Goal: Task Accomplishment & Management: Complete application form

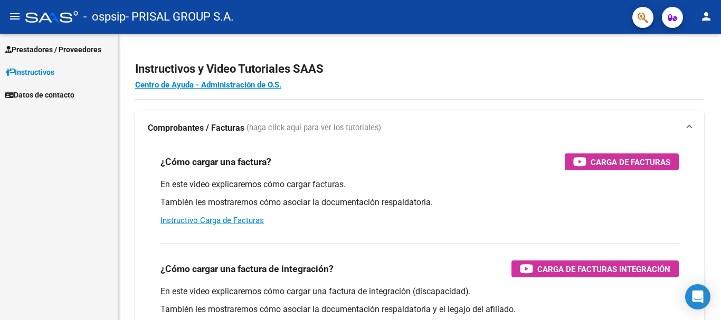
click at [57, 50] on span "Prestadores / Proveedores" at bounding box center [53, 50] width 96 height 12
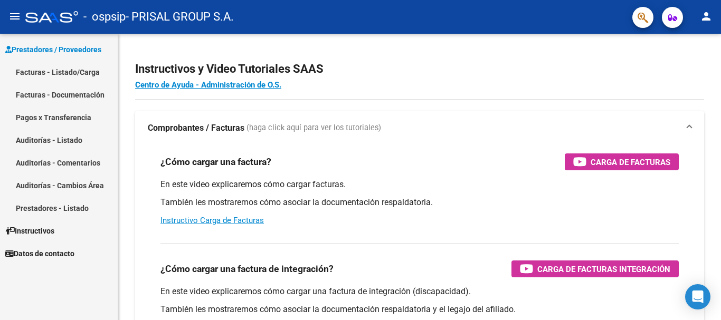
click at [58, 70] on link "Facturas - Listado/Carga" at bounding box center [59, 72] width 118 height 23
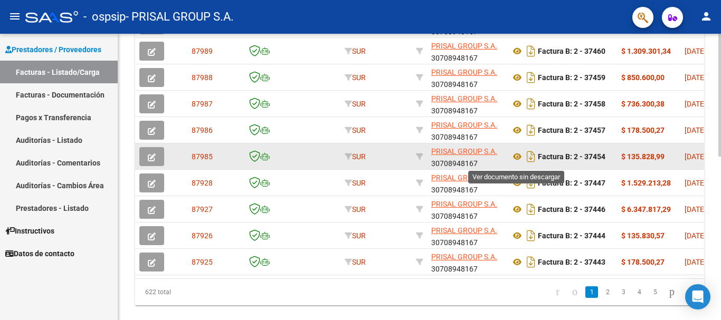
scroll to position [383, 0]
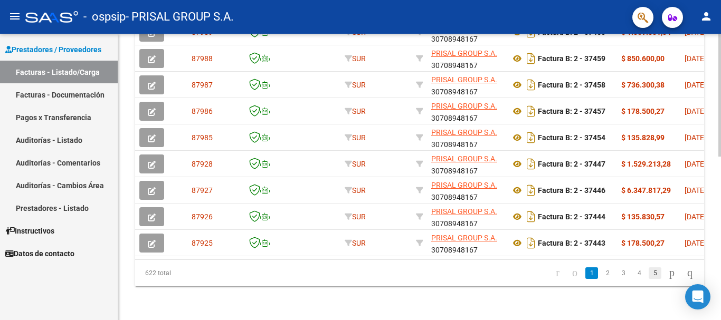
click at [649, 275] on link "5" at bounding box center [655, 274] width 13 height 12
click at [649, 275] on link "7" at bounding box center [655, 274] width 13 height 12
click at [649, 274] on link "9" at bounding box center [655, 274] width 13 height 12
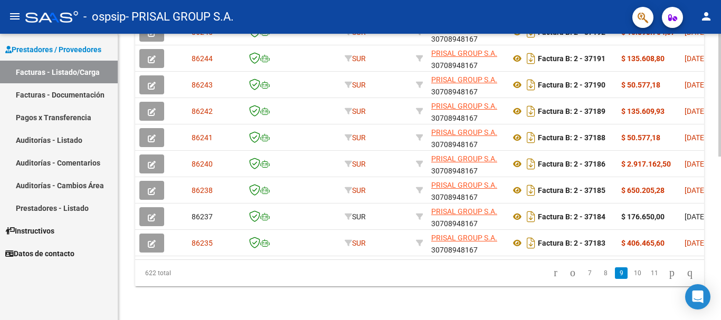
click at [648, 274] on link "11" at bounding box center [655, 274] width 14 height 12
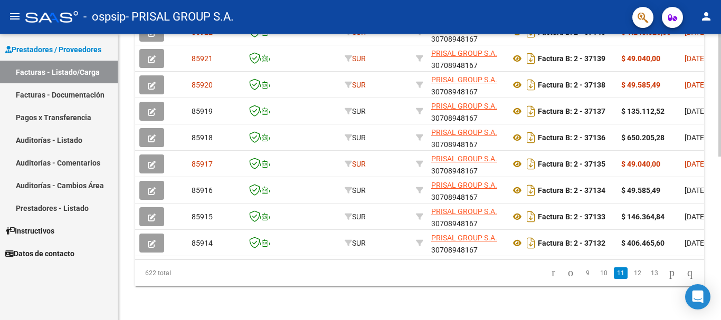
click at [648, 274] on link "13" at bounding box center [655, 274] width 14 height 12
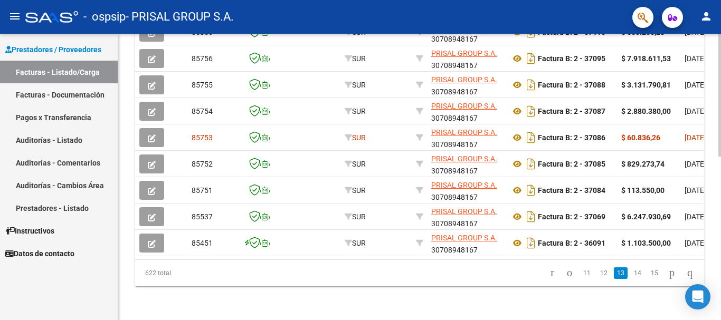
click at [648, 274] on link "15" at bounding box center [655, 274] width 14 height 12
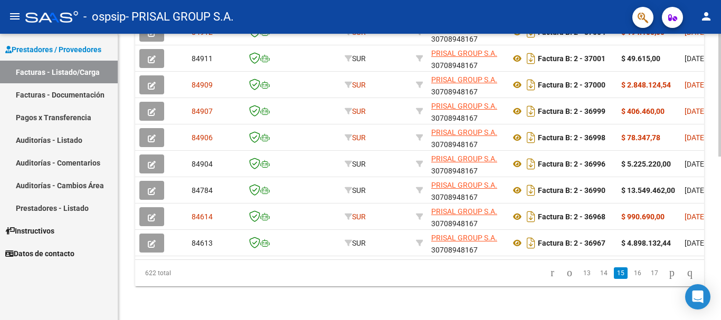
click at [648, 274] on link "17" at bounding box center [655, 274] width 14 height 12
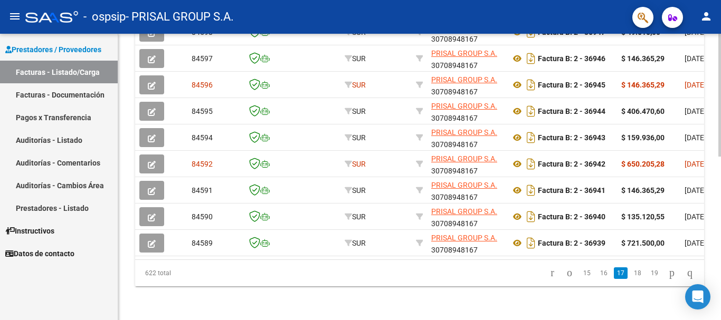
click at [648, 274] on link "19" at bounding box center [655, 274] width 14 height 12
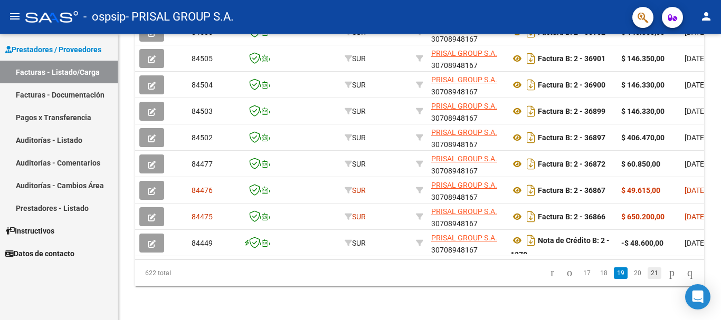
click at [648, 273] on link "21" at bounding box center [655, 274] width 14 height 12
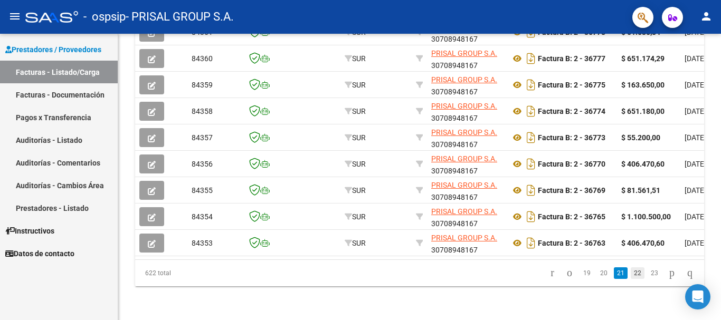
click at [634, 273] on link "22" at bounding box center [638, 274] width 14 height 12
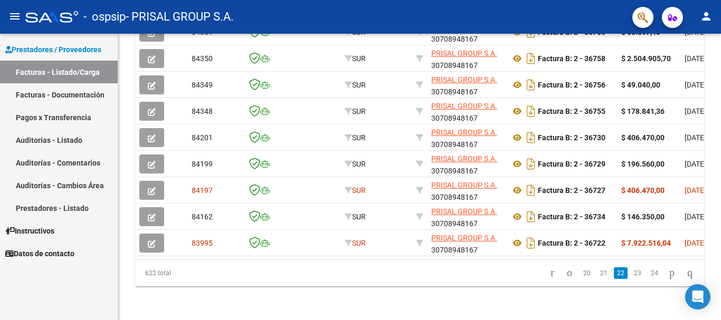
click at [633, 274] on link "23" at bounding box center [638, 274] width 14 height 12
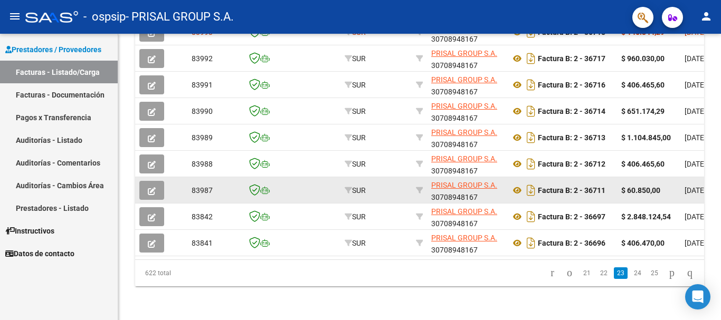
scroll to position [277, 0]
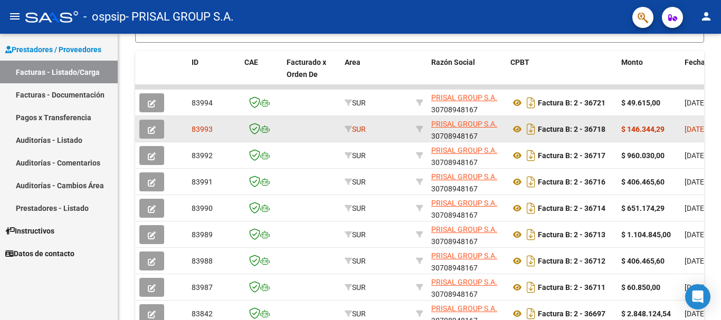
click at [158, 124] on button "button" at bounding box center [151, 129] width 25 height 19
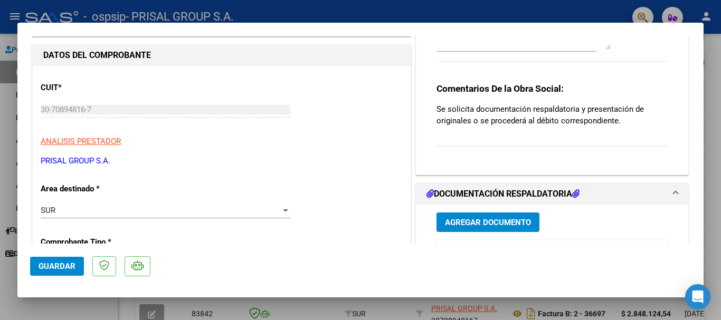
scroll to position [106, 0]
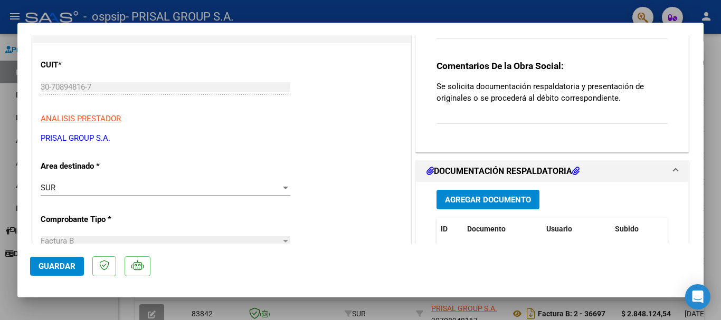
click at [449, 200] on span "Agregar Documento" at bounding box center [488, 199] width 86 height 9
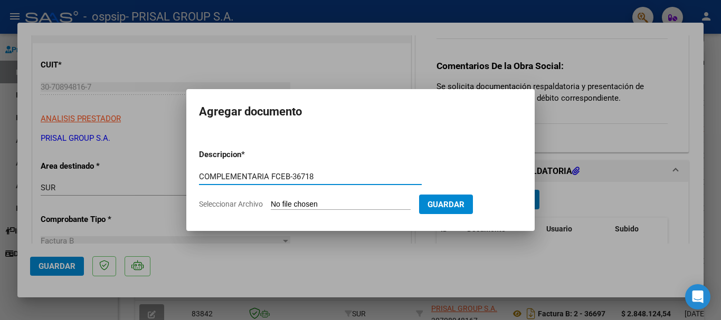
type input "COMPLEMENTARIA FCEB-36718"
click at [271, 200] on input "Seleccionar Archivo" at bounding box center [341, 205] width 140 height 10
type input "C:\fakepath\COMPLEMENTARIA FCEB-36718.pdf"
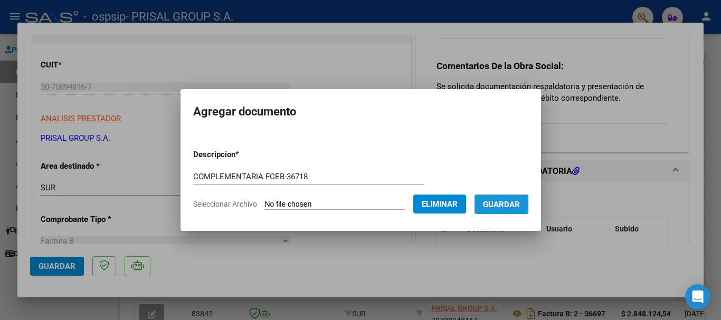
click at [502, 203] on span "Guardar" at bounding box center [501, 204] width 37 height 9
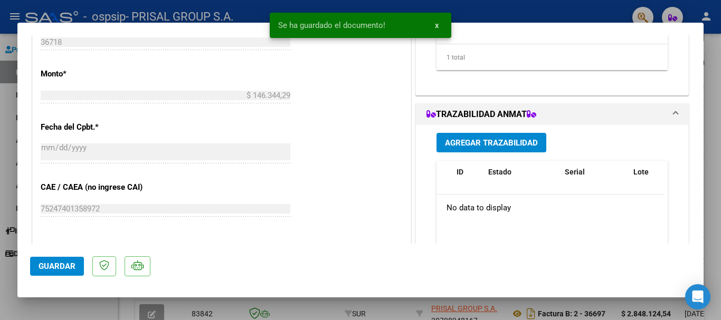
scroll to position [422, 0]
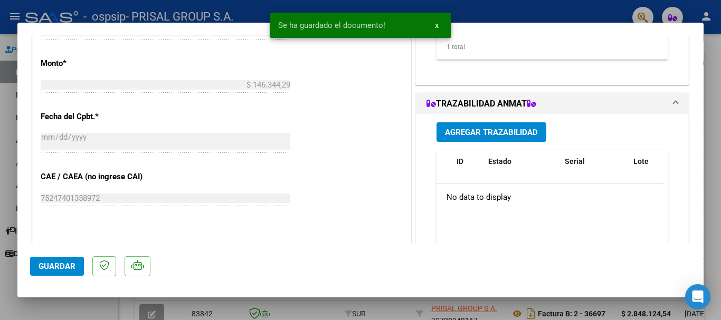
click at [497, 131] on span "Agregar Trazabilidad" at bounding box center [491, 132] width 93 height 9
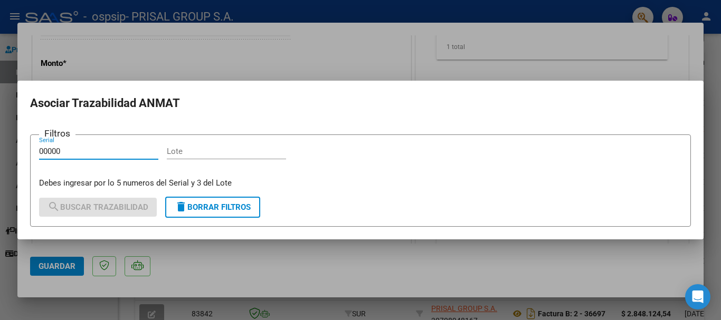
type input "00000"
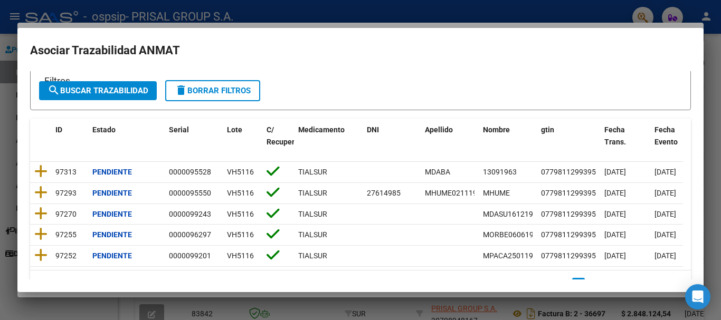
scroll to position [73, 0]
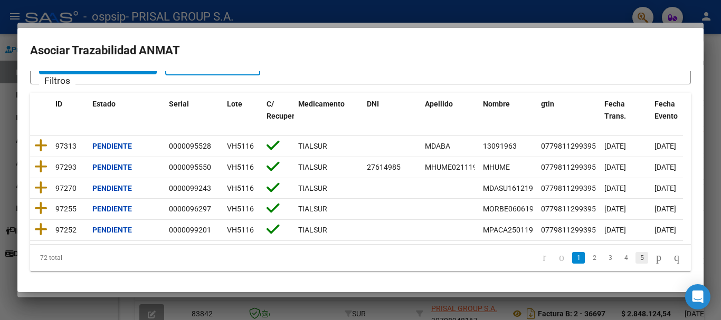
type input "VH5116"
click at [635, 255] on link "5" at bounding box center [641, 258] width 13 height 12
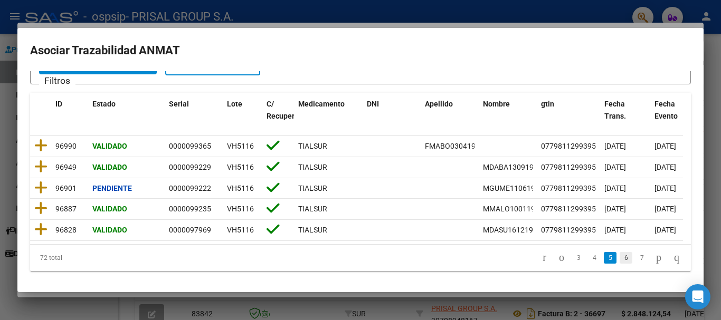
click at [620, 259] on link "6" at bounding box center [626, 258] width 13 height 12
click at [635, 260] on link "8" at bounding box center [641, 258] width 13 height 12
click at [634, 260] on link "10" at bounding box center [641, 258] width 14 height 12
click at [617, 261] on link "11" at bounding box center [624, 258] width 14 height 12
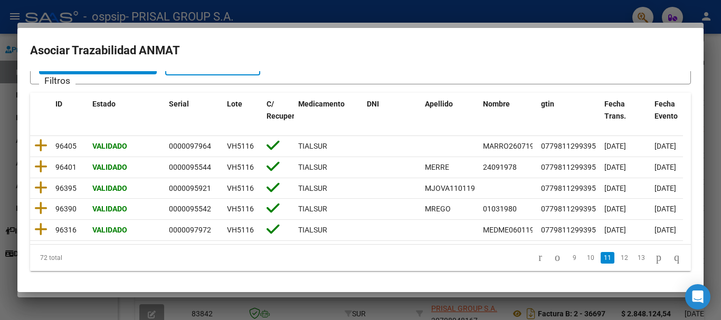
click at [617, 261] on link "12" at bounding box center [624, 258] width 14 height 12
click at [617, 261] on link "13" at bounding box center [624, 258] width 14 height 12
click at [617, 259] on link "14" at bounding box center [624, 258] width 14 height 12
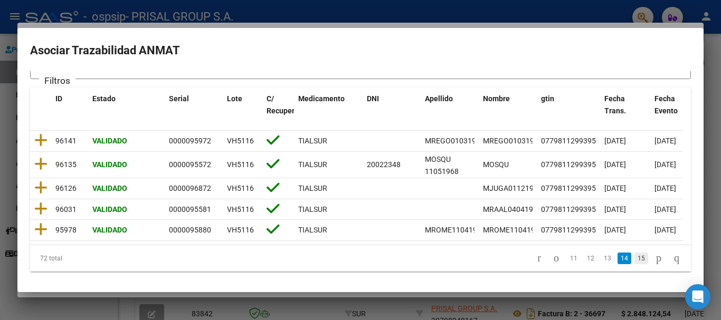
click at [634, 262] on link "15" at bounding box center [641, 259] width 14 height 12
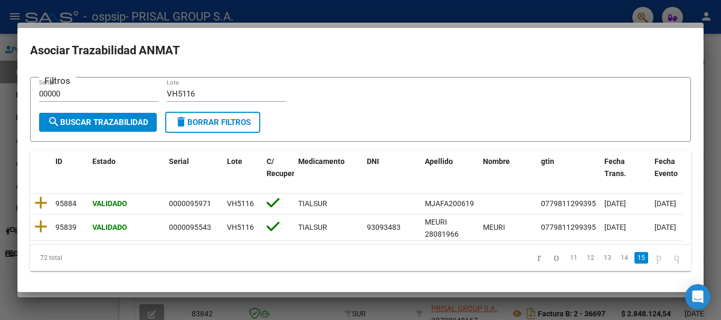
scroll to position [13, 0]
click at [601, 258] on link "13" at bounding box center [608, 258] width 14 height 12
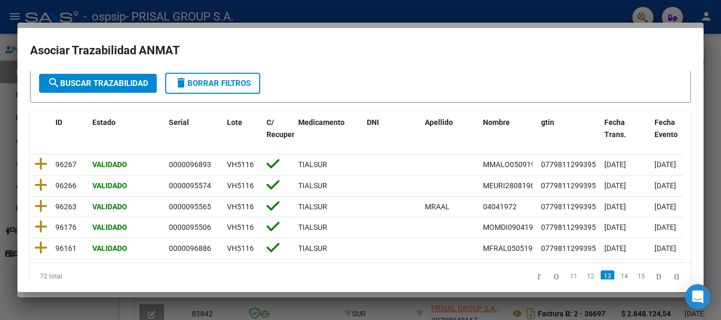
scroll to position [73, 0]
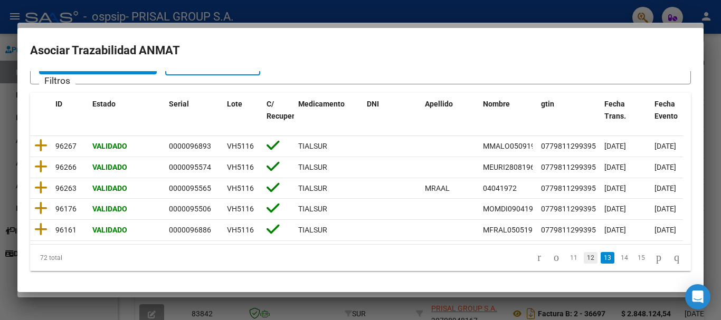
click at [584, 261] on link "12" at bounding box center [591, 258] width 14 height 12
click at [584, 261] on link "11" at bounding box center [591, 258] width 14 height 12
click at [584, 262] on link "10" at bounding box center [591, 258] width 14 height 12
click at [585, 262] on link "9" at bounding box center [591, 258] width 13 height 12
click at [586, 261] on link "8" at bounding box center [592, 258] width 13 height 12
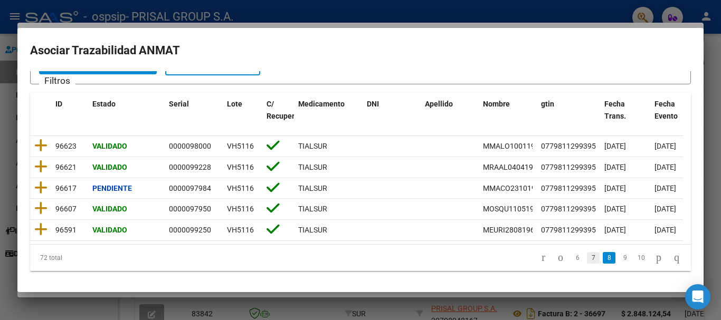
click at [587, 260] on link "7" at bounding box center [593, 258] width 13 height 12
click at [588, 260] on link "6" at bounding box center [594, 258] width 13 height 12
click at [588, 260] on link "5" at bounding box center [594, 258] width 13 height 12
click at [588, 260] on link "4" at bounding box center [594, 258] width 13 height 12
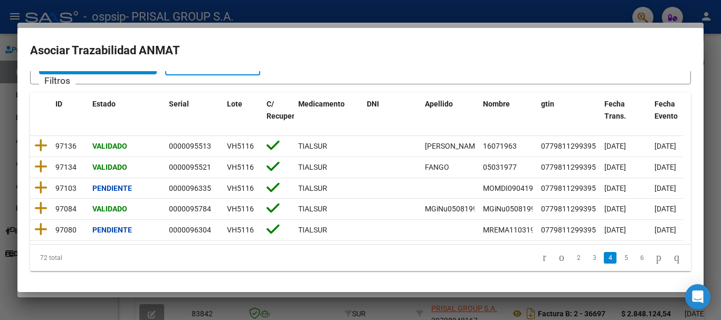
click at [588, 260] on link "3" at bounding box center [594, 258] width 13 height 12
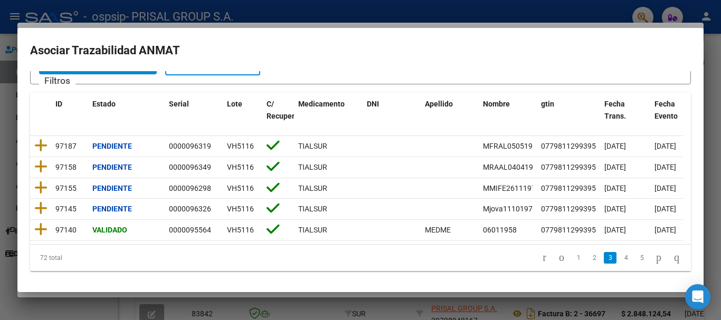
click at [588, 260] on link "2" at bounding box center [594, 258] width 13 height 12
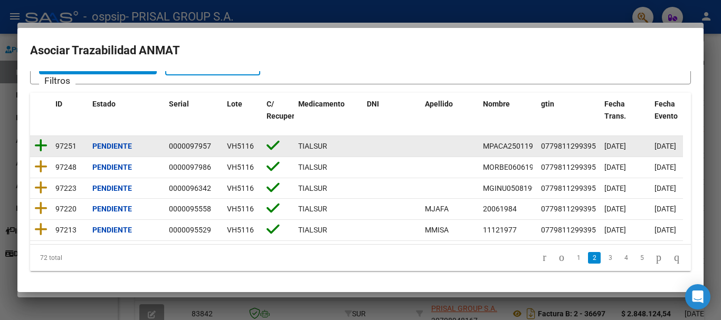
click at [37, 138] on icon at bounding box center [40, 145] width 13 height 15
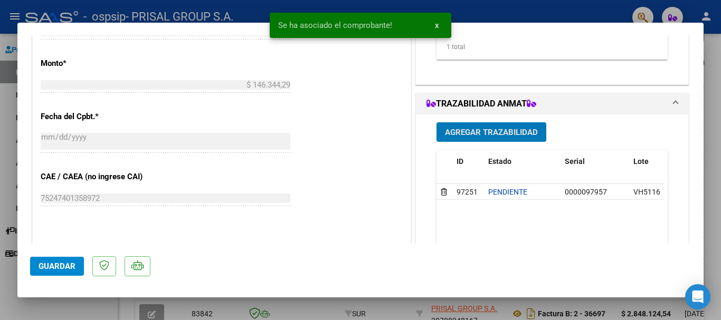
click at [478, 130] on span "Agregar Trazabilidad" at bounding box center [491, 132] width 93 height 9
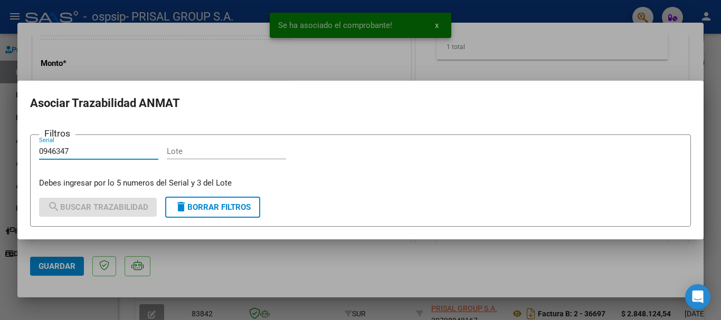
type input "0946347"
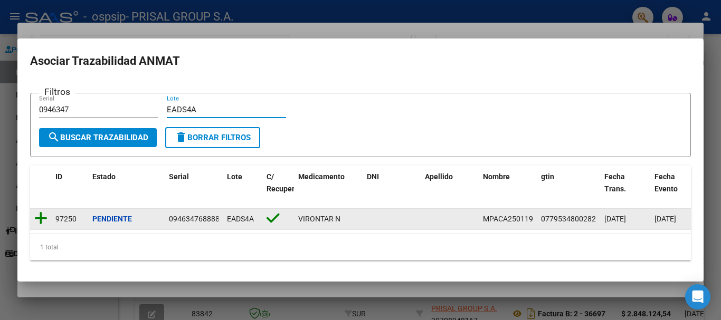
type input "EADS4A"
click at [45, 216] on icon at bounding box center [40, 218] width 13 height 15
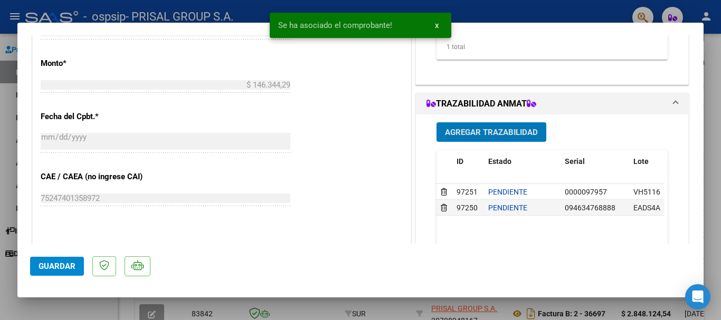
click at [69, 267] on span "Guardar" at bounding box center [57, 266] width 37 height 9
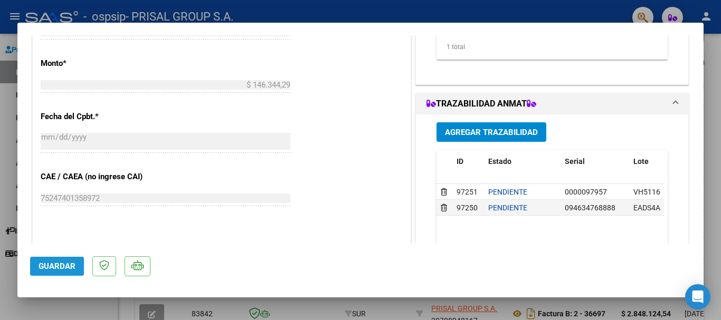
click at [61, 268] on span "Guardar" at bounding box center [57, 266] width 37 height 9
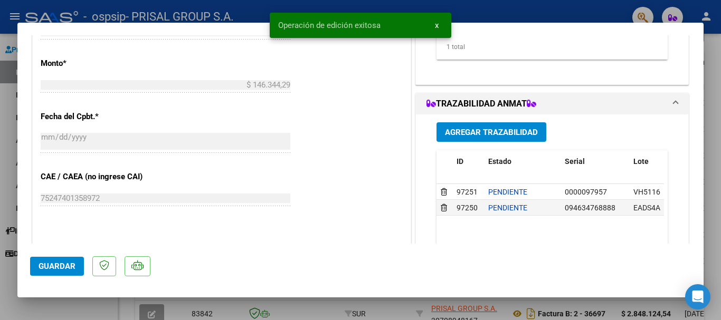
click at [0, 165] on div at bounding box center [360, 160] width 721 height 320
type input "$ 0,00"
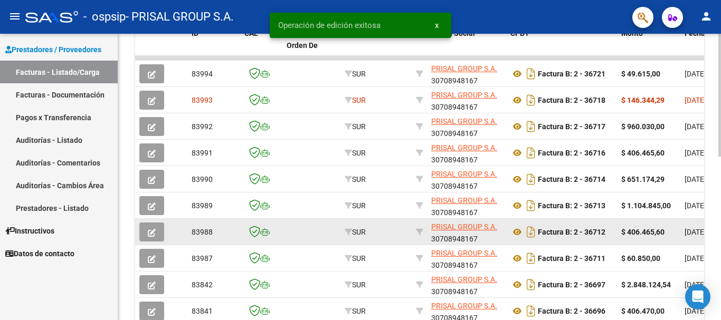
scroll to position [330, 0]
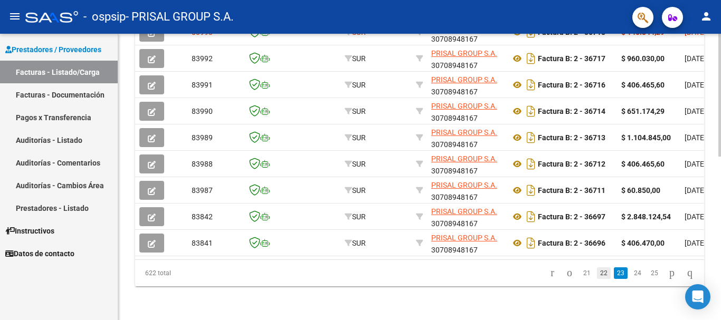
click at [597, 275] on link "22" at bounding box center [604, 274] width 14 height 12
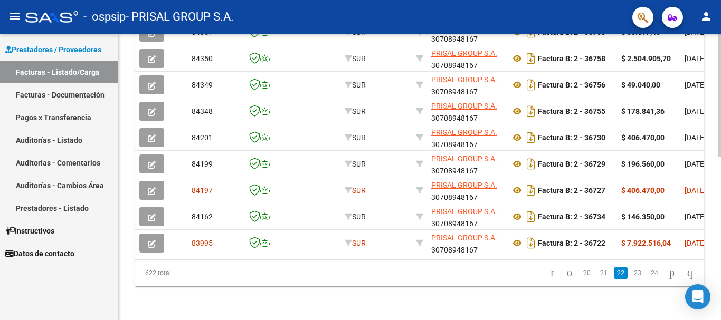
scroll to position [383, 0]
click at [597, 274] on link "21" at bounding box center [604, 274] width 14 height 12
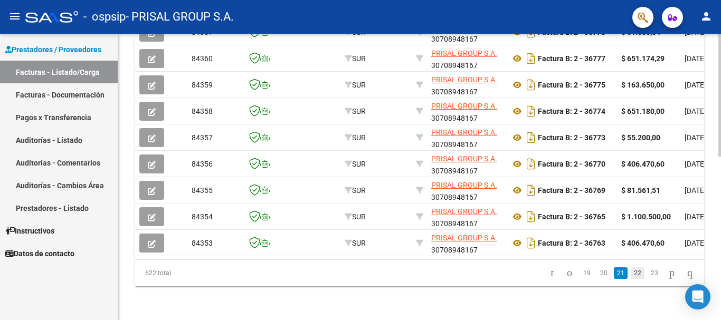
click at [631, 274] on link "22" at bounding box center [638, 274] width 14 height 12
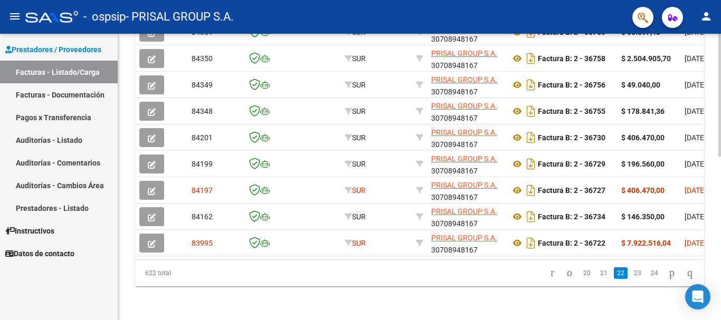
click at [597, 278] on link "21" at bounding box center [604, 274] width 14 height 12
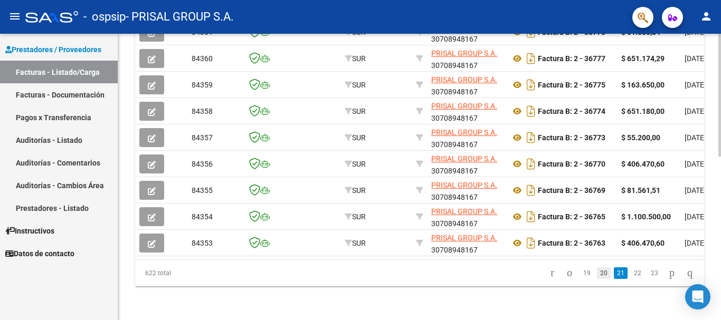
click at [597, 271] on link "20" at bounding box center [604, 274] width 14 height 12
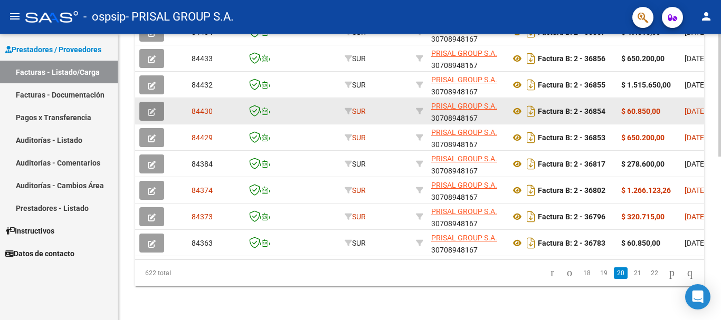
click at [148, 108] on icon "button" at bounding box center [152, 112] width 8 height 8
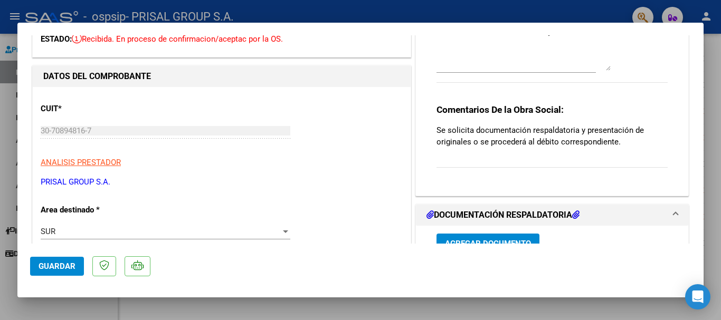
scroll to position [158, 0]
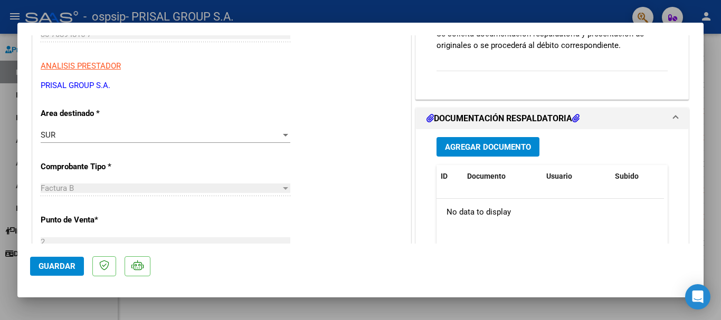
click at [478, 147] on span "Agregar Documento" at bounding box center [488, 146] width 86 height 9
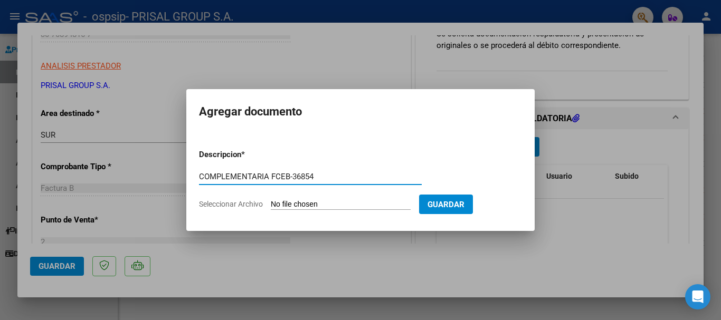
type input "COMPLEMENTARIA FCEB-36854"
click at [271, 200] on input "Seleccionar Archivo" at bounding box center [341, 205] width 140 height 10
type input "C:\fakepath\COMPLEMENTARIA FCEB-36854.pdf"
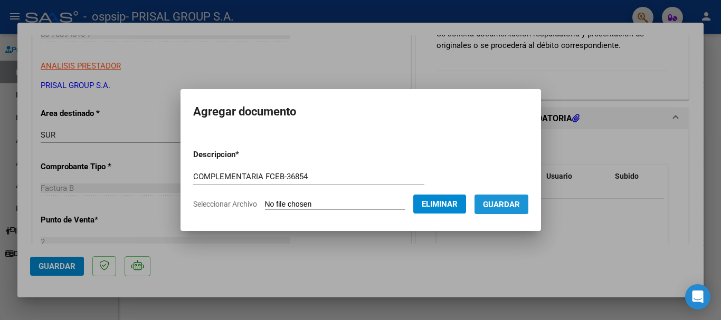
click at [517, 203] on span "Guardar" at bounding box center [501, 204] width 37 height 9
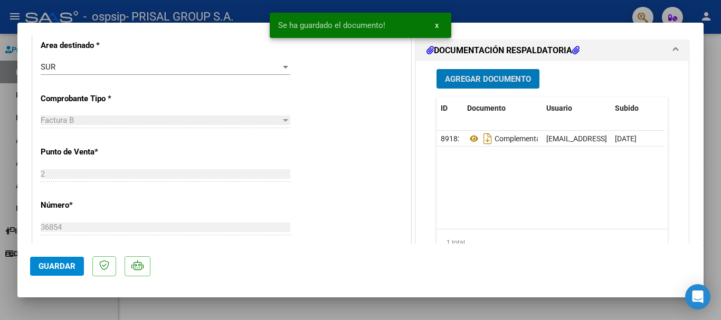
scroll to position [317, 0]
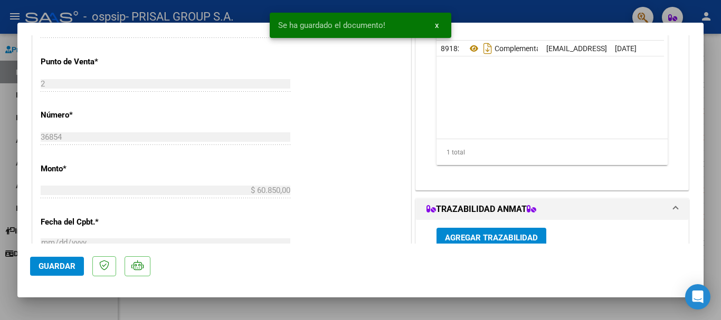
click at [481, 233] on span "Agregar Trazabilidad" at bounding box center [491, 237] width 93 height 9
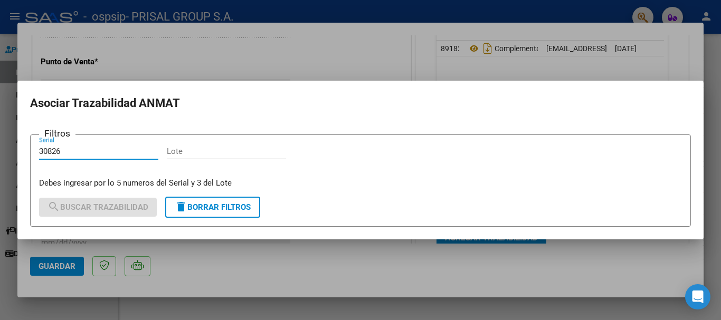
type input "30826"
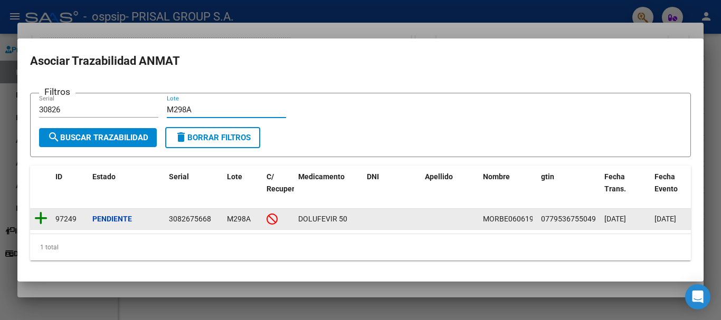
type input "M298A"
click at [39, 216] on icon at bounding box center [40, 218] width 13 height 15
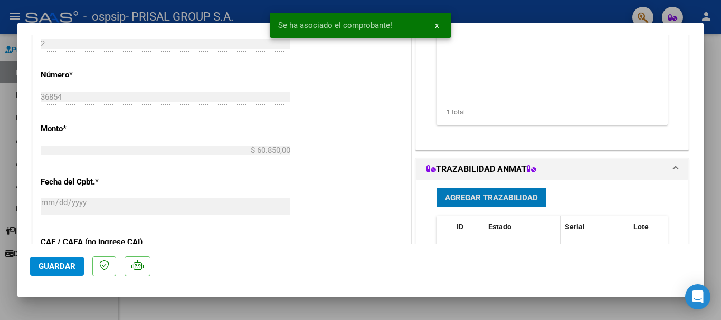
scroll to position [426, 0]
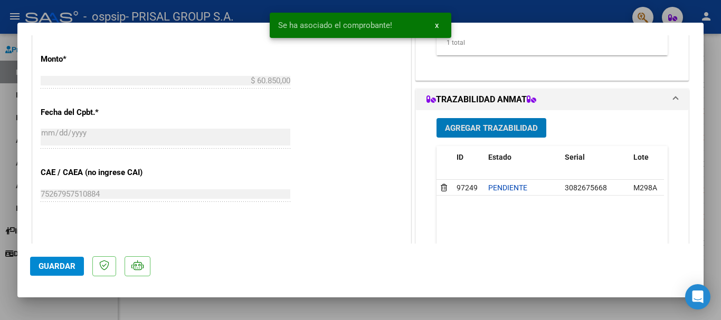
click at [503, 138] on div "Agregar Trazabilidad ID Estado Serial Lote C/ Rec Apellido Nombre DNI Medicamen…" at bounding box center [552, 215] width 247 height 211
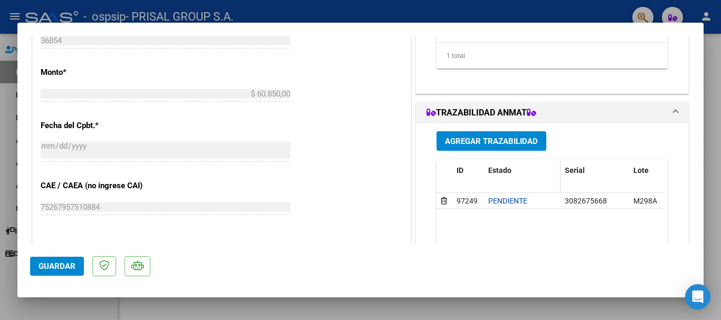
scroll to position [422, 0]
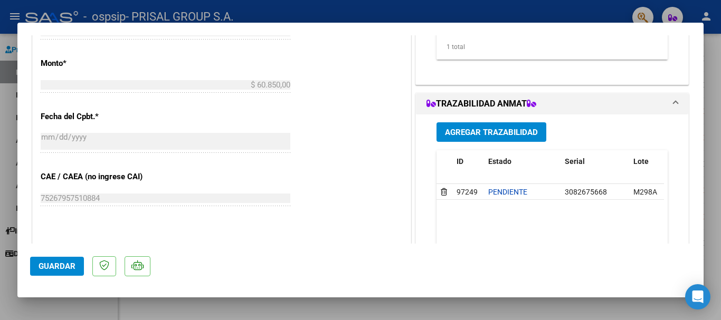
click at [483, 120] on div "Agregar Trazabilidad ID Estado Serial Lote C/ Rec Apellido Nombre DNI Medicamen…" at bounding box center [552, 220] width 247 height 211
click at [493, 136] on span "Agregar Trazabilidad" at bounding box center [491, 132] width 93 height 9
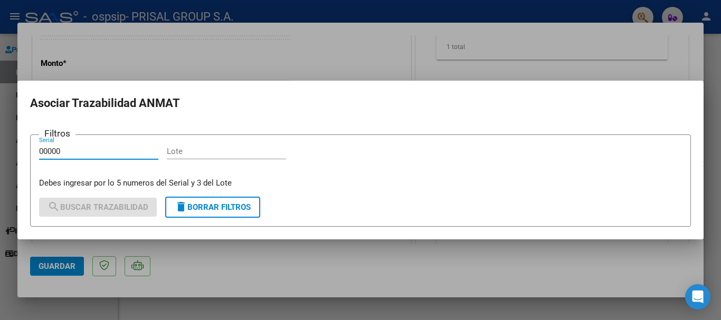
type input "00000"
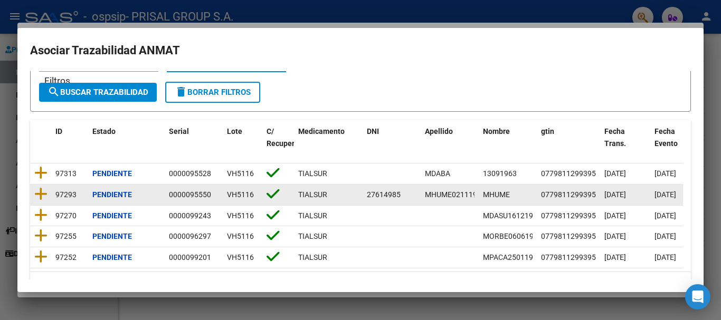
scroll to position [53, 0]
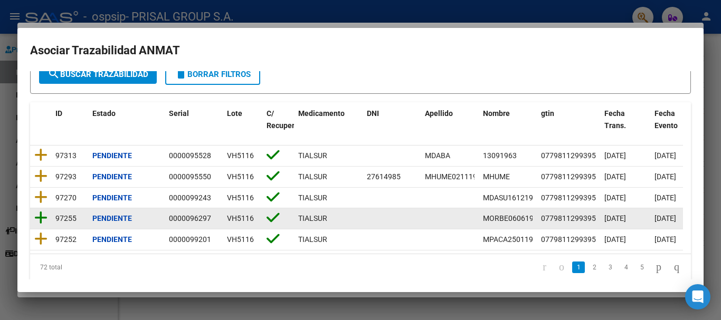
type input "VH5116"
click at [43, 224] on icon at bounding box center [40, 218] width 13 height 15
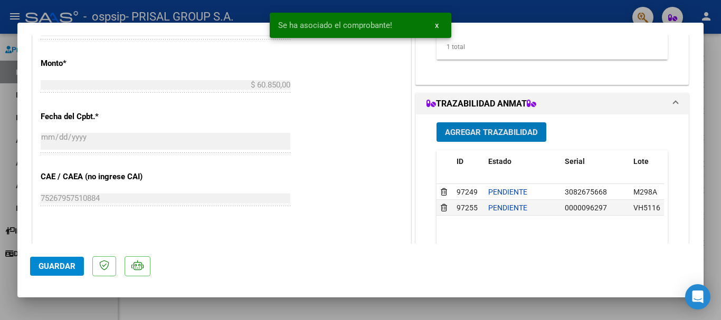
click at [65, 262] on span "Guardar" at bounding box center [57, 266] width 37 height 9
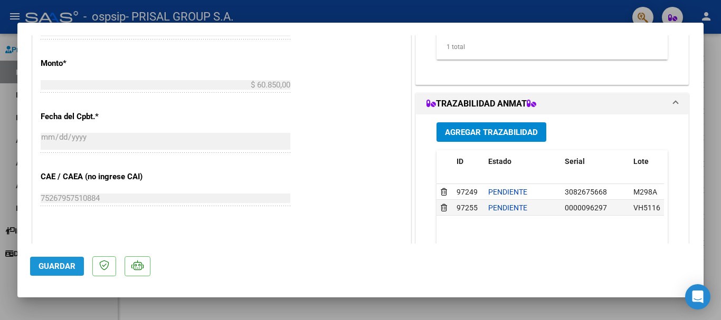
click at [43, 272] on button "Guardar" at bounding box center [57, 266] width 54 height 19
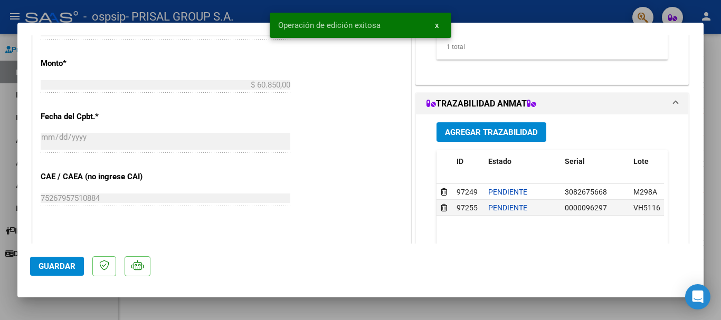
click at [0, 273] on div at bounding box center [360, 160] width 721 height 320
type input "$ 0,00"
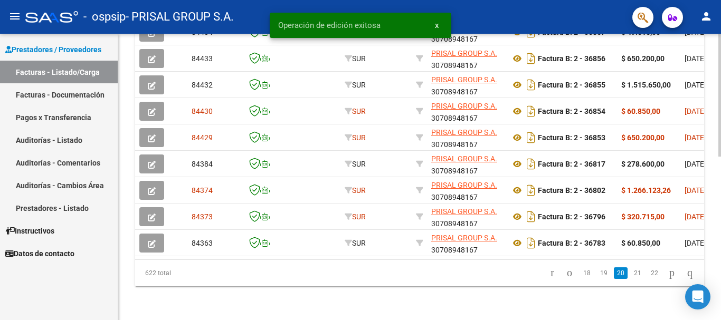
scroll to position [383, 0]
click at [597, 272] on link "19" at bounding box center [604, 274] width 14 height 12
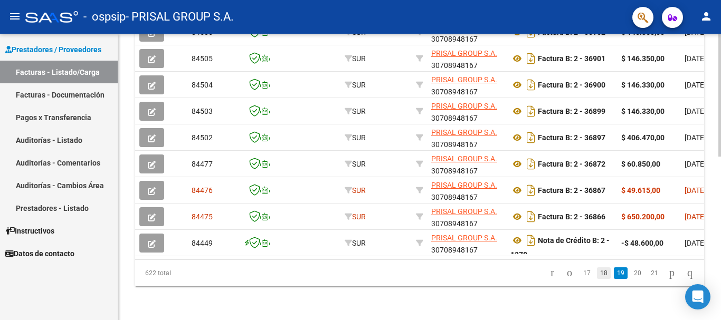
click at [597, 278] on link "18" at bounding box center [604, 274] width 14 height 12
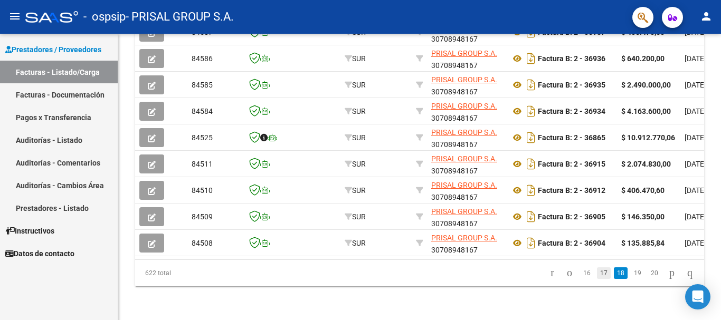
click at [597, 273] on link "17" at bounding box center [604, 274] width 14 height 12
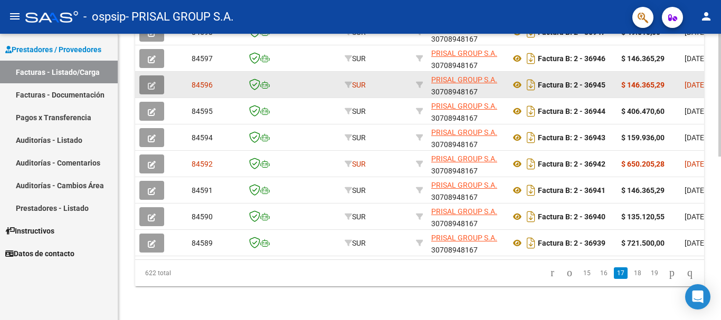
click at [151, 82] on icon "button" at bounding box center [152, 86] width 8 height 8
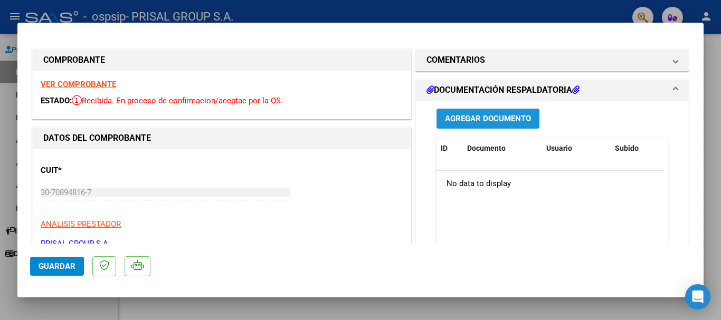
click at [467, 115] on span "Agregar Documento" at bounding box center [488, 119] width 86 height 9
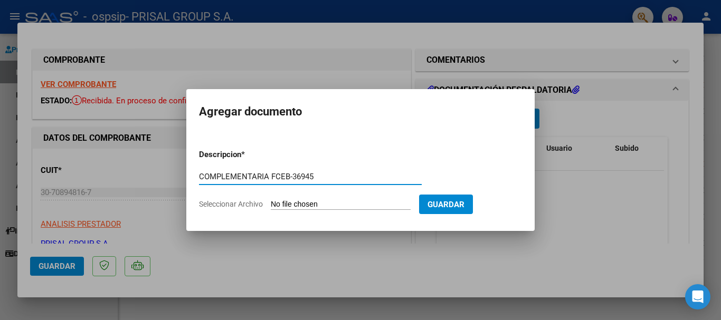
type input "COMPLEMENTARIA FCEB-36945"
click at [271, 200] on input "Seleccionar Archivo" at bounding box center [341, 205] width 140 height 10
type input "C:\fakepath\COMPLEMENTARIA FCEB-36945.pdf"
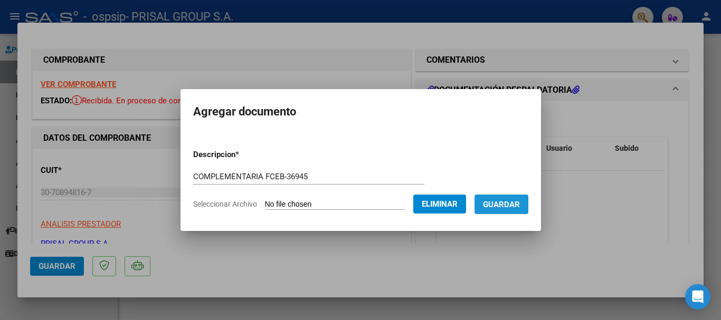
click at [520, 205] on span "Guardar" at bounding box center [501, 204] width 37 height 9
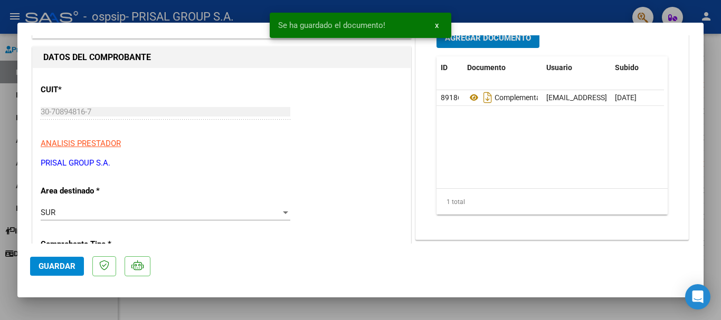
scroll to position [158, 0]
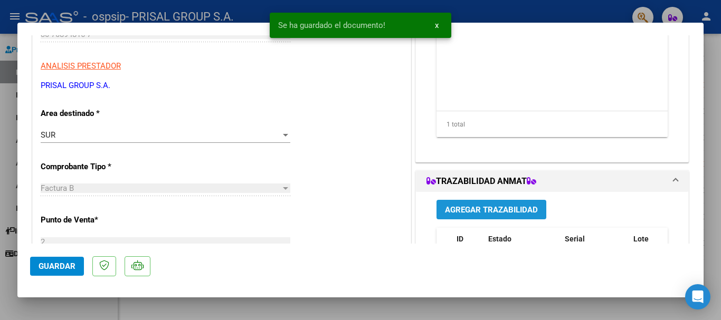
click at [482, 211] on span "Agregar Trazabilidad" at bounding box center [491, 209] width 93 height 9
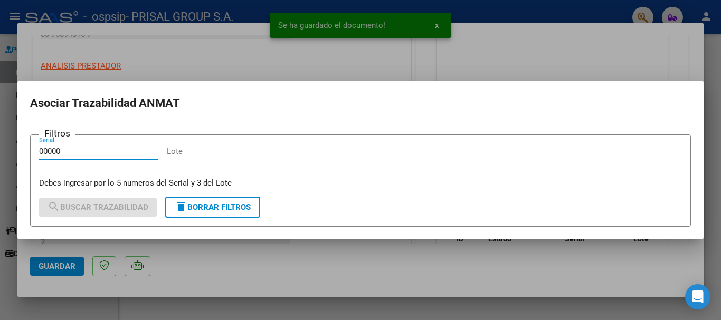
type input "00000"
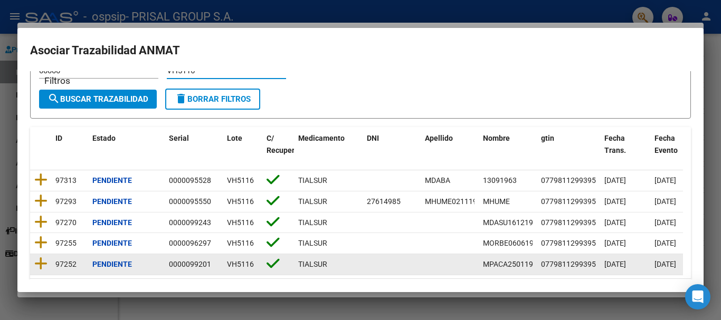
scroll to position [53, 0]
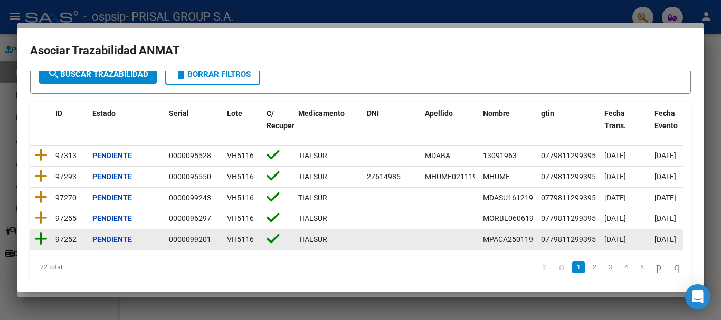
type input "VH5116"
click at [42, 244] on icon at bounding box center [40, 239] width 13 height 15
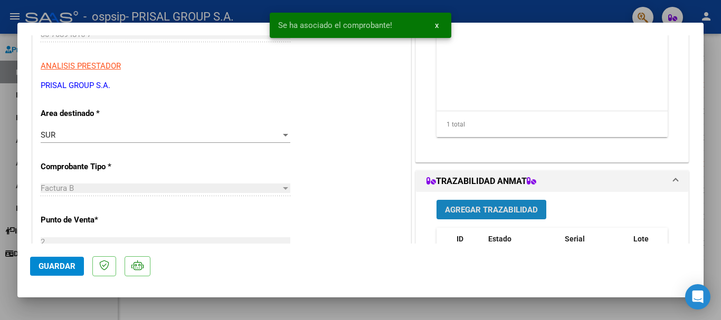
click at [525, 210] on span "Agregar Trazabilidad" at bounding box center [491, 209] width 93 height 9
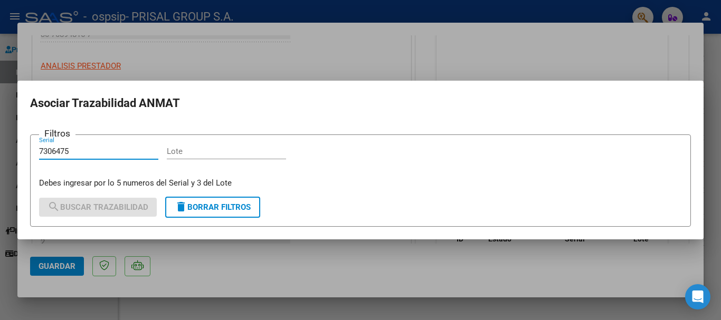
type input "7306475"
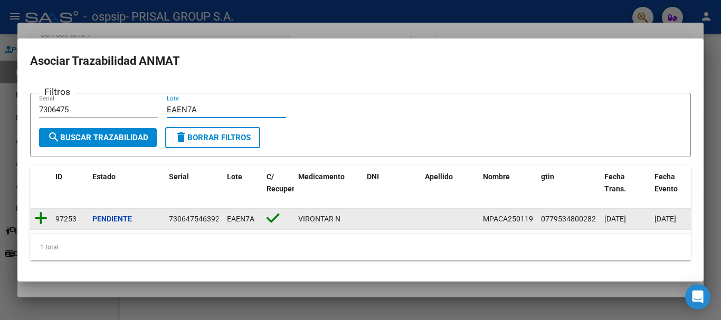
type input "EAEN7A"
click at [45, 213] on icon at bounding box center [40, 218] width 13 height 15
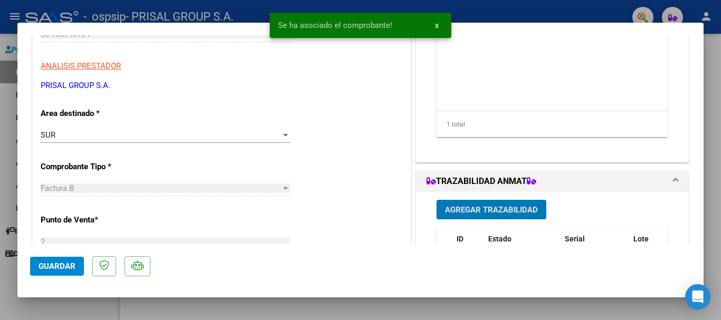
click at [46, 267] on span "Guardar" at bounding box center [57, 266] width 37 height 9
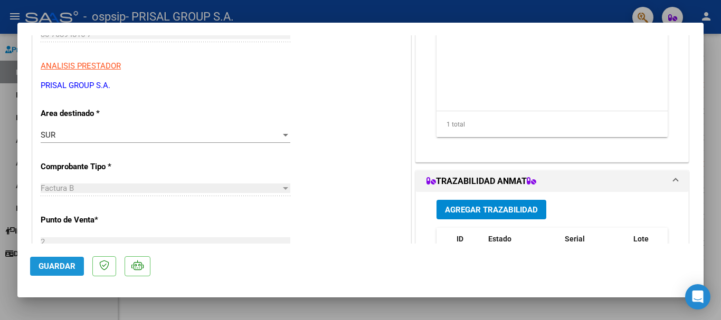
click at [76, 267] on button "Guardar" at bounding box center [57, 266] width 54 height 19
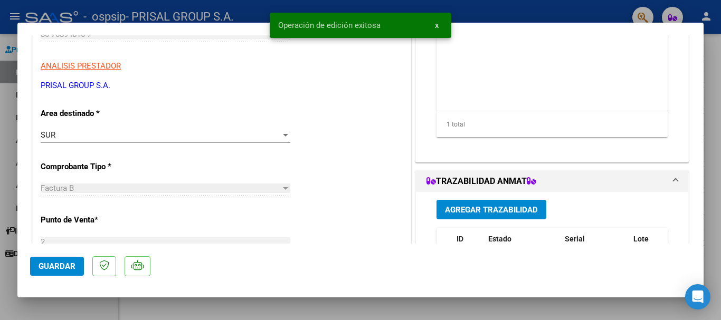
scroll to position [264, 0]
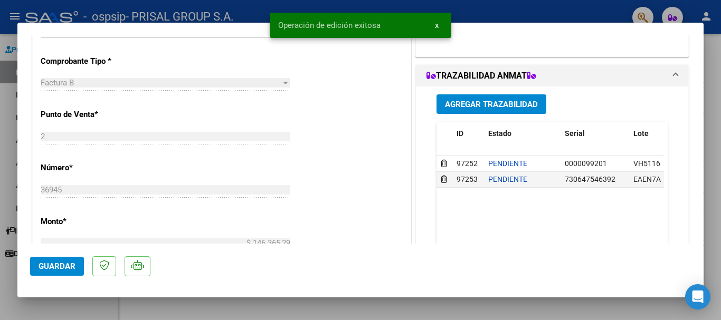
click at [1, 272] on div at bounding box center [360, 160] width 721 height 320
type input "$ 0,00"
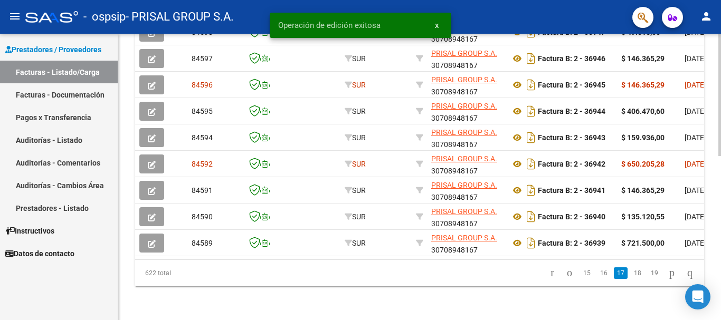
scroll to position [383, 0]
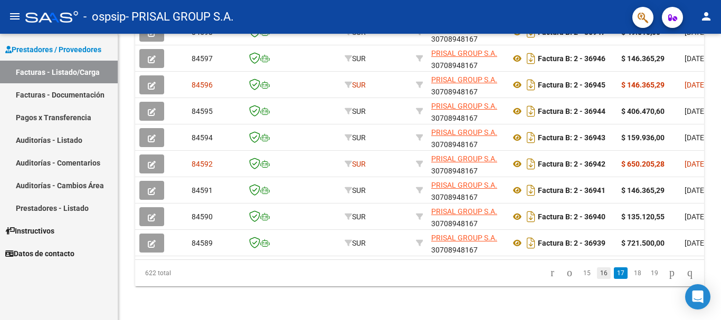
click at [597, 275] on link "16" at bounding box center [604, 274] width 14 height 12
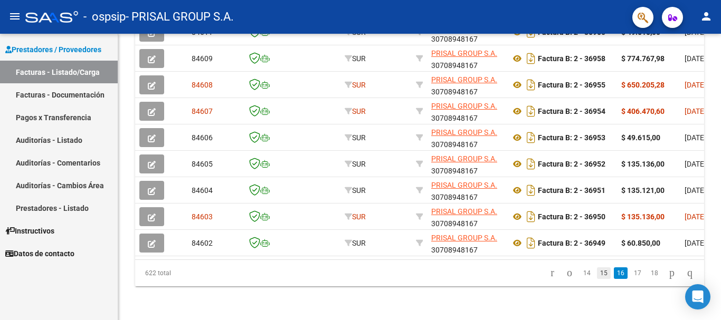
click at [597, 275] on link "15" at bounding box center [604, 274] width 14 height 12
click at [580, 271] on link "13" at bounding box center [587, 274] width 14 height 12
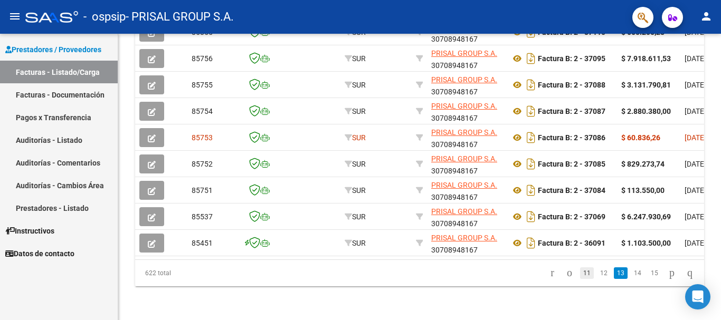
click at [580, 275] on link "11" at bounding box center [587, 274] width 14 height 12
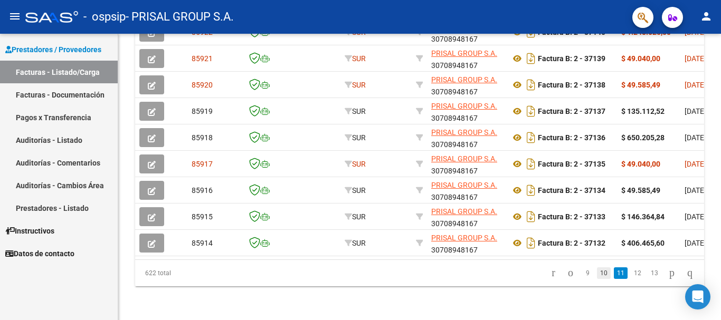
click at [597, 278] on link "10" at bounding box center [604, 274] width 14 height 12
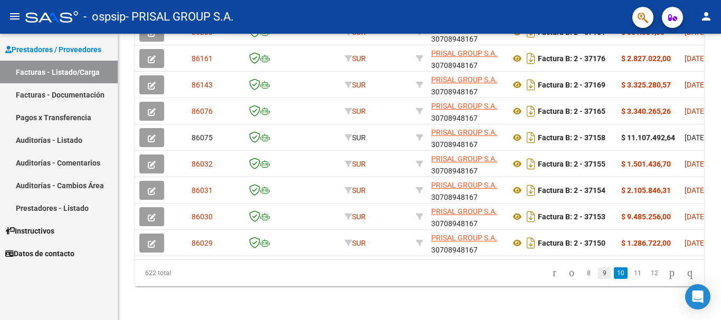
click at [598, 272] on link "9" at bounding box center [604, 274] width 13 height 12
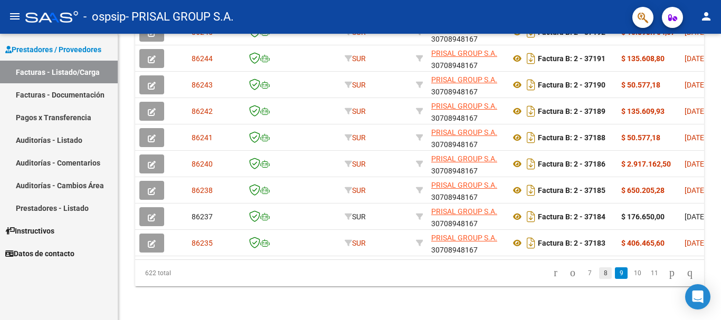
click at [599, 272] on link "8" at bounding box center [605, 274] width 13 height 12
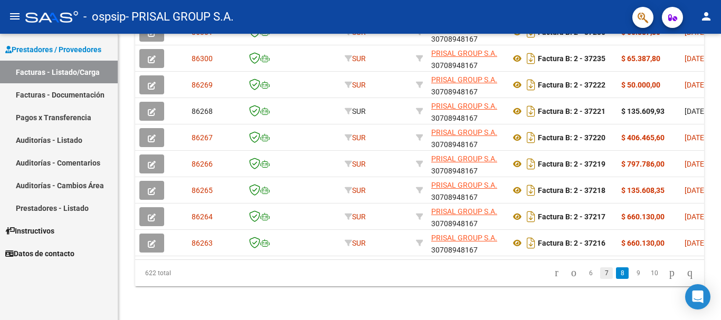
click at [600, 277] on link "7" at bounding box center [606, 274] width 13 height 12
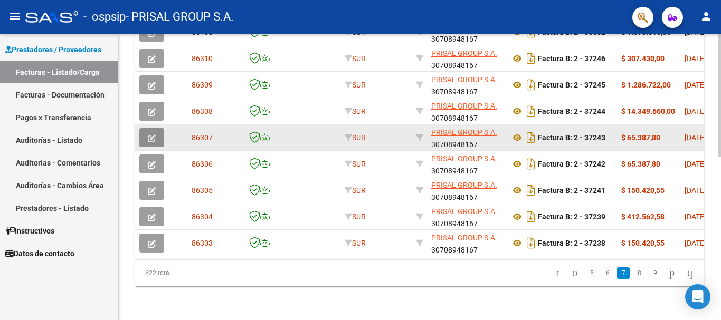
click at [157, 128] on button "button" at bounding box center [151, 137] width 25 height 19
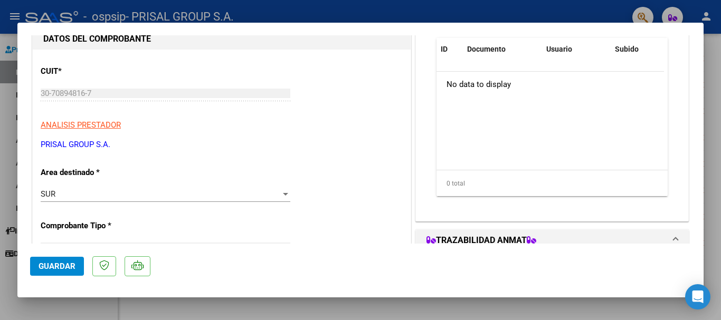
scroll to position [53, 0]
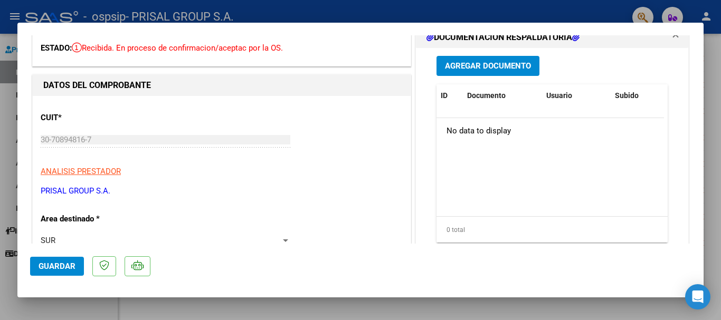
click at [504, 63] on span "Agregar Documento" at bounding box center [488, 66] width 86 height 9
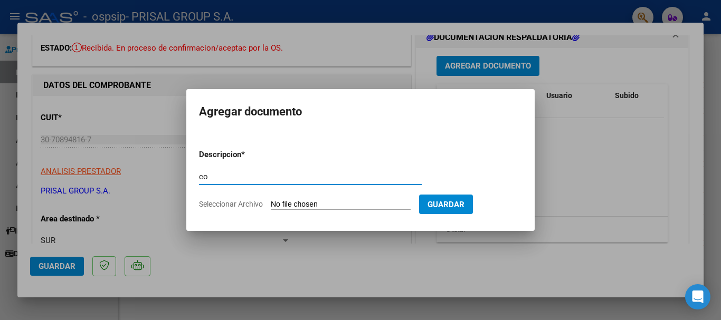
type input "c"
type input "COMPLEMENTARIA FCEB-37243"
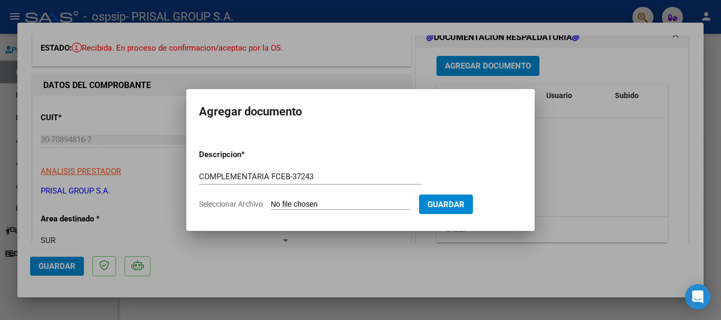
click at [271, 200] on input "Seleccionar Archivo" at bounding box center [341, 205] width 140 height 10
type input "C:\fakepath\COMPLEMENTARIA FCEB-37243.pdf"
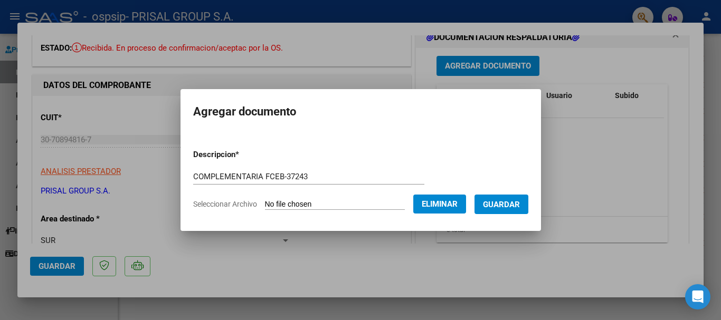
click at [506, 201] on span "Guardar" at bounding box center [501, 204] width 37 height 9
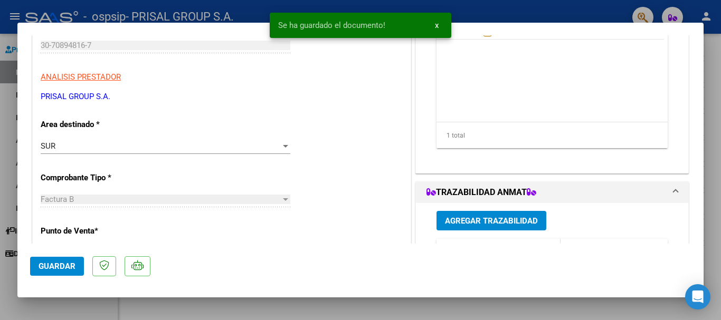
scroll to position [211, 0]
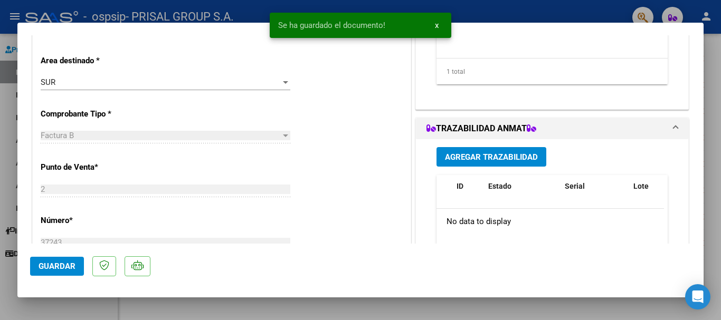
click at [487, 163] on button "Agregar Trazabilidad" at bounding box center [491, 157] width 110 height 20
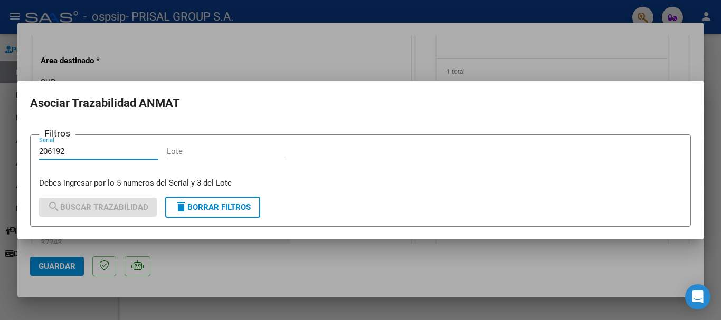
type input "206192"
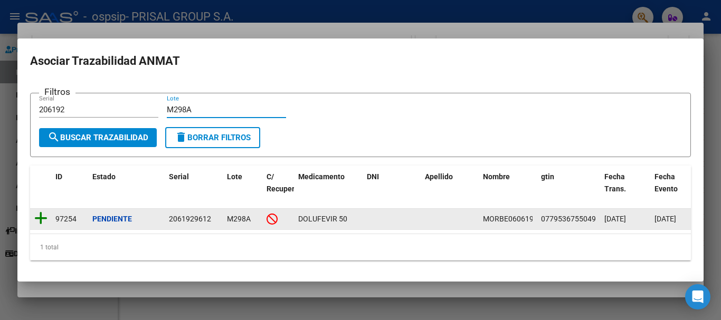
type input "M298A"
click at [46, 213] on icon at bounding box center [40, 218] width 13 height 15
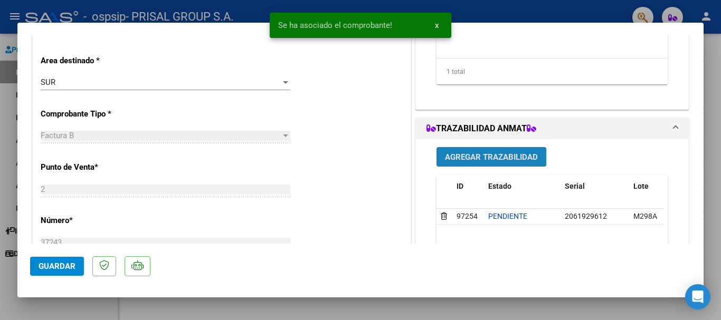
click at [490, 150] on button "Agregar Trazabilidad" at bounding box center [491, 157] width 110 height 20
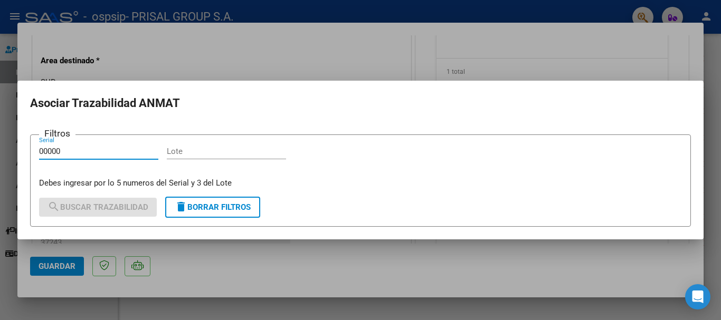
type input "00000"
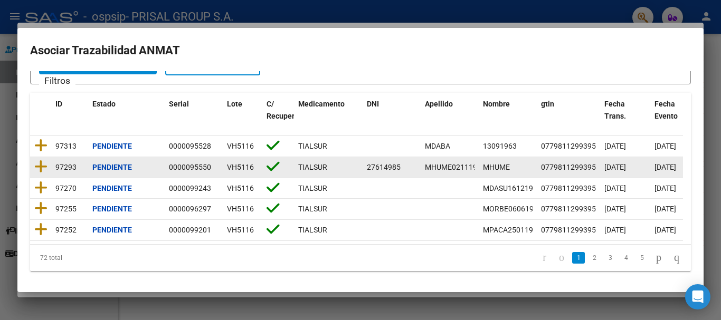
scroll to position [73, 0]
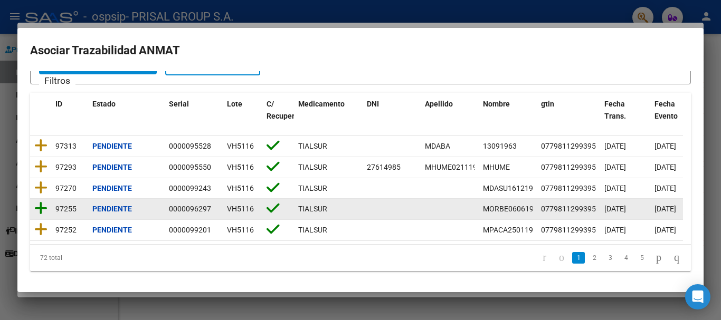
type input "VH5116"
click at [44, 201] on icon at bounding box center [40, 208] width 13 height 15
click at [39, 201] on icon at bounding box center [40, 208] width 13 height 15
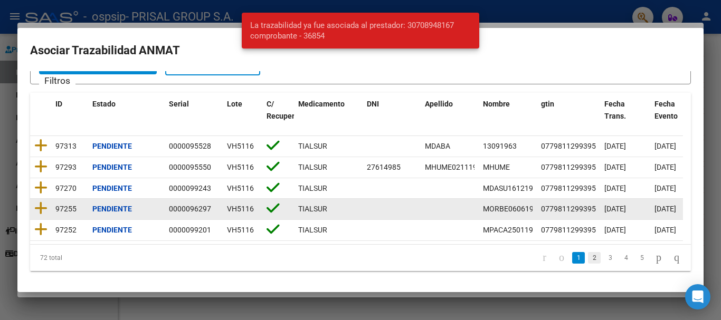
click at [588, 262] on link "2" at bounding box center [594, 258] width 13 height 12
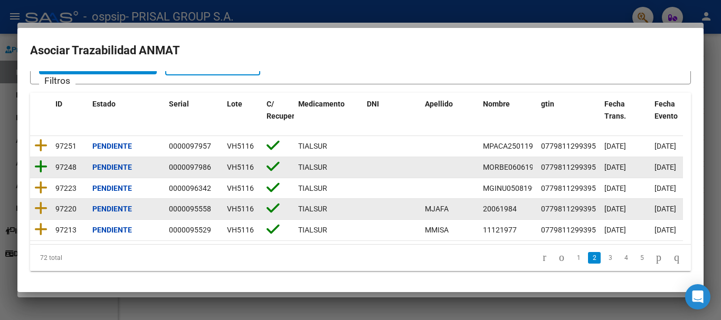
click at [39, 159] on icon at bounding box center [40, 166] width 13 height 15
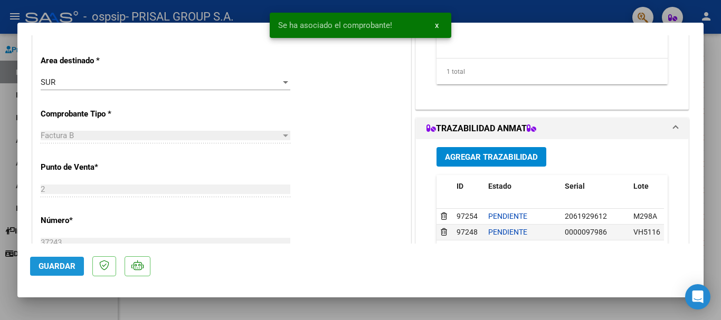
click at [53, 264] on span "Guardar" at bounding box center [57, 266] width 37 height 9
click at [0, 255] on div at bounding box center [360, 160] width 721 height 320
type input "$ 0,00"
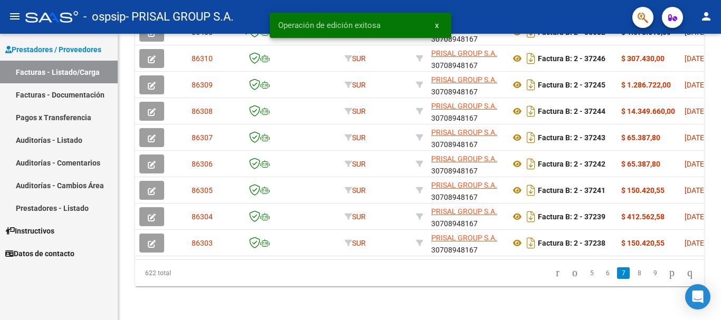
scroll to position [383, 0]
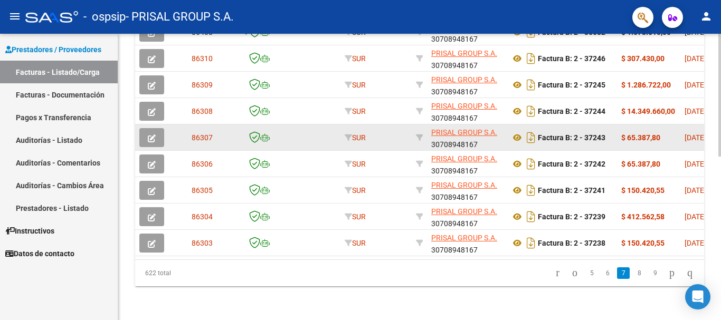
click at [154, 135] on icon "button" at bounding box center [152, 139] width 8 height 8
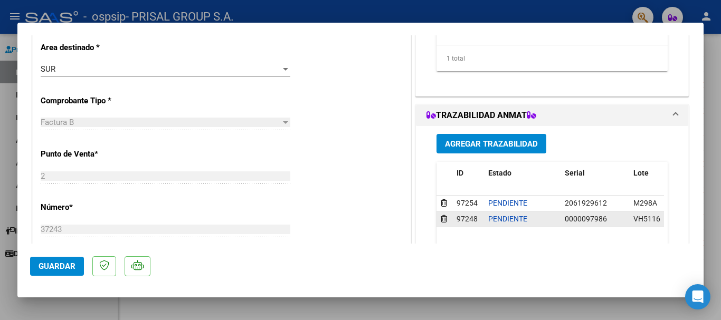
scroll to position [264, 0]
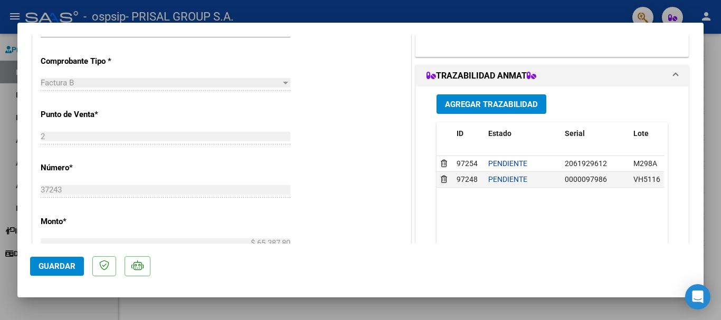
click at [0, 146] on div at bounding box center [360, 160] width 721 height 320
type input "$ 0,00"
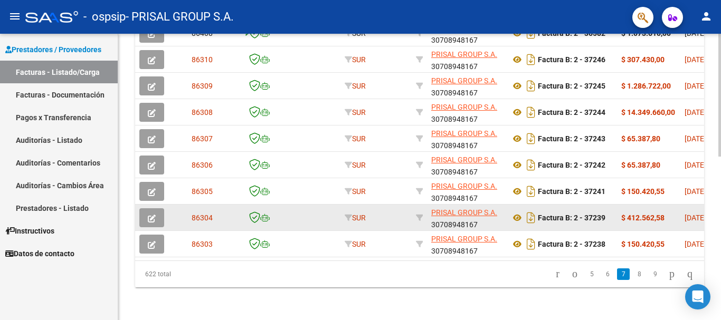
scroll to position [383, 0]
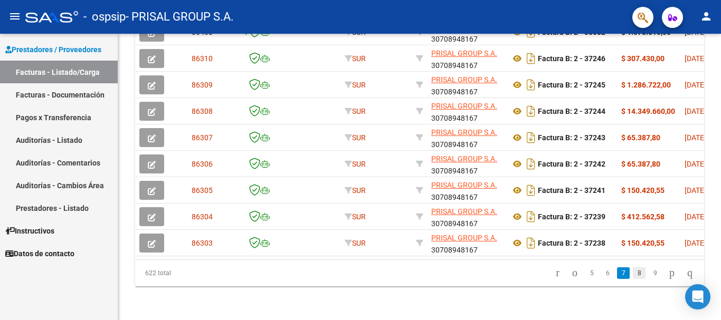
click at [633, 274] on link "8" at bounding box center [639, 274] width 13 height 12
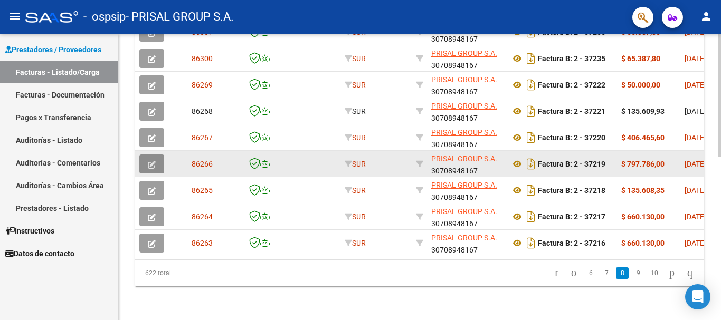
click at [155, 161] on icon "button" at bounding box center [152, 165] width 8 height 8
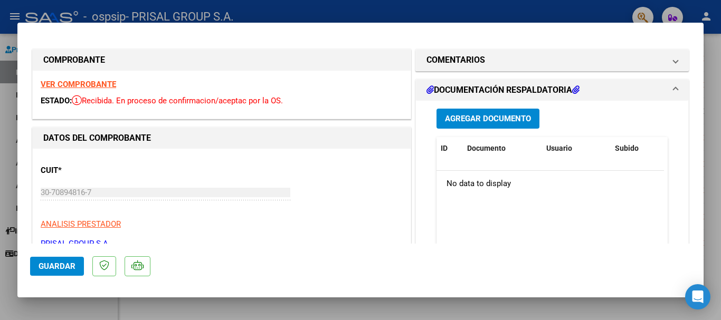
click at [499, 120] on span "Agregar Documento" at bounding box center [488, 119] width 86 height 9
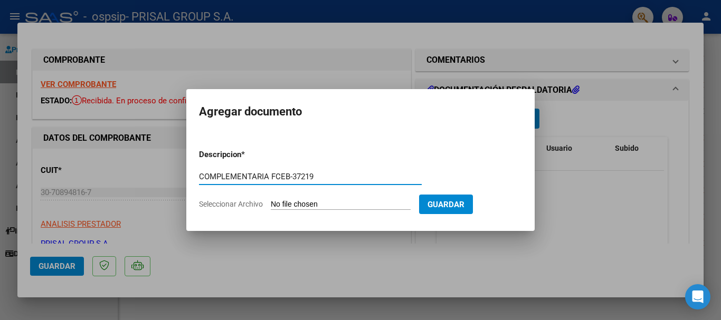
type input "COMPLEMENTARIA FCEB-37219"
click at [271, 200] on input "Seleccionar Archivo" at bounding box center [341, 205] width 140 height 10
type input "C:\fakepath\COMPLEMENTARIA FCEB-37219.pdf"
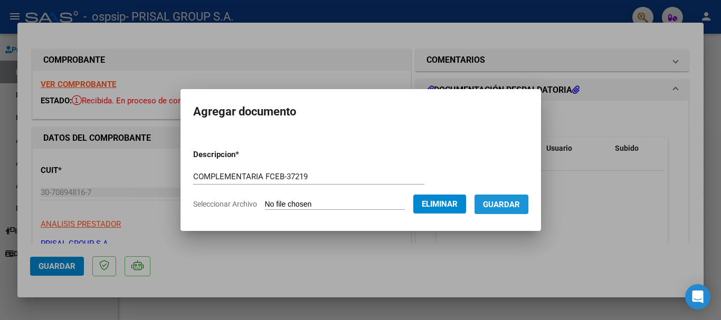
click at [515, 202] on span "Guardar" at bounding box center [501, 204] width 37 height 9
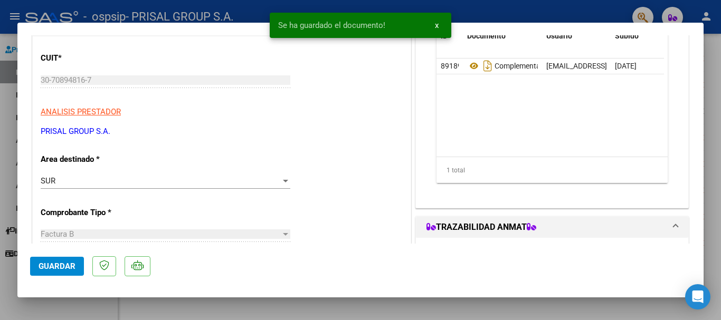
scroll to position [158, 0]
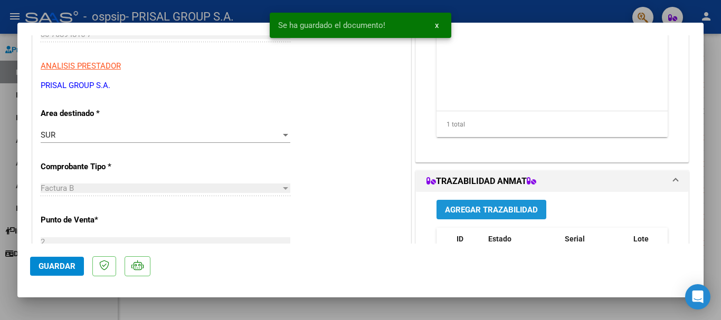
click at [479, 216] on button "Agregar Trazabilidad" at bounding box center [491, 210] width 110 height 20
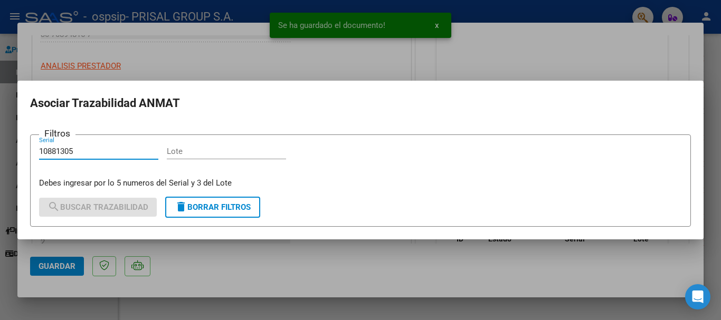
type input "10881305"
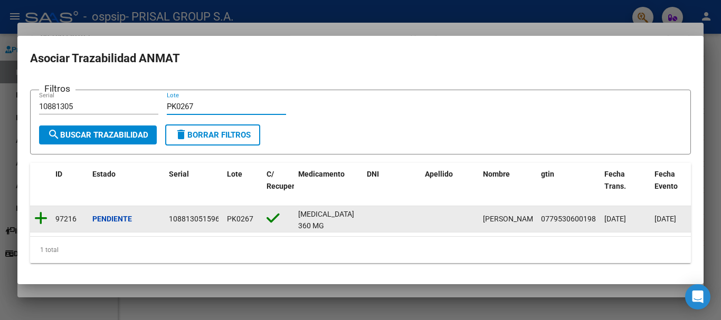
type input "PK0267"
click at [40, 216] on icon at bounding box center [40, 218] width 13 height 15
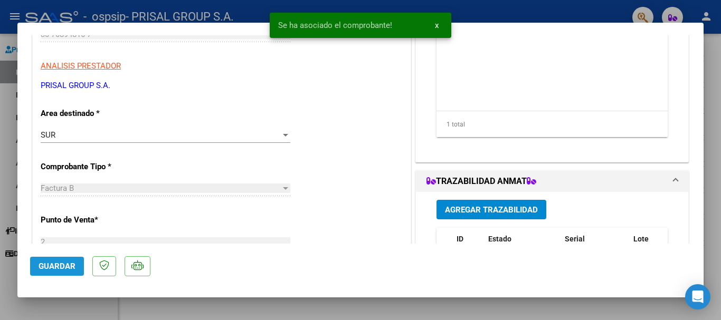
click at [53, 267] on span "Guardar" at bounding box center [57, 266] width 37 height 9
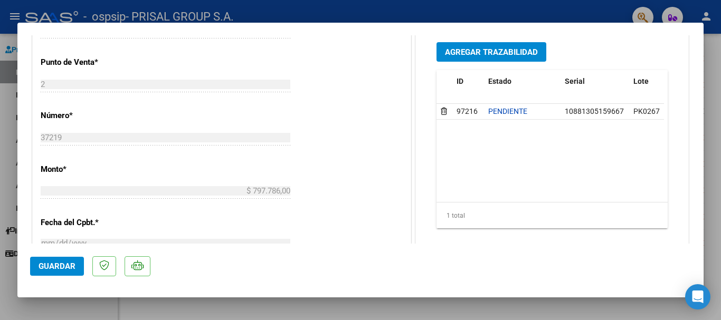
scroll to position [317, 0]
click at [74, 264] on span "Guardar" at bounding box center [57, 266] width 37 height 9
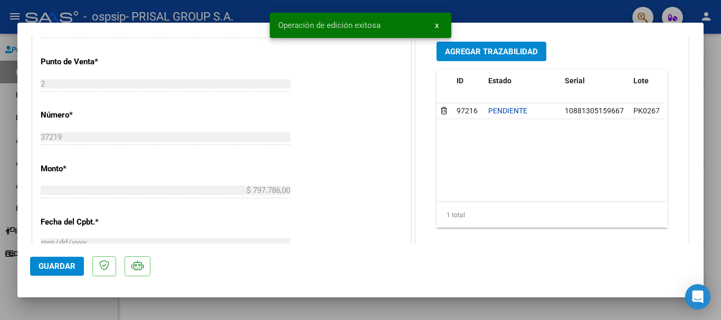
click at [0, 202] on div at bounding box center [360, 160] width 721 height 320
type input "$ 0,00"
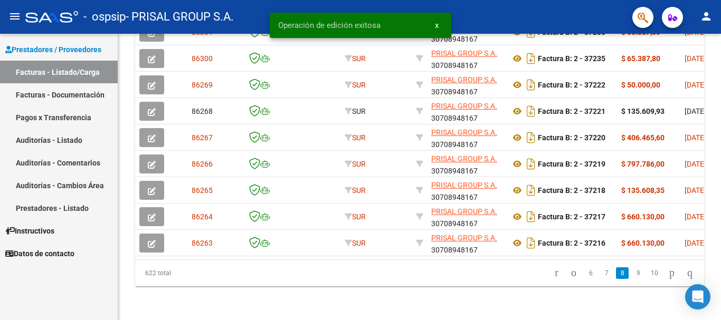
scroll to position [383, 0]
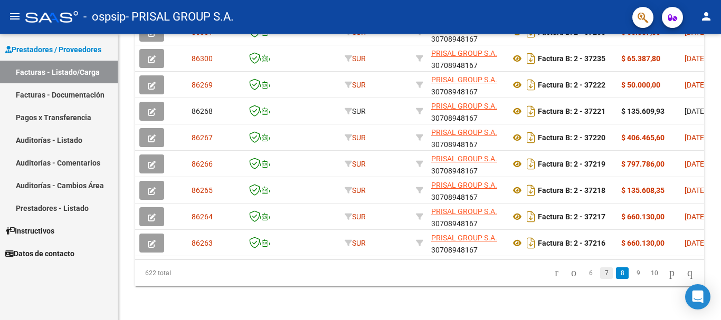
click at [601, 272] on link "7" at bounding box center [606, 274] width 13 height 12
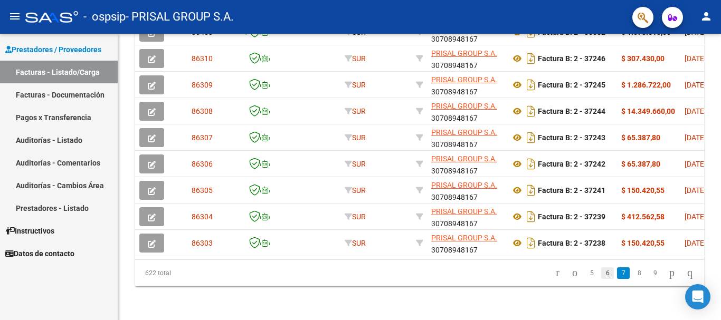
click at [601, 273] on link "6" at bounding box center [607, 274] width 13 height 12
click at [601, 275] on link "5" at bounding box center [607, 274] width 13 height 12
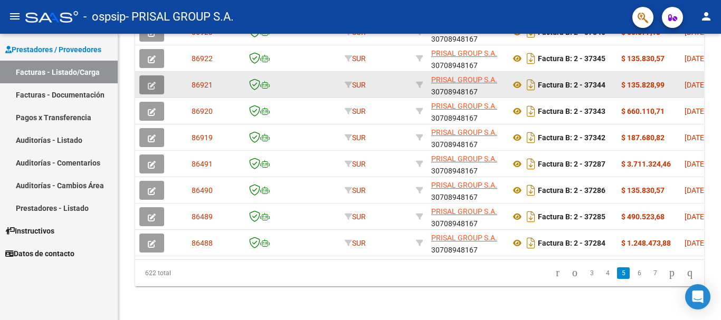
click at [156, 82] on button "button" at bounding box center [151, 84] width 25 height 19
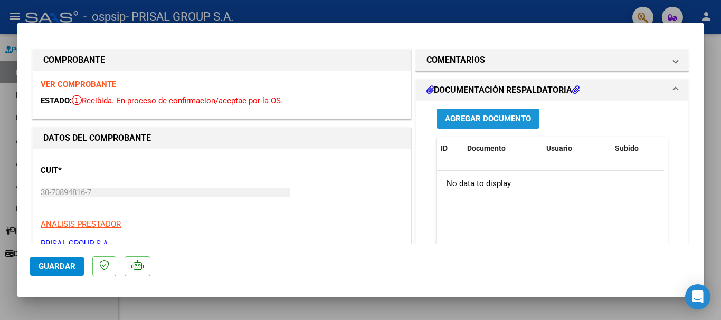
click at [477, 118] on span "Agregar Documento" at bounding box center [488, 119] width 86 height 9
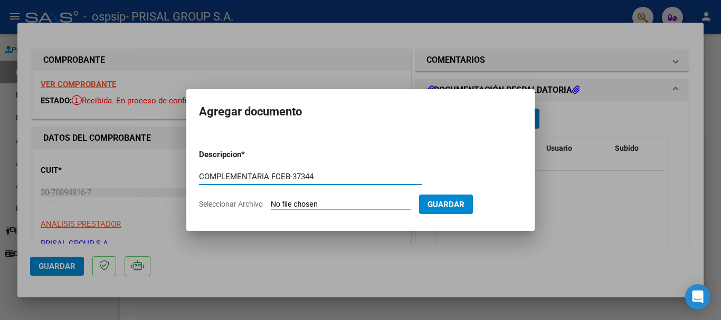
type input "COMPLEMENTARIA FCEB-37344"
click at [271, 200] on input "Seleccionar Archivo" at bounding box center [341, 205] width 140 height 10
type input "C:\fakepath\COMPLEMENTARIA FCEB-37344.pdf"
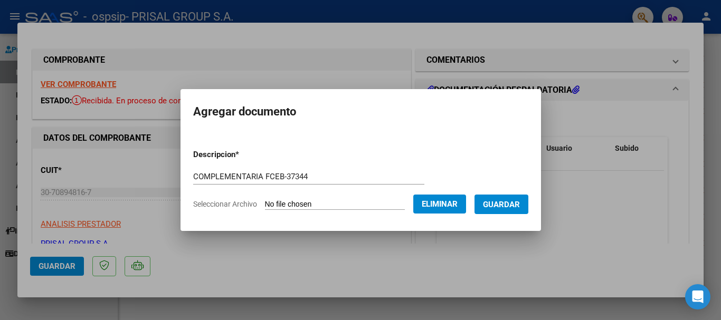
click at [520, 202] on span "Guardar" at bounding box center [501, 204] width 37 height 9
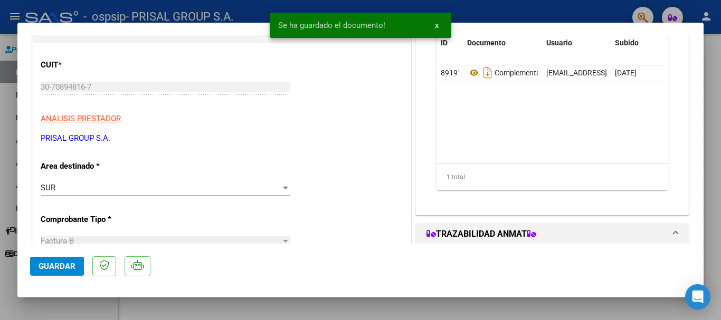
scroll to position [158, 0]
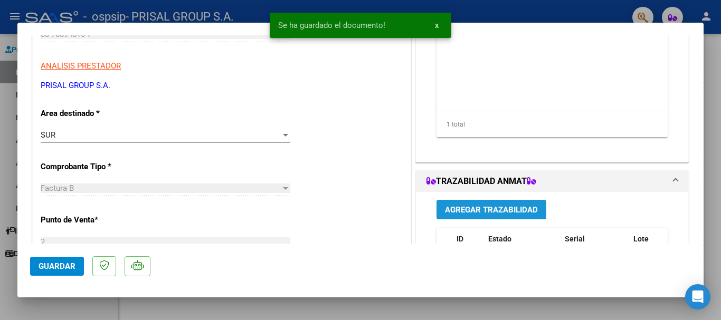
click at [463, 202] on button "Agregar Trazabilidad" at bounding box center [491, 210] width 110 height 20
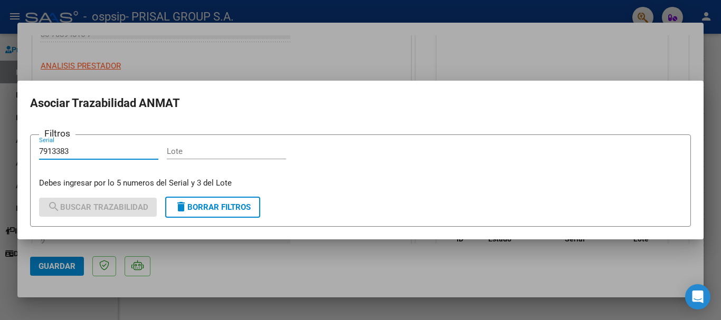
type input "7913383"
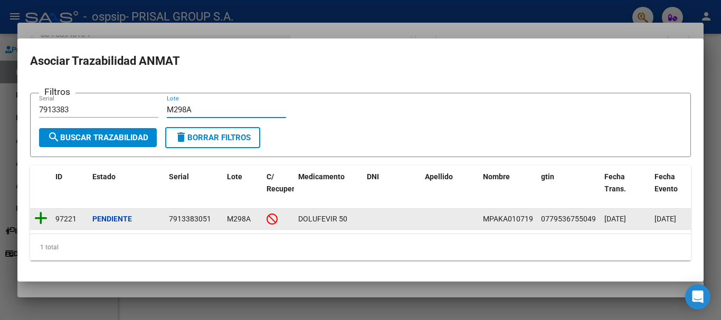
type input "M298A"
click at [39, 215] on icon at bounding box center [40, 218] width 13 height 15
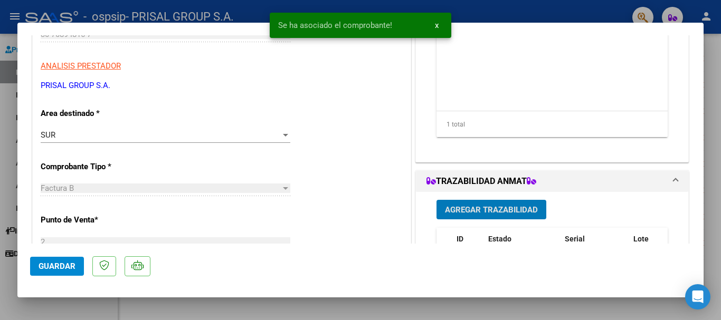
click at [515, 212] on span "Agregar Trazabilidad" at bounding box center [491, 209] width 93 height 9
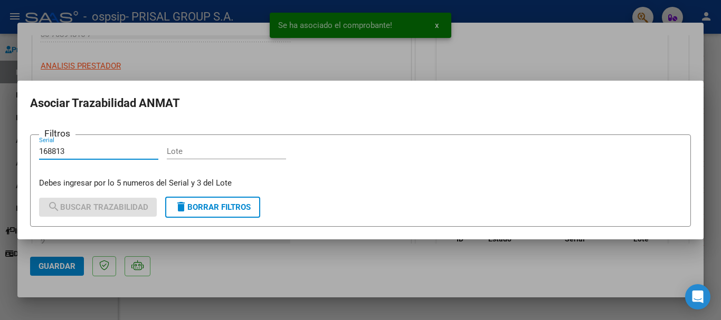
type input "168813"
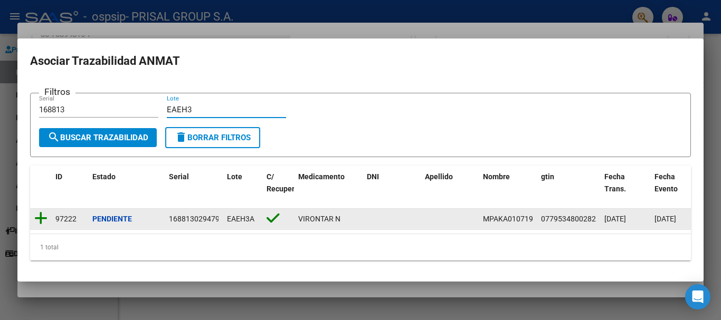
type input "EAEH3"
click at [40, 211] on icon at bounding box center [40, 218] width 13 height 15
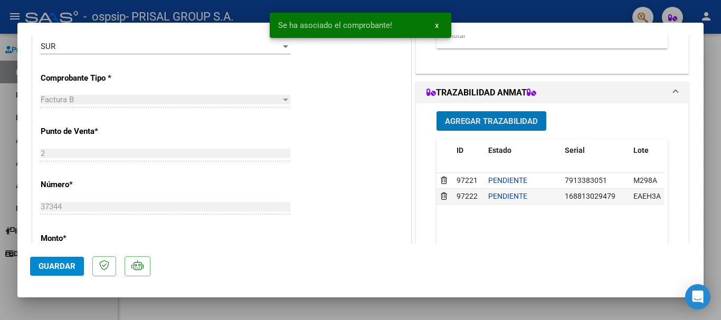
scroll to position [317, 0]
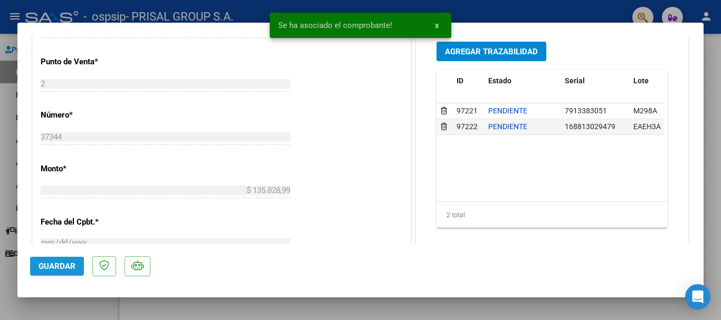
click at [52, 263] on span "Guardar" at bounding box center [57, 266] width 37 height 9
click at [0, 206] on div at bounding box center [360, 160] width 721 height 320
type input "$ 0,00"
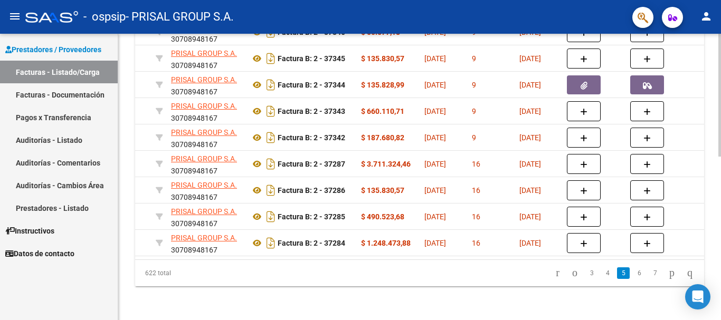
scroll to position [0, 0]
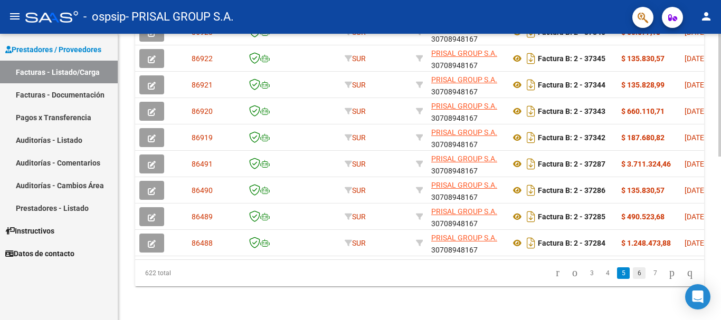
click at [633, 273] on link "6" at bounding box center [639, 274] width 13 height 12
click at [633, 271] on link "7" at bounding box center [639, 274] width 13 height 12
click at [633, 271] on link "8" at bounding box center [639, 274] width 13 height 12
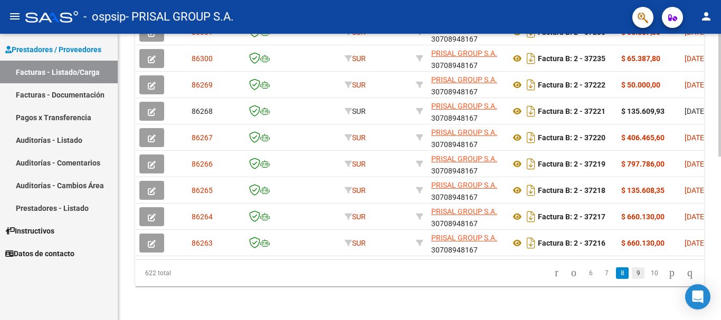
click at [632, 272] on link "9" at bounding box center [638, 274] width 13 height 12
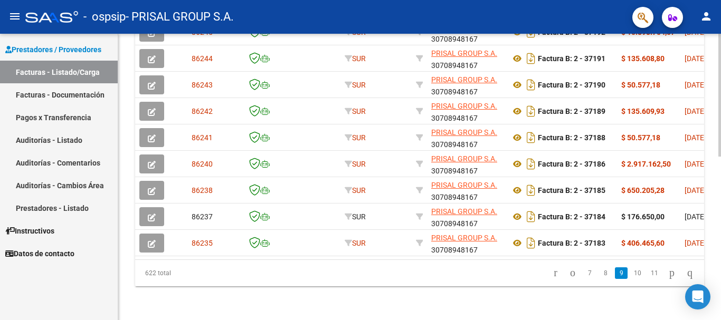
click at [632, 273] on link "10" at bounding box center [638, 274] width 14 height 12
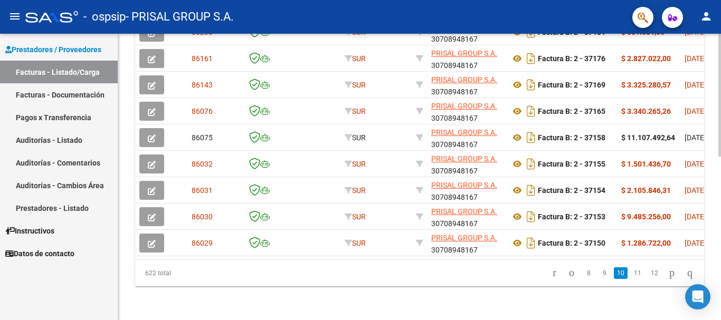
click at [632, 273] on link "11" at bounding box center [638, 274] width 14 height 12
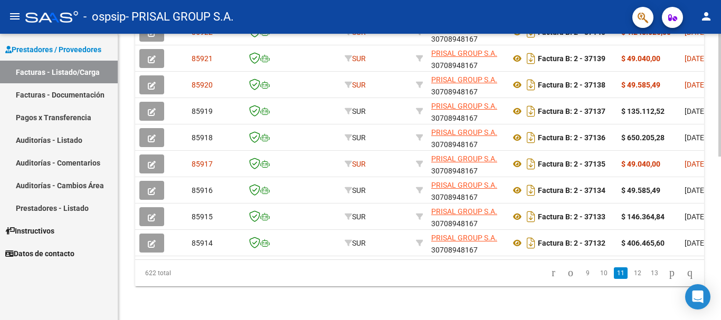
click at [632, 273] on link "12" at bounding box center [638, 274] width 14 height 12
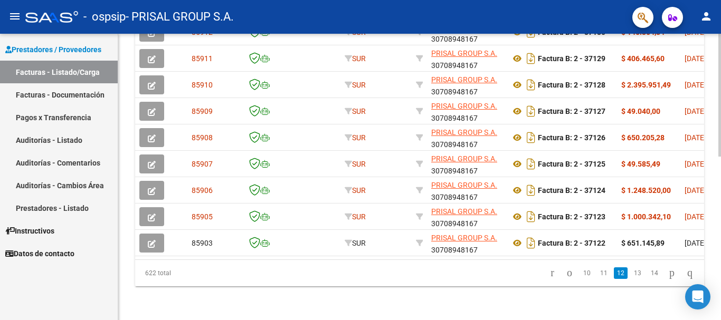
scroll to position [383, 0]
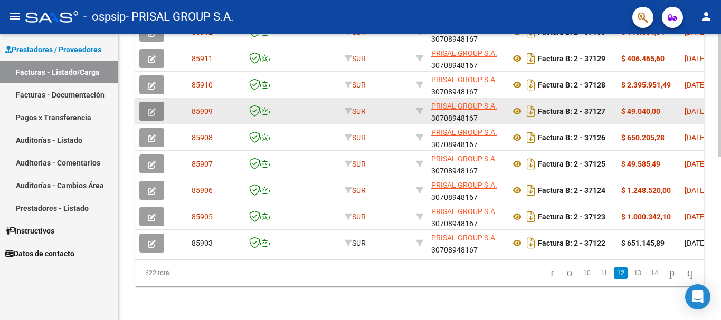
click at [152, 108] on icon "button" at bounding box center [152, 112] width 8 height 8
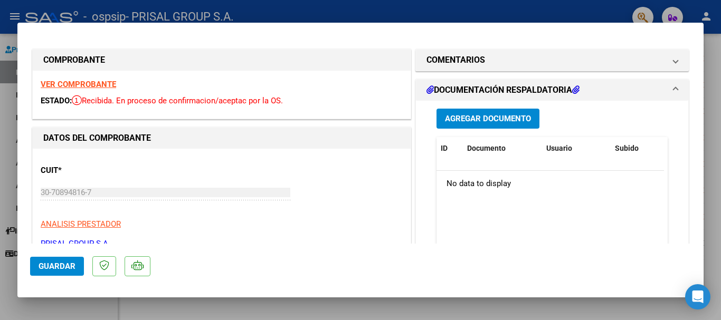
click at [509, 121] on span "Agregar Documento" at bounding box center [488, 119] width 86 height 9
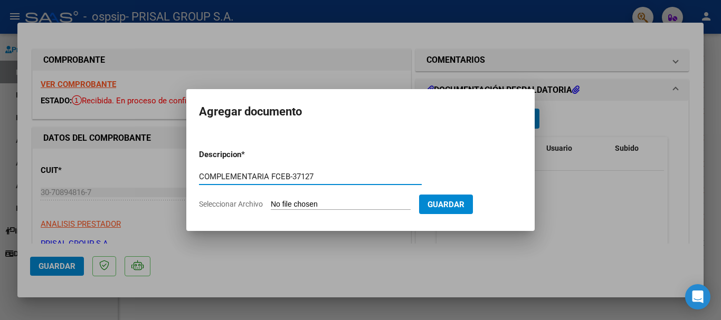
type input "COMPLEMENTARIA FCEB-37127"
click at [271, 200] on input "Seleccionar Archivo" at bounding box center [341, 205] width 140 height 10
type input "C:\fakepath\COMPLEMENTARIA FCEB-37127.pdf"
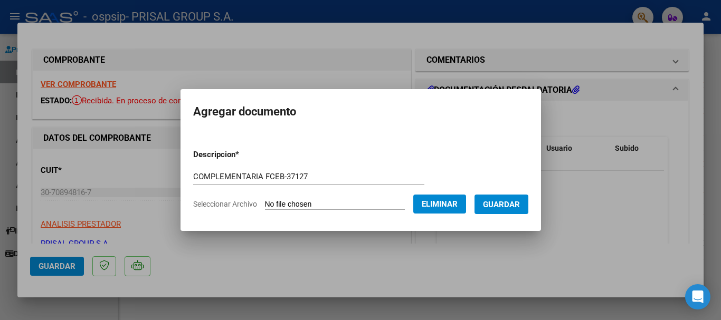
click at [500, 205] on span "Guardar" at bounding box center [501, 204] width 37 height 9
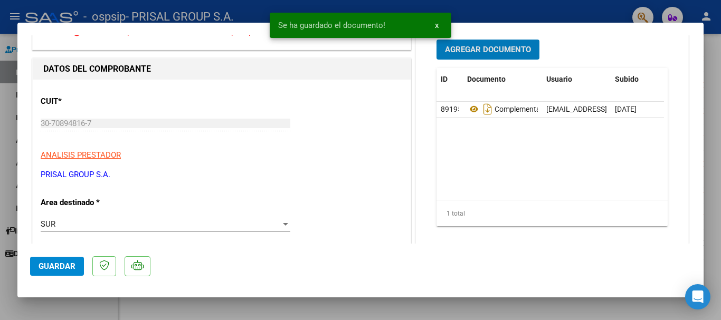
scroll to position [158, 0]
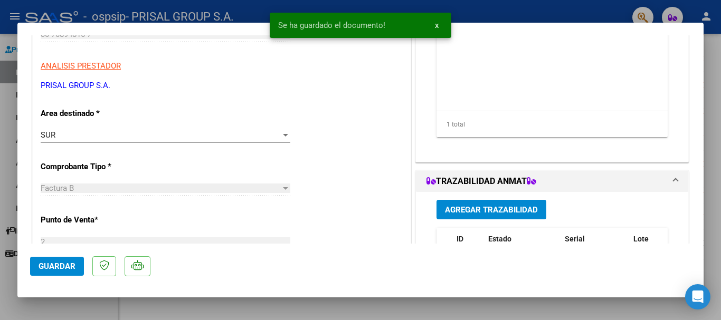
click at [494, 212] on span "Agregar Trazabilidad" at bounding box center [491, 209] width 93 height 9
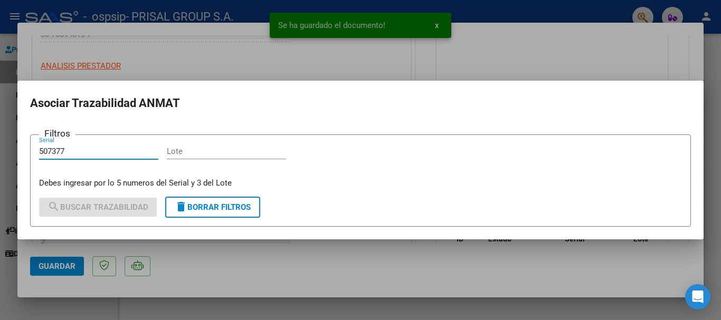
type input "507377"
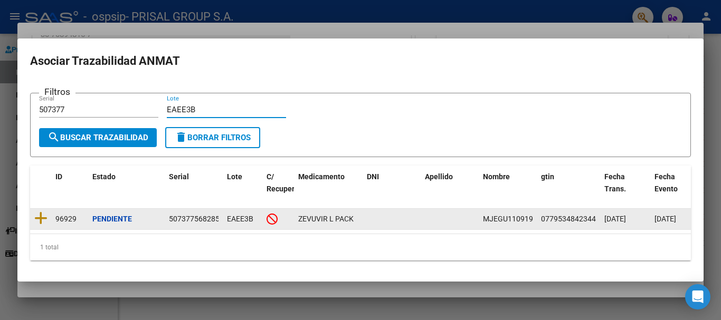
type input "EAEE3B"
click at [44, 222] on div at bounding box center [40, 219] width 13 height 16
click at [35, 213] on icon at bounding box center [40, 218] width 13 height 15
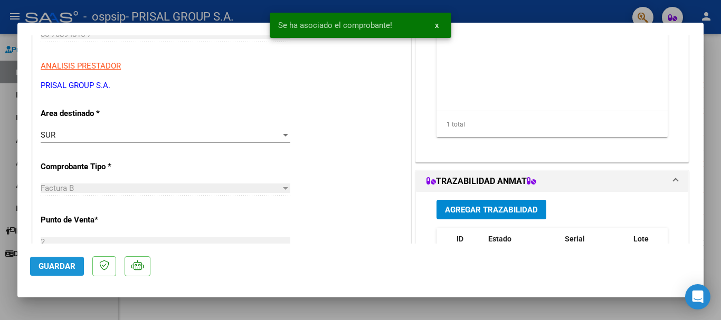
click at [67, 268] on span "Guardar" at bounding box center [57, 266] width 37 height 9
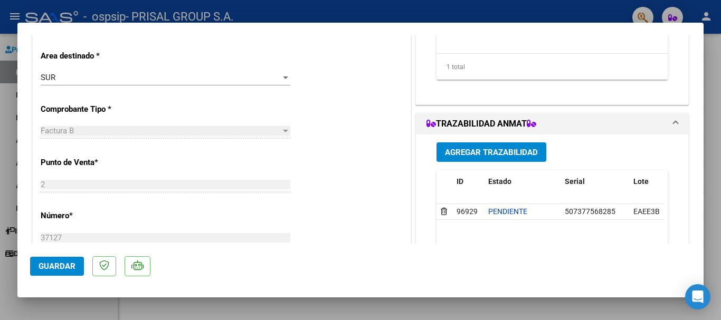
scroll to position [264, 0]
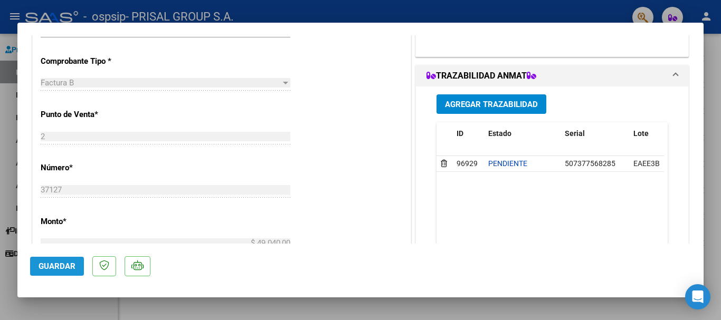
click at [53, 263] on span "Guardar" at bounding box center [57, 266] width 37 height 9
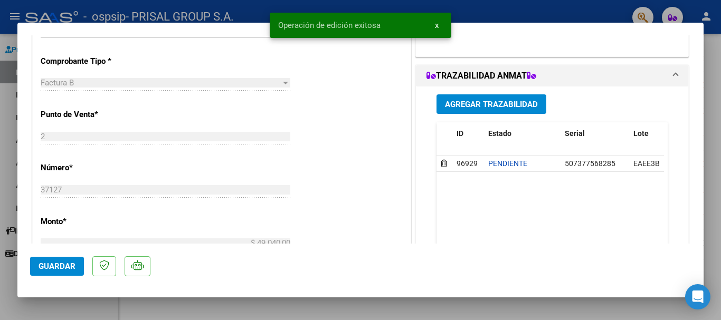
click at [0, 267] on div at bounding box center [360, 160] width 721 height 320
type input "$ 0,00"
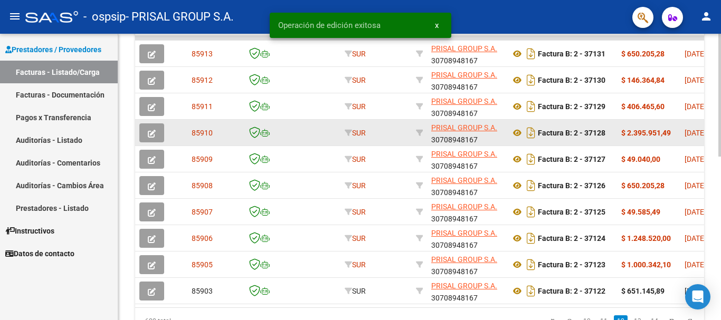
scroll to position [277, 0]
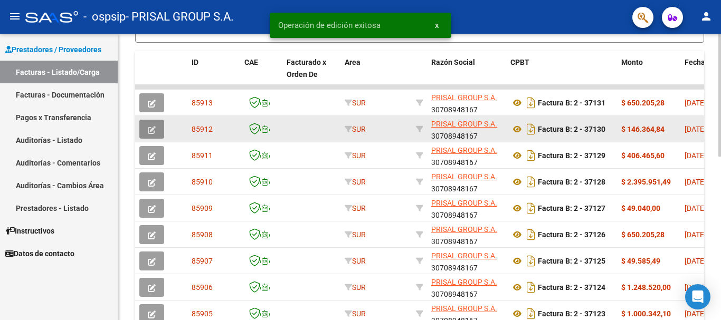
click at [158, 130] on button "button" at bounding box center [151, 129] width 25 height 19
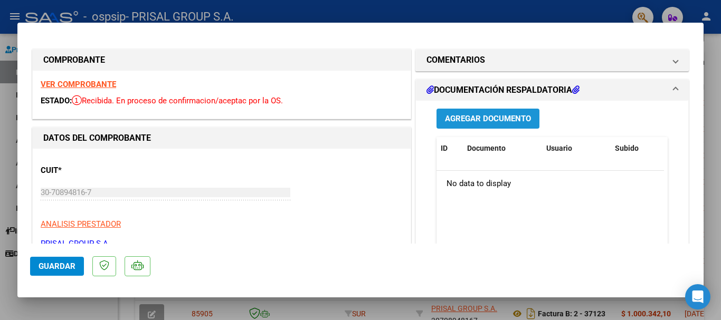
drag, startPoint x: 473, startPoint y: 127, endPoint x: 486, endPoint y: 132, distance: 14.0
click at [471, 130] on div "Agregar Documento ID Documento Usuario Subido Acción No data to display 0 total…" at bounding box center [552, 206] width 247 height 211
click at [487, 117] on span "Agregar Documento" at bounding box center [488, 119] width 86 height 9
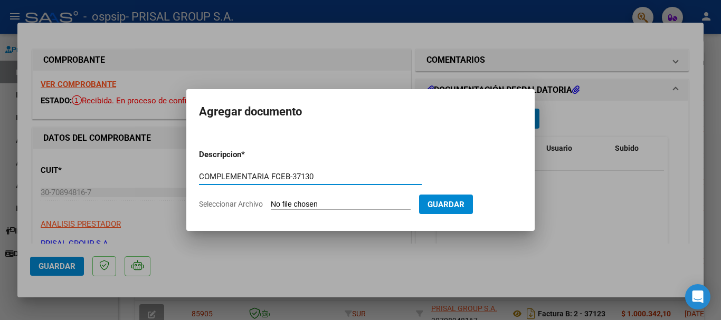
type input "COMPLEMENTARIA FCEB-37130"
click at [271, 200] on input "Seleccionar Archivo" at bounding box center [341, 205] width 140 height 10
type input "C:\fakepath\COMPLEMENTARIA FCEB-37130.pdf"
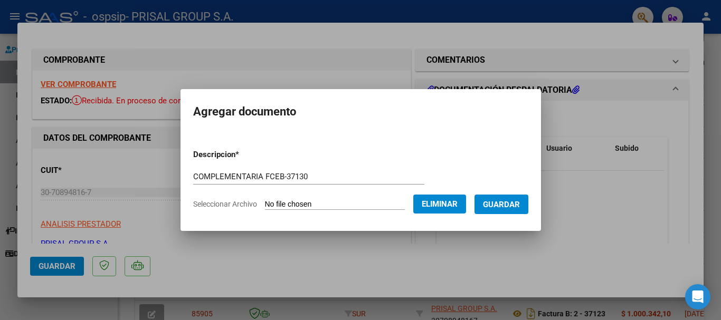
click at [499, 209] on span "Guardar" at bounding box center [501, 204] width 37 height 9
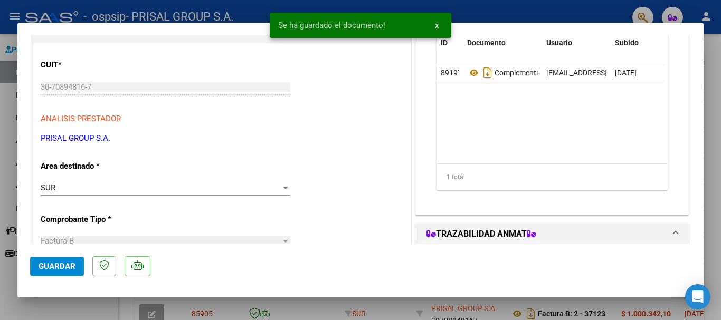
scroll to position [211, 0]
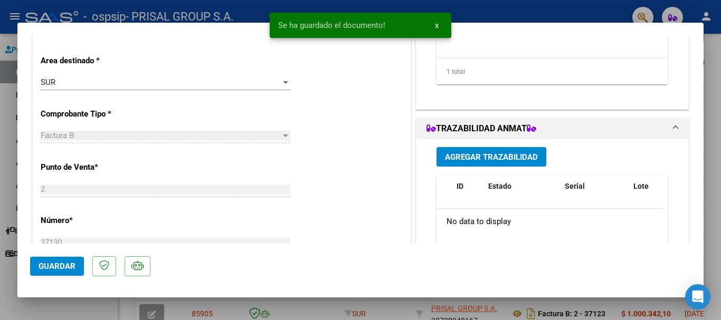
click at [482, 161] on span "Agregar Trazabilidad" at bounding box center [491, 157] width 93 height 9
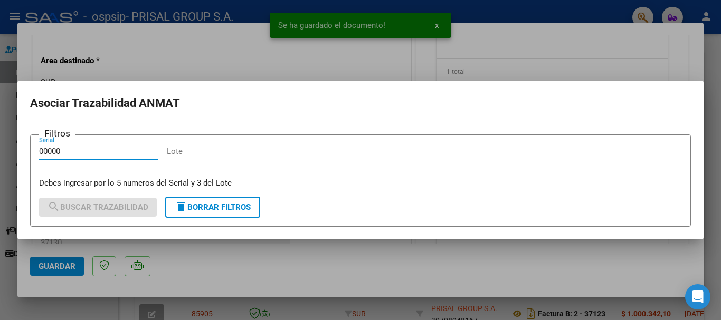
type input "00000"
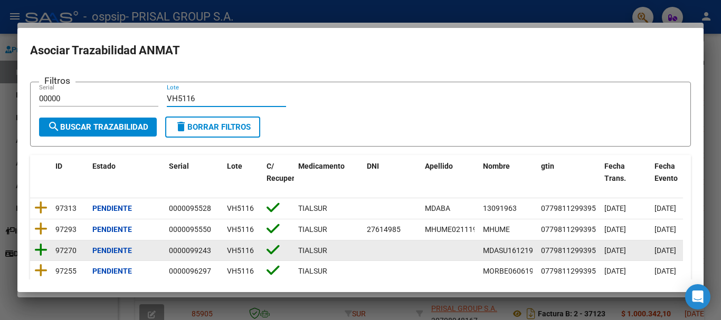
type input "VH5116"
click at [43, 254] on icon at bounding box center [40, 250] width 13 height 15
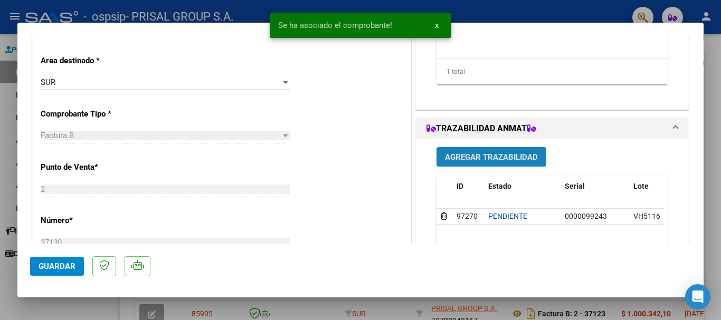
click at [503, 161] on span "Agregar Trazabilidad" at bounding box center [491, 157] width 93 height 9
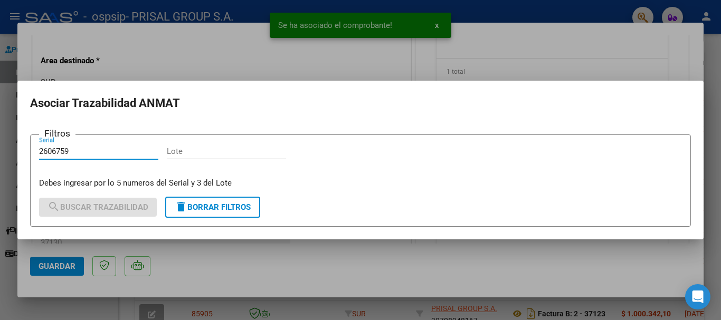
type input "2606759"
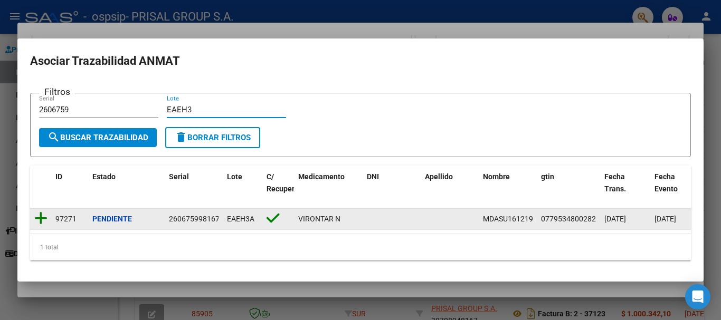
type input "EAEH3"
click at [40, 214] on icon at bounding box center [40, 218] width 13 height 15
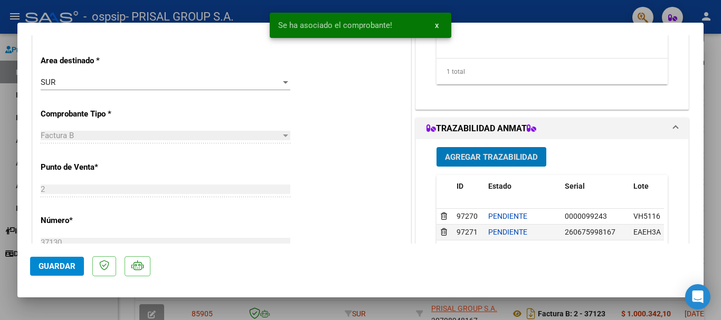
click at [60, 270] on span "Guardar" at bounding box center [57, 266] width 37 height 9
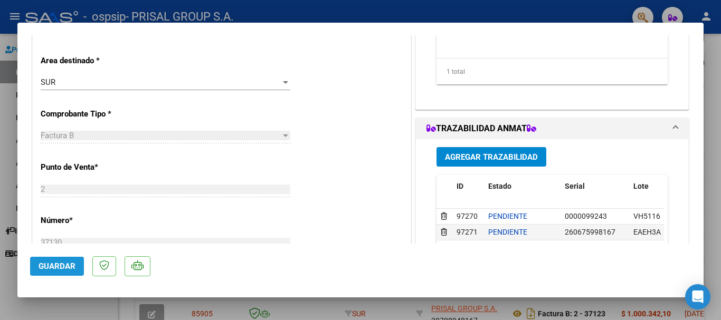
click at [75, 270] on button "Guardar" at bounding box center [57, 266] width 54 height 19
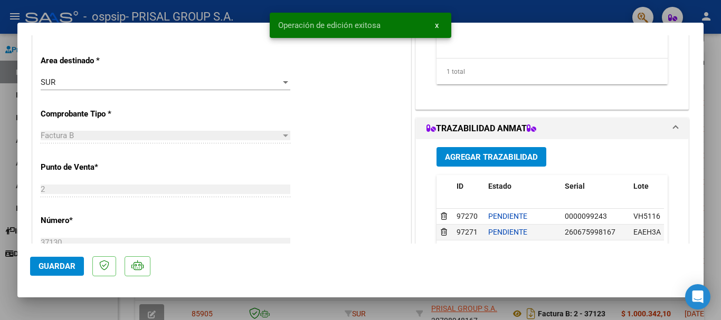
click at [0, 275] on div at bounding box center [360, 160] width 721 height 320
type input "$ 0,00"
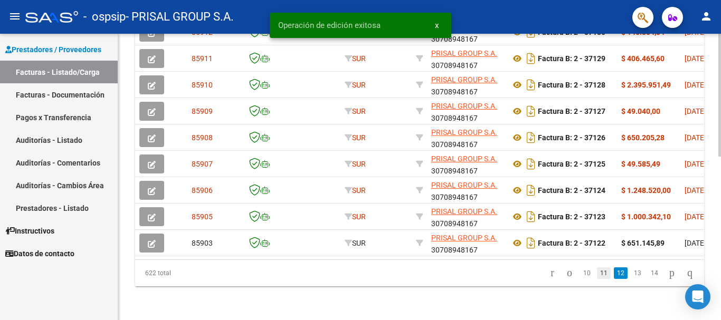
click at [598, 270] on link "11" at bounding box center [604, 274] width 14 height 12
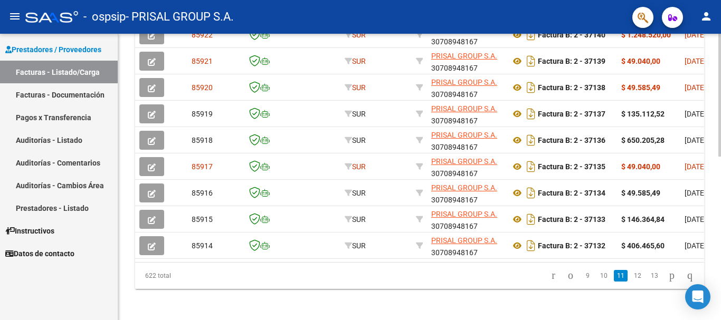
scroll to position [383, 0]
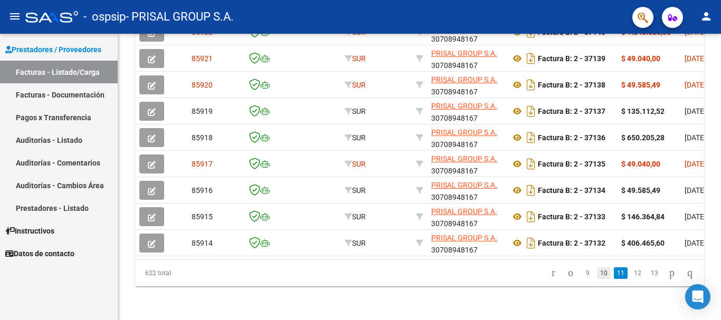
click at [597, 272] on link "10" at bounding box center [604, 274] width 14 height 12
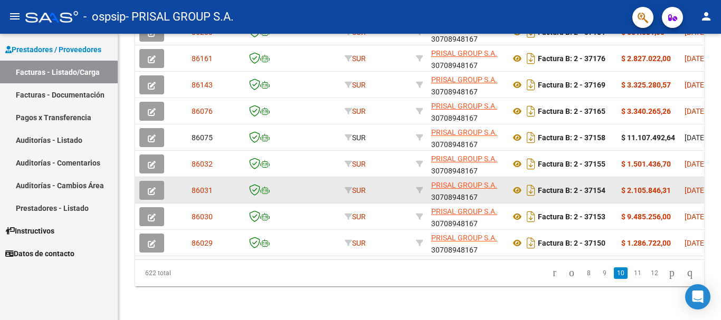
click at [154, 187] on icon "button" at bounding box center [152, 191] width 8 height 8
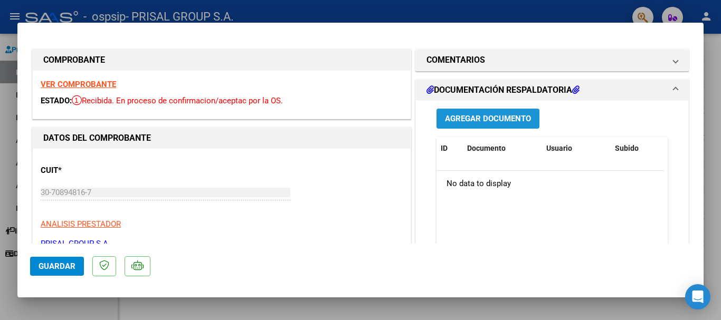
click at [514, 118] on span "Agregar Documento" at bounding box center [488, 119] width 86 height 9
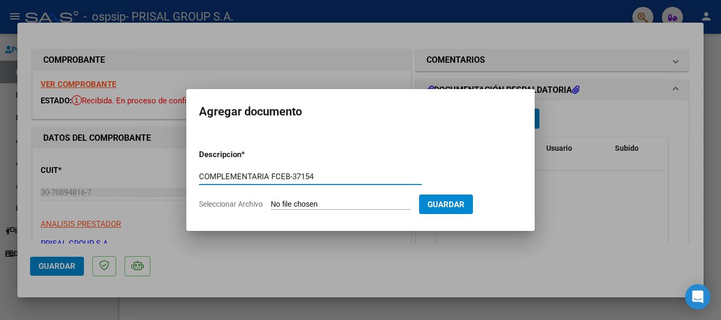
type input "COMPLEMENTARIA FCEB-37154"
click at [271, 200] on input "Seleccionar Archivo" at bounding box center [341, 205] width 140 height 10
type input "C:\fakepath\COMPLEMENTARIA FCEB-37154.pdf"
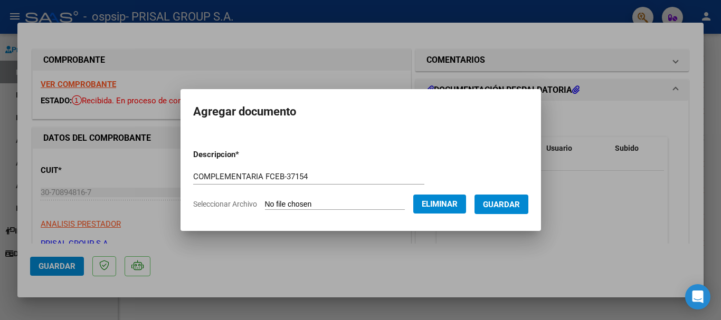
click at [514, 211] on button "Guardar" at bounding box center [501, 205] width 54 height 20
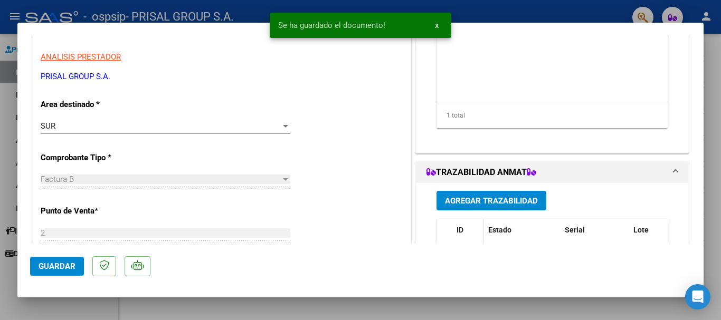
scroll to position [211, 0]
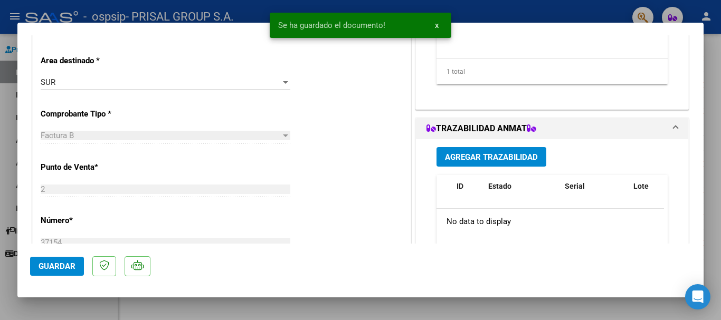
click at [485, 160] on span "Agregar Trazabilidad" at bounding box center [491, 157] width 93 height 9
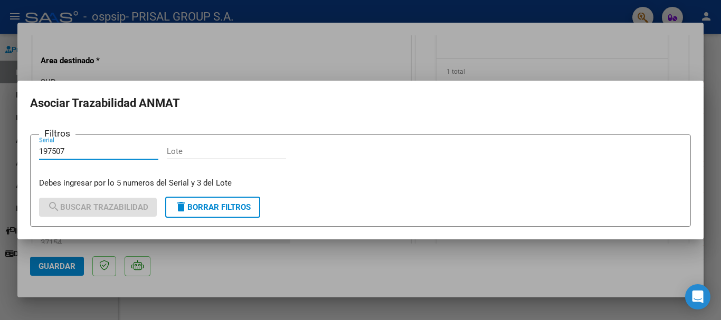
type input "197507"
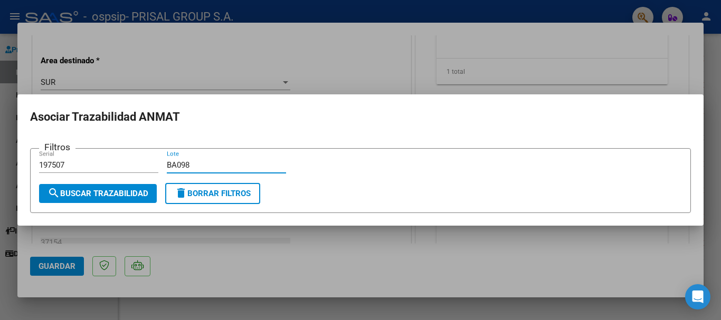
type input "BA098"
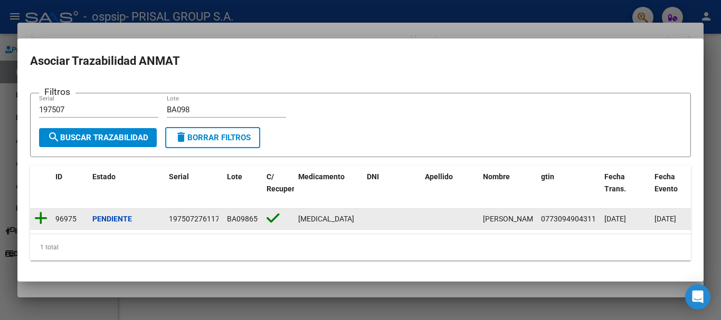
click at [42, 215] on icon at bounding box center [40, 218] width 13 height 15
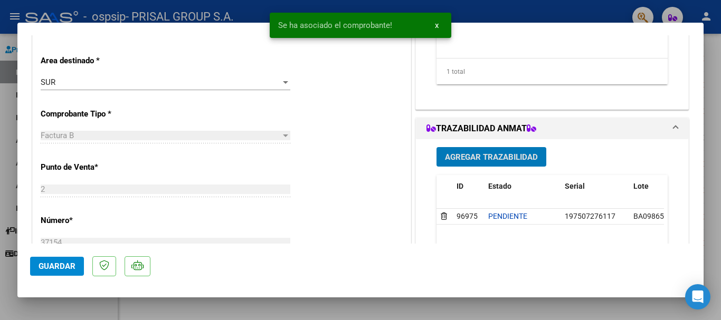
click at [511, 156] on span "Agregar Trazabilidad" at bounding box center [491, 157] width 93 height 9
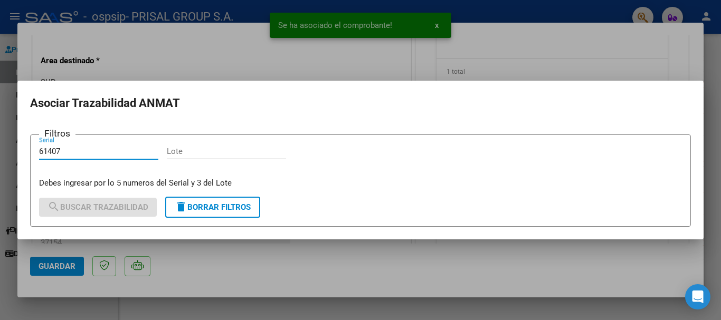
type input "61407"
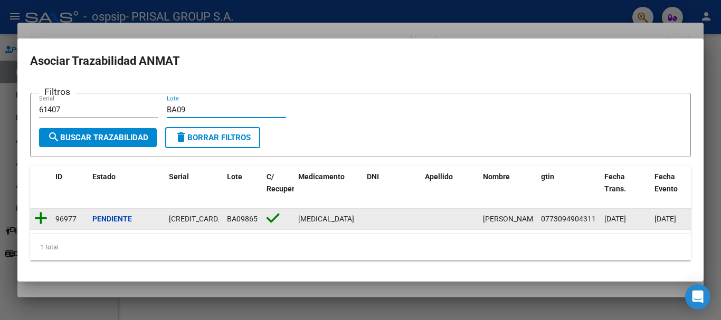
type input "BA09"
click at [44, 213] on icon at bounding box center [40, 218] width 13 height 15
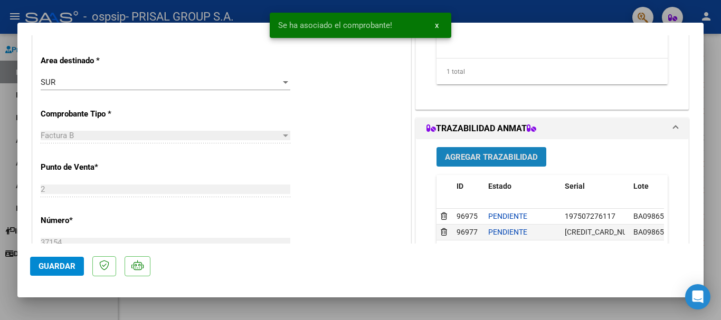
click at [489, 154] on span "Agregar Trazabilidad" at bounding box center [491, 157] width 93 height 9
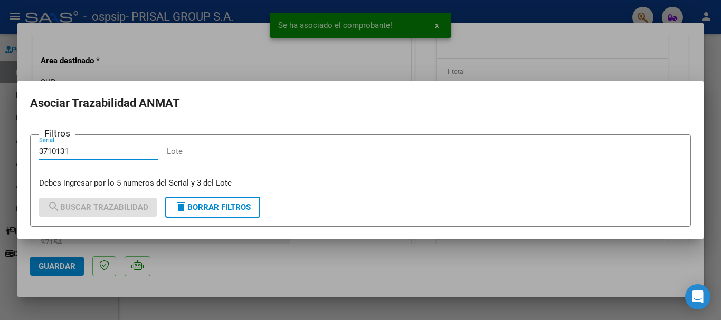
type input "3710131"
type input "M"
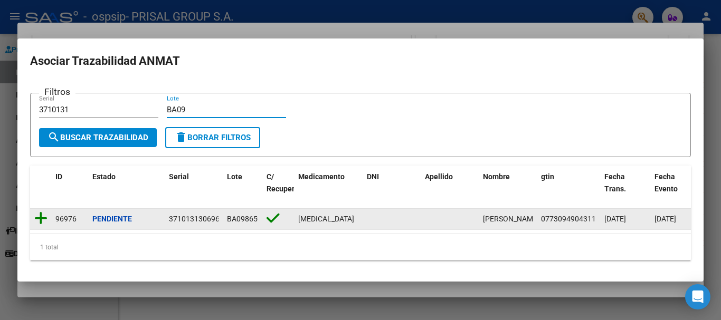
type input "BA09"
click at [41, 214] on icon at bounding box center [40, 218] width 13 height 15
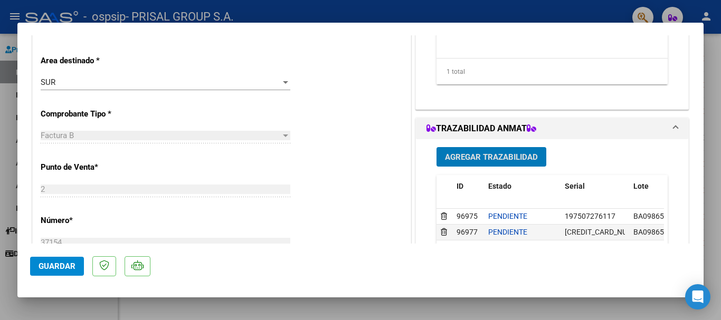
click at [60, 267] on span "Guardar" at bounding box center [57, 266] width 37 height 9
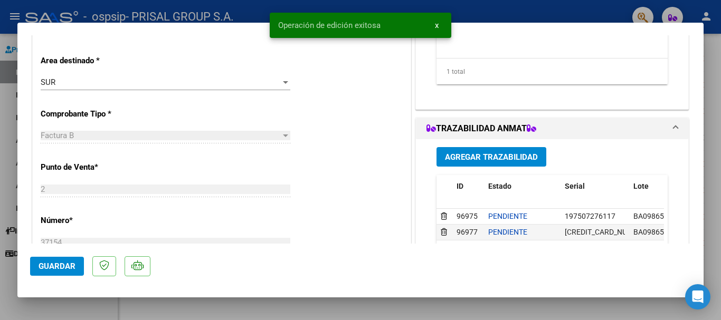
click at [0, 274] on div at bounding box center [360, 160] width 721 height 320
type input "$ 0,00"
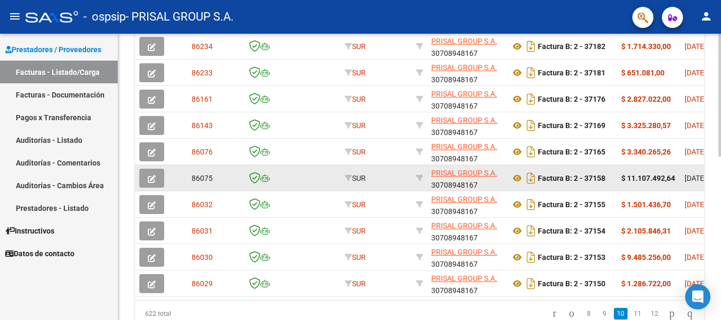
scroll to position [383, 0]
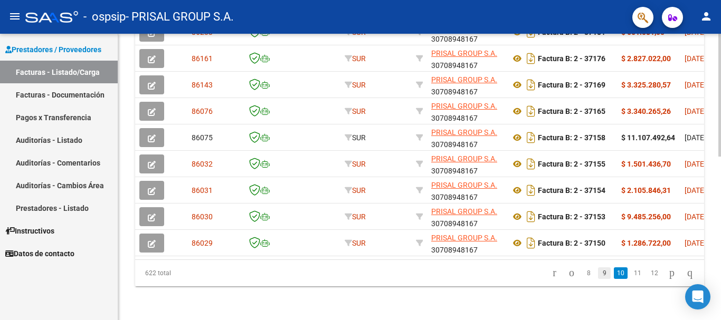
click at [598, 272] on link "9" at bounding box center [604, 274] width 13 height 12
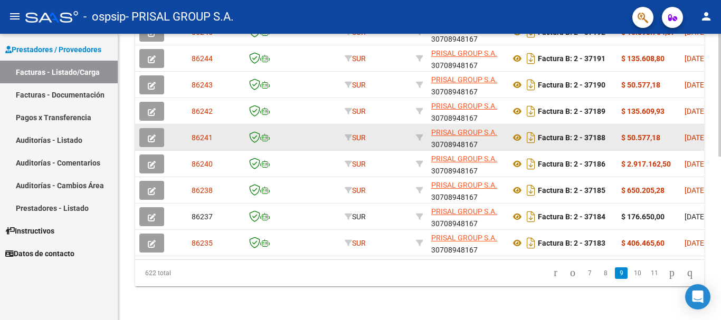
scroll to position [330, 0]
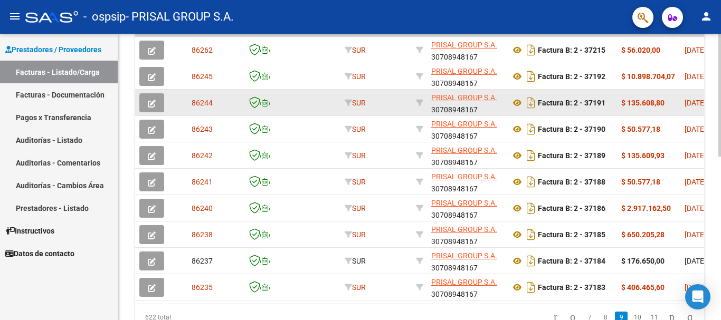
click at [155, 101] on icon "button" at bounding box center [152, 104] width 8 height 8
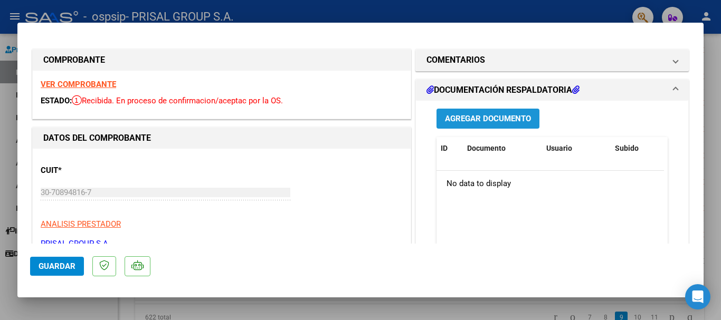
click at [451, 121] on span "Agregar Documento" at bounding box center [488, 119] width 86 height 9
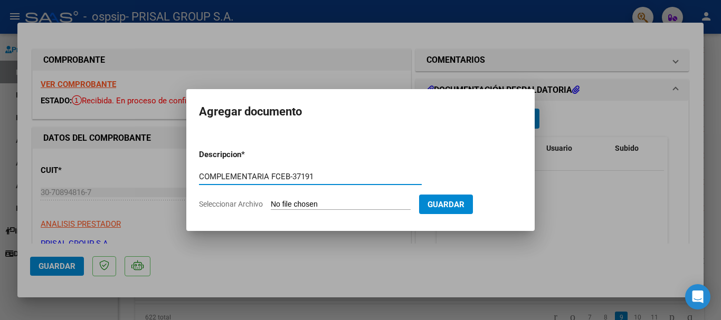
type input "COMPLEMENTARIA FCEB-37191"
click at [271, 200] on input "Seleccionar Archivo" at bounding box center [341, 205] width 140 height 10
type input "C:\fakepath\COMPLEMENTARIA FCEB-37191.pdf"
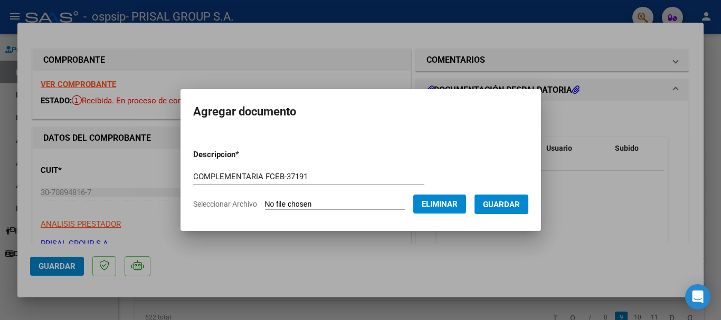
click at [513, 206] on span "Guardar" at bounding box center [501, 204] width 37 height 9
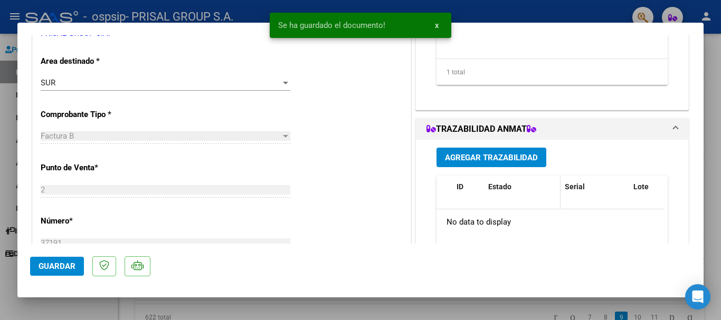
scroll to position [211, 0]
click at [475, 160] on span "Agregar Trazabilidad" at bounding box center [491, 157] width 93 height 9
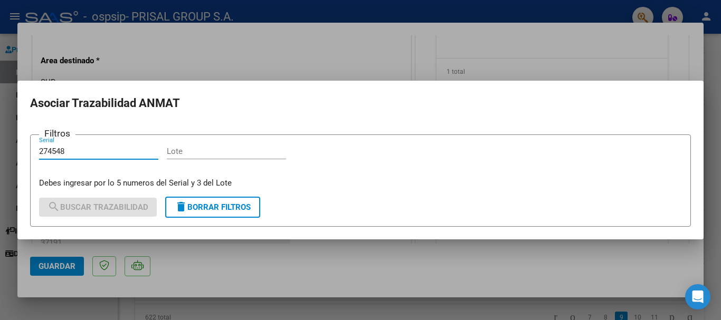
type input "274548"
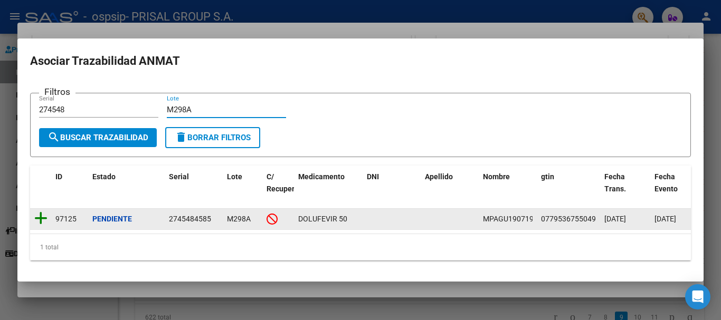
type input "M298A"
click at [39, 211] on icon at bounding box center [40, 218] width 13 height 15
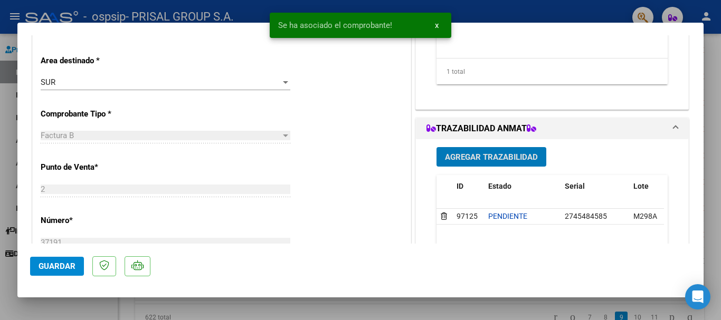
click at [506, 149] on button "Agregar Trazabilidad" at bounding box center [491, 157] width 110 height 20
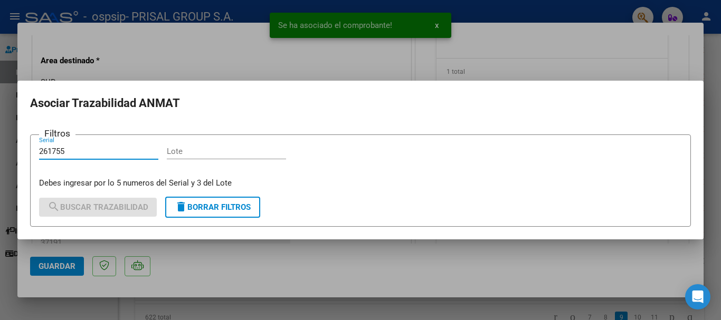
type input "261755"
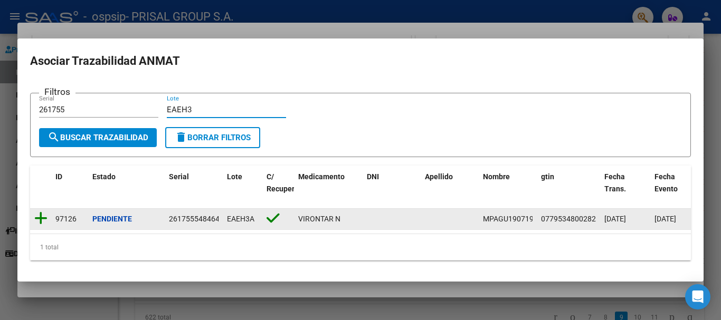
type input "EAEH3"
click at [39, 215] on icon at bounding box center [40, 218] width 13 height 15
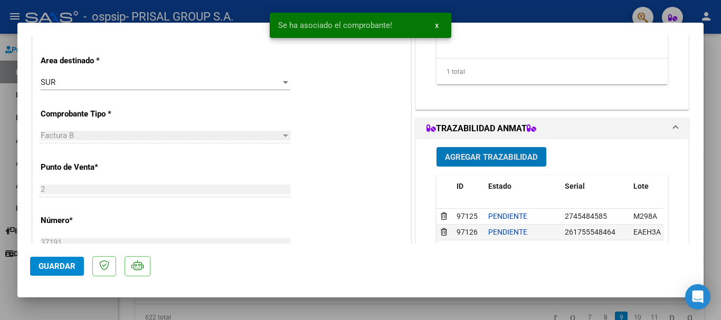
click at [44, 260] on button "Guardar" at bounding box center [57, 266] width 54 height 19
click at [0, 206] on div at bounding box center [360, 160] width 721 height 320
type input "$ 0,00"
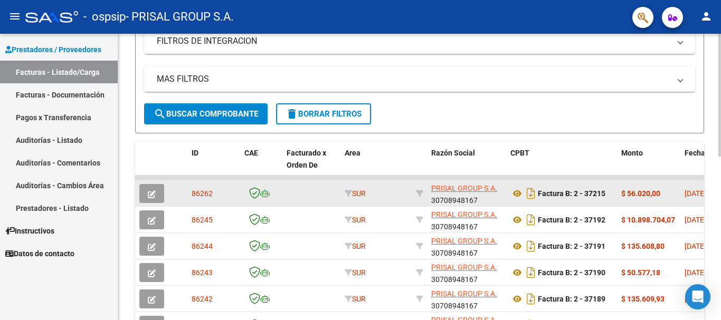
scroll to position [224, 0]
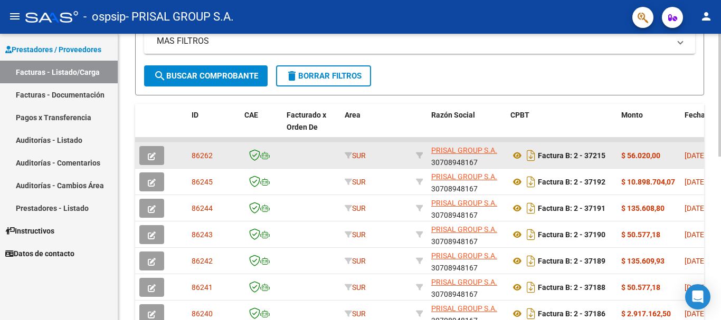
click at [160, 151] on button "button" at bounding box center [151, 155] width 25 height 19
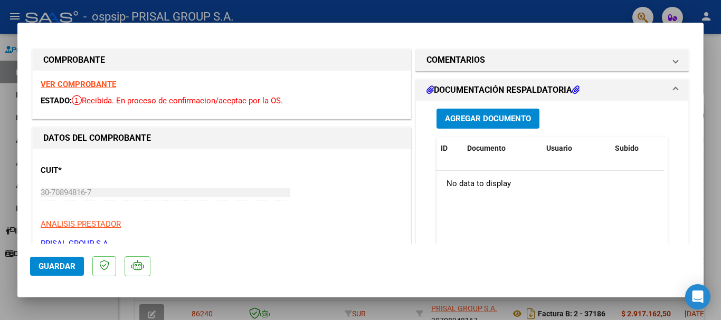
click at [486, 117] on span "Agregar Documento" at bounding box center [488, 119] width 86 height 9
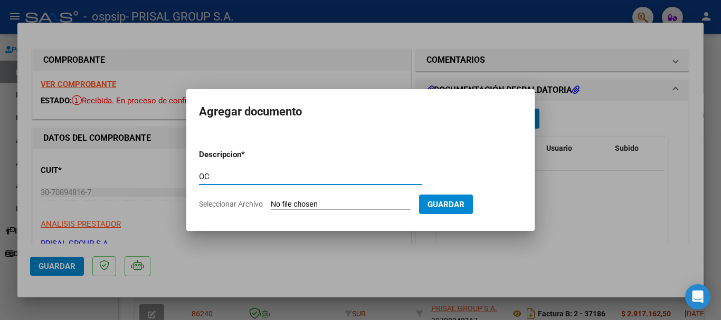
type input "O"
type input "COMPLEMENTARIA FCEB-37215"
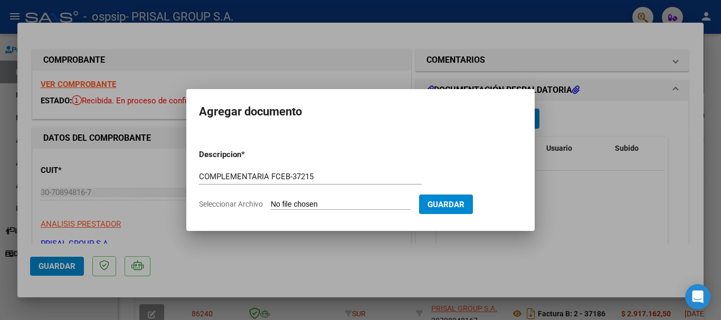
click at [271, 200] on input "Seleccionar Archivo" at bounding box center [341, 205] width 140 height 10
type input "C:\fakepath\COMPLEMENTARIA FCEB-37215.pdf"
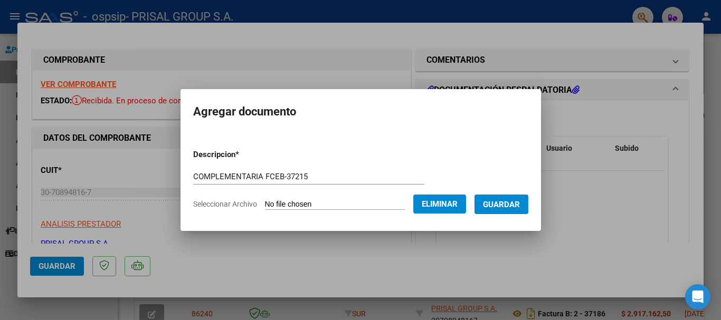
click at [518, 216] on form "Descripcion * COMPLEMENTARIA FCEB-37215 Escriba aquí una descripcion Selecciona…" at bounding box center [360, 179] width 335 height 77
click at [518, 202] on span "Guardar" at bounding box center [501, 204] width 37 height 9
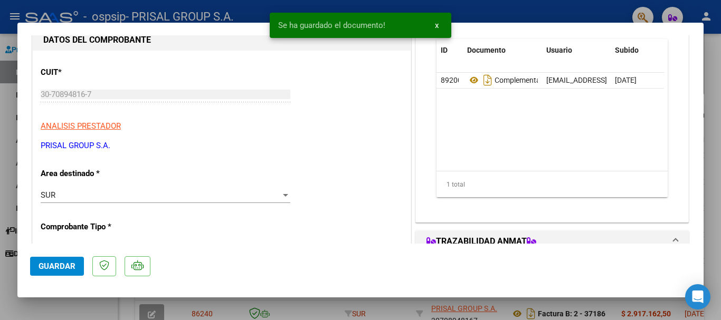
scroll to position [211, 0]
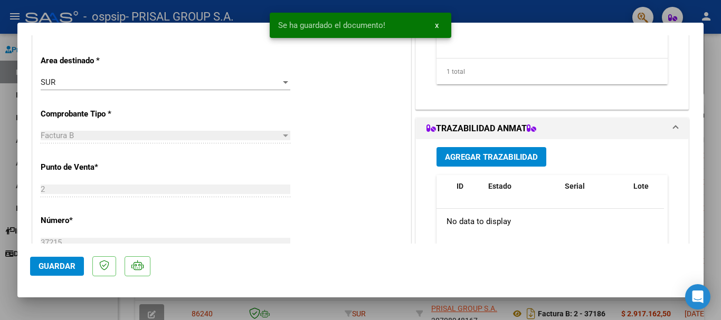
click at [474, 156] on span "Agregar Trazabilidad" at bounding box center [491, 157] width 93 height 9
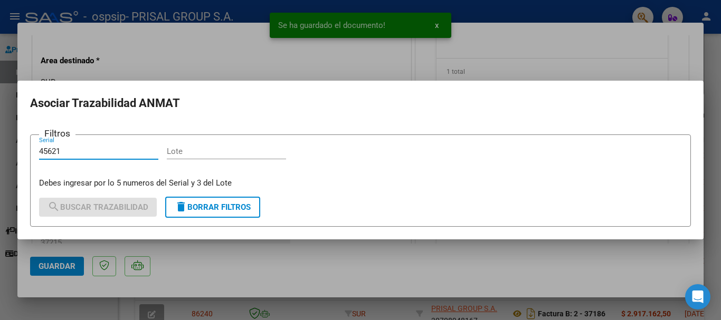
type input "45621"
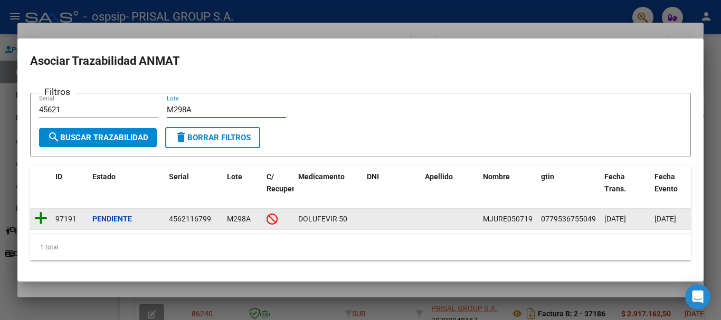
type input "M298A"
click at [44, 216] on icon at bounding box center [40, 218] width 13 height 15
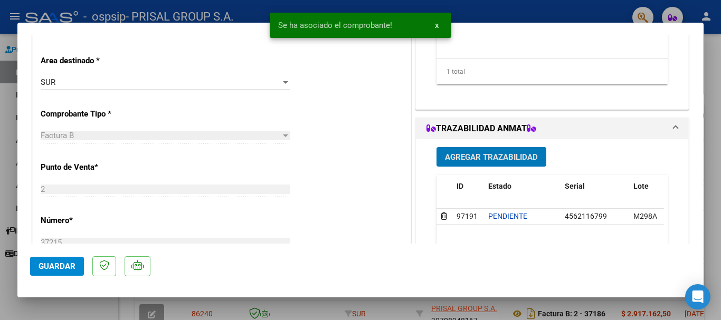
click at [491, 153] on span "Agregar Trazabilidad" at bounding box center [491, 157] width 93 height 9
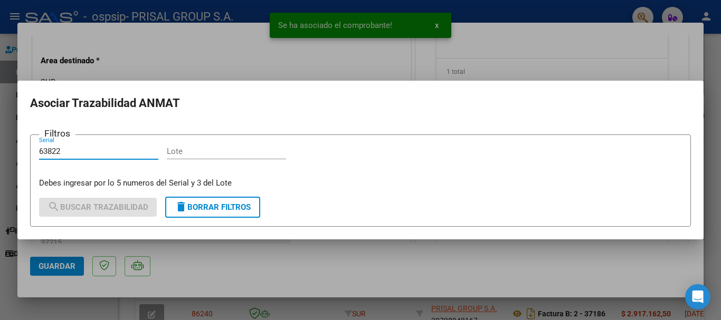
type input "63822"
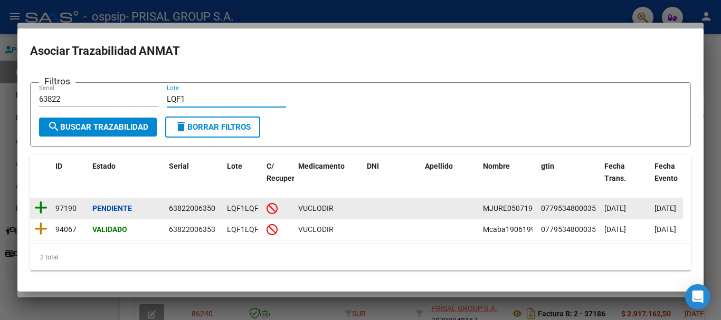
type input "LQF1"
click at [43, 208] on icon at bounding box center [40, 208] width 13 height 15
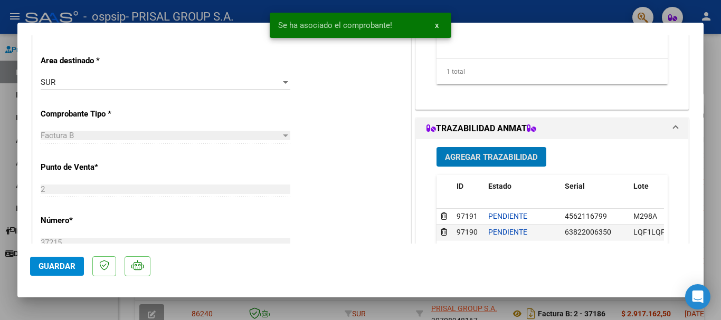
click at [54, 263] on span "Guardar" at bounding box center [57, 266] width 37 height 9
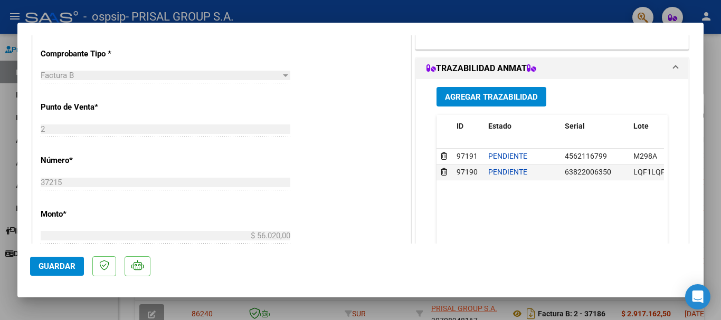
scroll to position [317, 0]
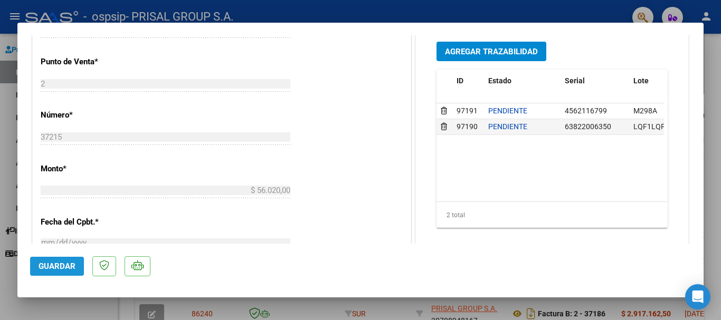
click at [56, 260] on button "Guardar" at bounding box center [57, 266] width 54 height 19
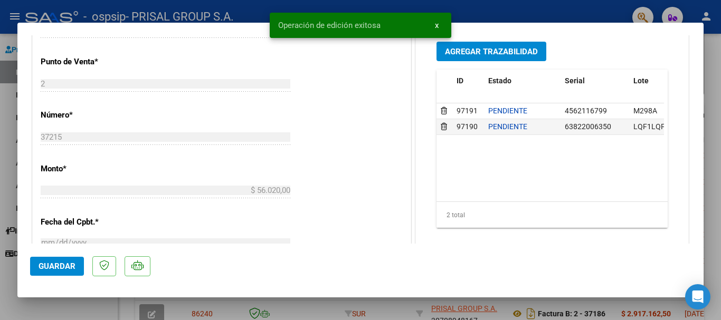
click at [0, 245] on div at bounding box center [360, 160] width 721 height 320
type input "$ 0,00"
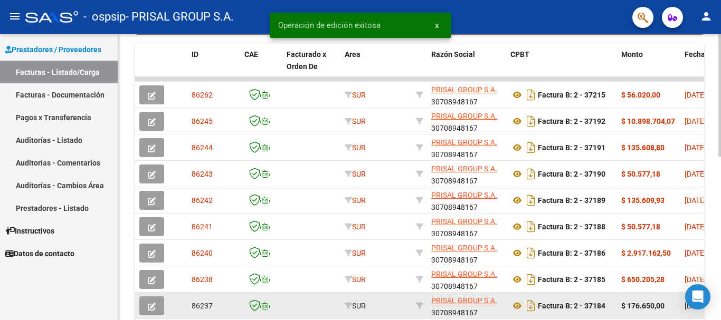
scroll to position [383, 0]
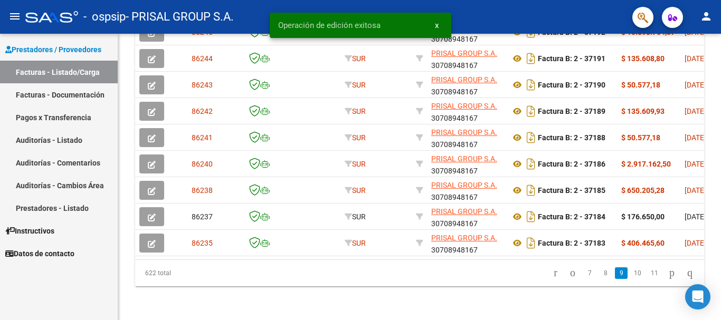
click at [603, 269] on li "8" at bounding box center [605, 273] width 16 height 18
click at [599, 272] on link "8" at bounding box center [605, 274] width 13 height 12
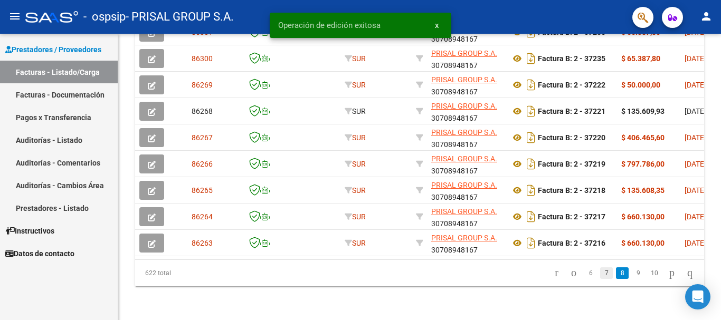
click at [600, 275] on link "7" at bounding box center [606, 274] width 13 height 12
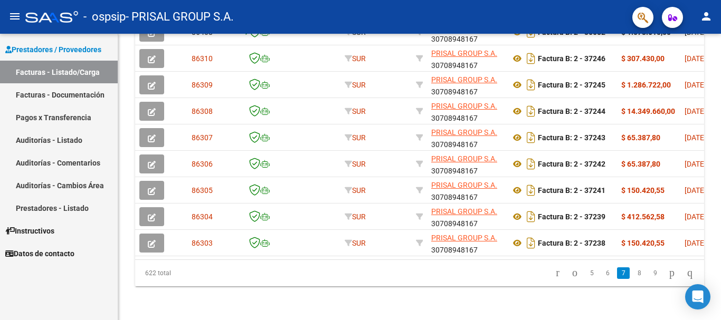
click at [601, 275] on link "6" at bounding box center [607, 274] width 13 height 12
click at [601, 275] on link "5" at bounding box center [607, 274] width 13 height 12
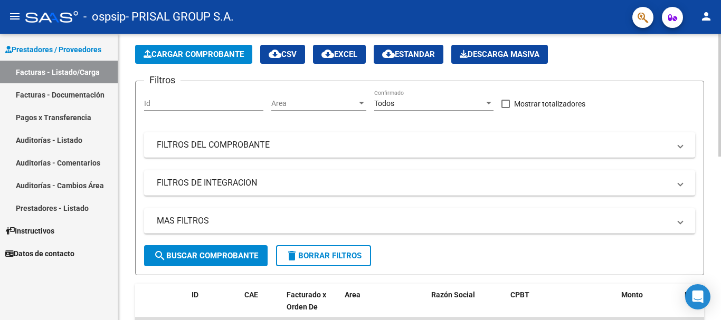
scroll to position [0, 0]
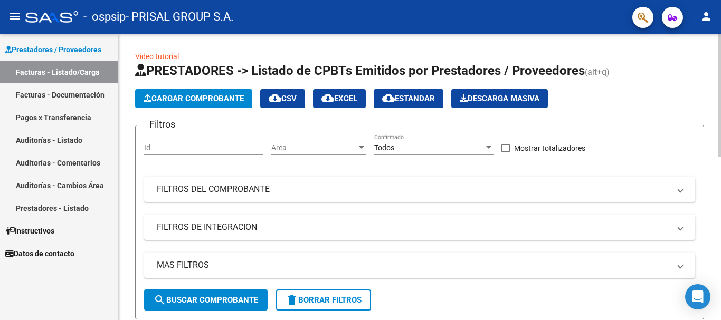
click at [200, 97] on span "Cargar Comprobante" at bounding box center [194, 98] width 100 height 9
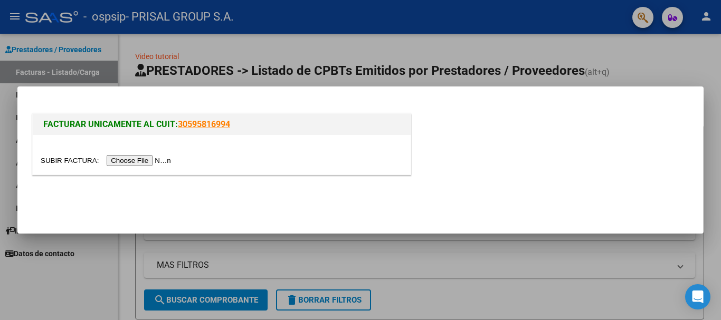
click at [169, 160] on input "file" at bounding box center [108, 160] width 134 height 11
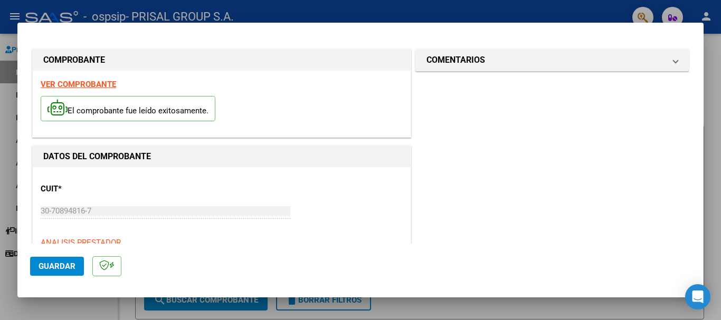
click at [58, 267] on span "Guardar" at bounding box center [57, 266] width 37 height 9
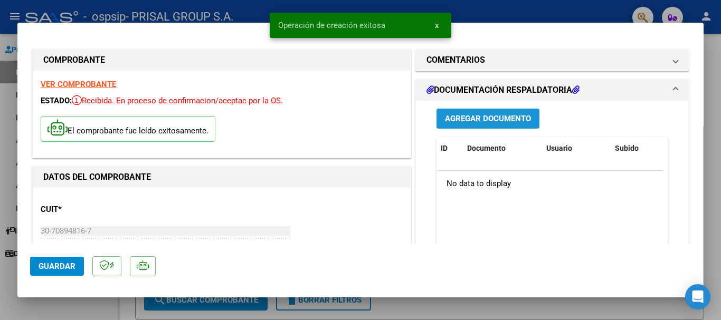
click at [498, 119] on span "Agregar Documento" at bounding box center [488, 119] width 86 height 9
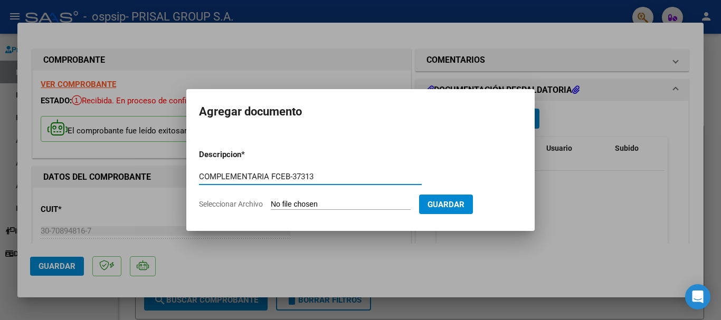
type input "COMPLEMENTARIA FCEB-37313"
click at [271, 200] on input "Seleccionar Archivo" at bounding box center [341, 205] width 140 height 10
type input "C:\fakepath\COMPLEMENTARIA FCEB-37313.pdf"
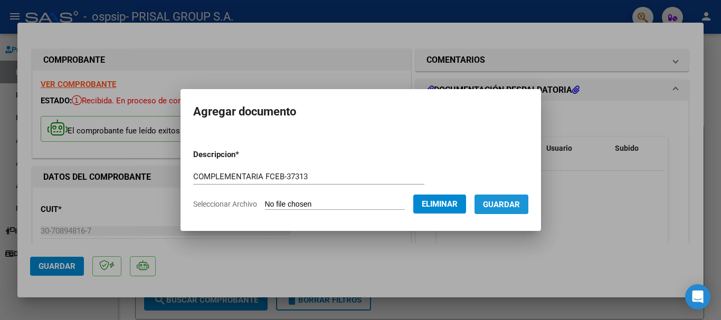
click at [512, 210] on button "Guardar" at bounding box center [501, 205] width 54 height 20
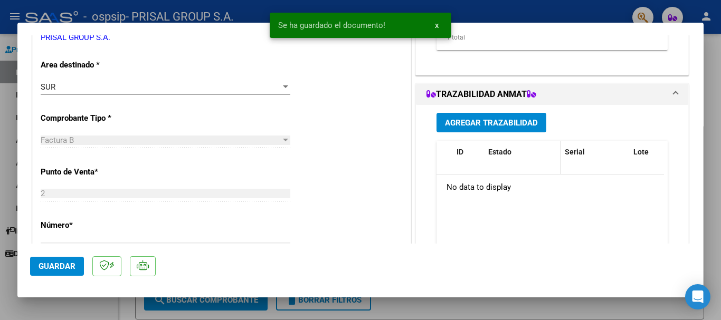
scroll to position [264, 0]
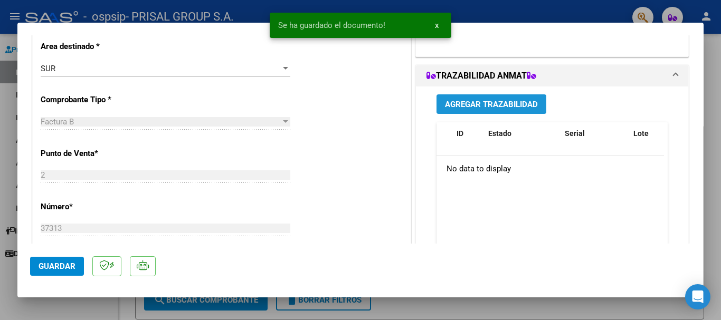
click at [478, 94] on button "Agregar Trazabilidad" at bounding box center [491, 104] width 110 height 20
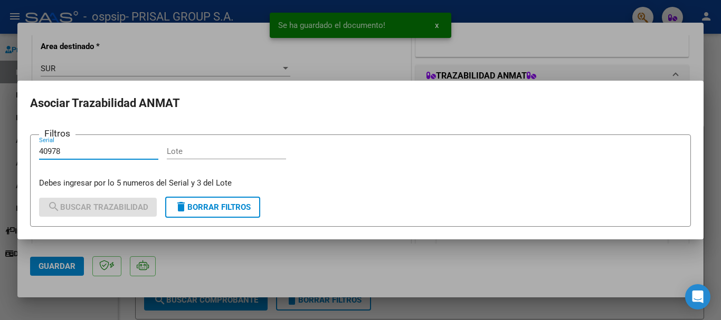
type input "40978"
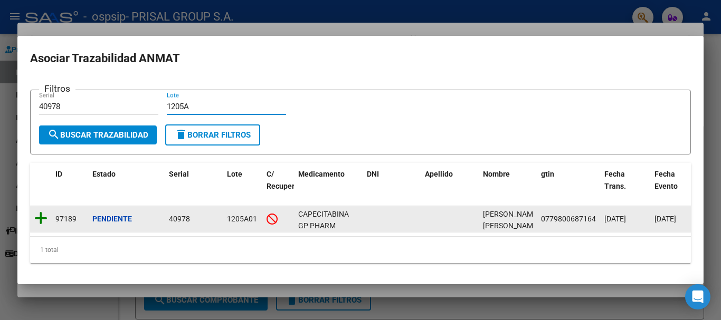
type input "1205A"
click at [42, 213] on icon at bounding box center [40, 218] width 13 height 15
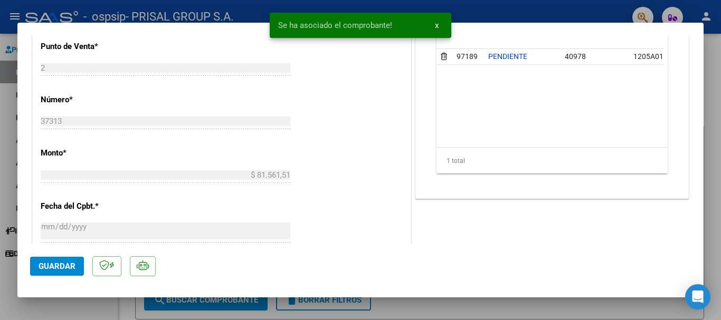
scroll to position [422, 0]
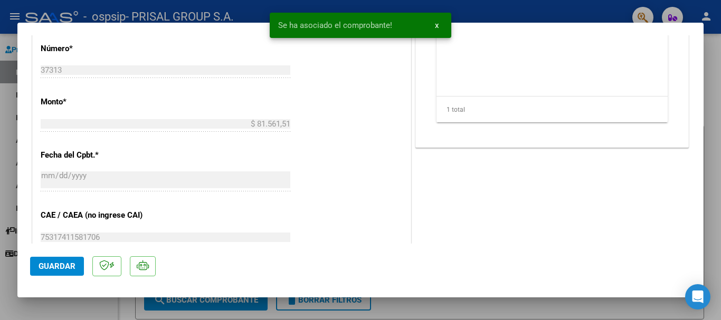
click at [82, 261] on button "Guardar" at bounding box center [57, 266] width 54 height 19
click at [0, 226] on div at bounding box center [360, 160] width 721 height 320
type input "$ 0,00"
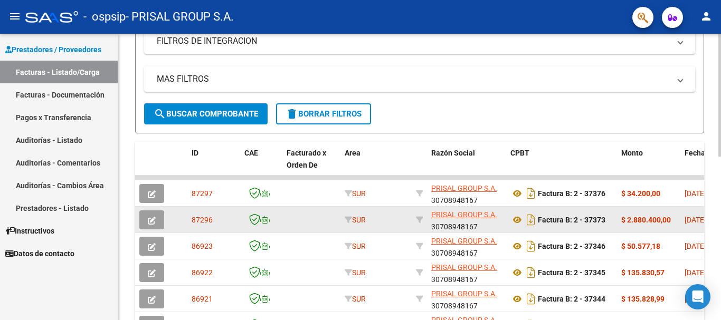
scroll to position [264, 0]
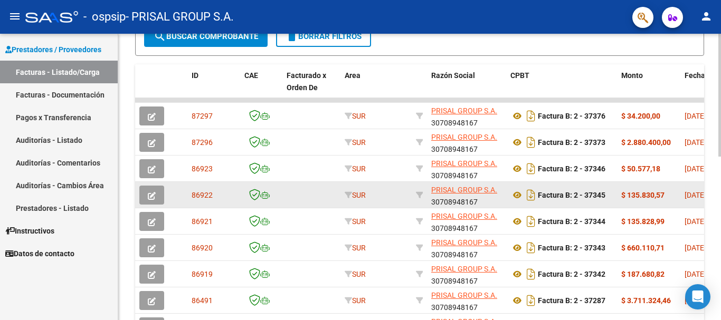
click at [166, 196] on div at bounding box center [153, 195] width 28 height 19
click at [155, 194] on icon "button" at bounding box center [152, 196] width 8 height 8
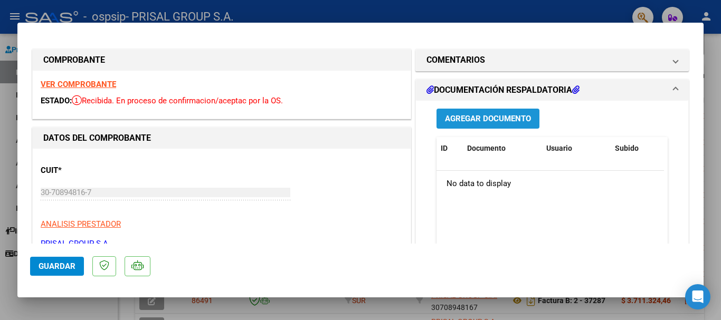
click at [518, 119] on span "Agregar Documento" at bounding box center [488, 119] width 86 height 9
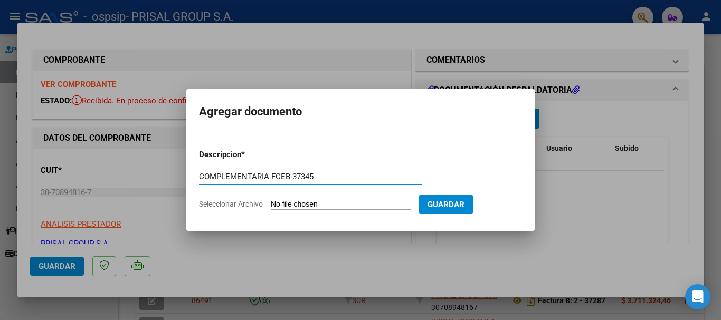
type input "COMPLEMENTARIA FCEB-37345"
click at [271, 200] on input "Seleccionar Archivo" at bounding box center [341, 205] width 140 height 10
type input "C:\fakepath\COMPLEMENTARIA FCEB-37345.pdf"
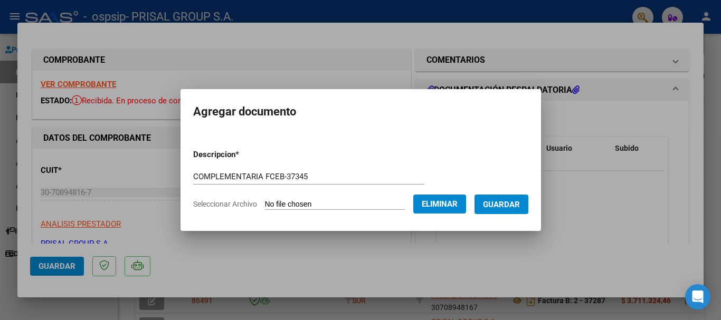
click at [508, 207] on span "Guardar" at bounding box center [501, 204] width 37 height 9
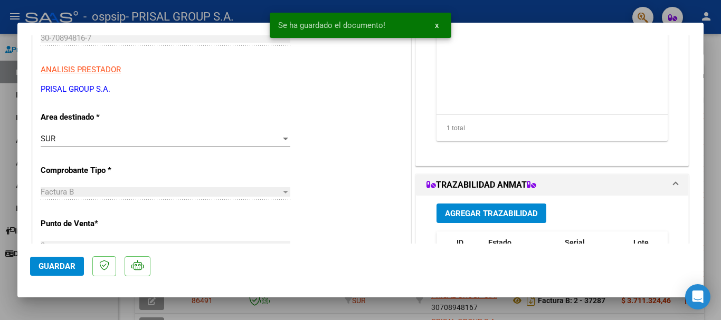
scroll to position [158, 0]
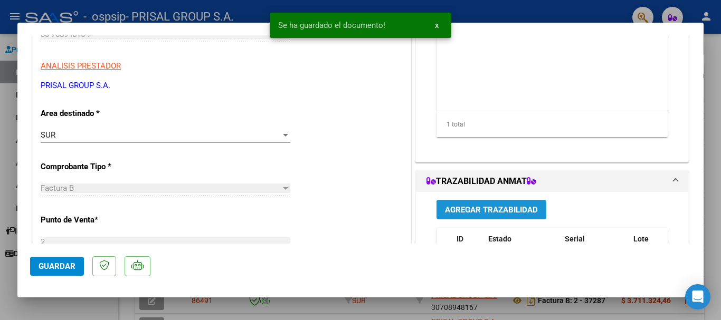
click at [471, 206] on span "Agregar Trazabilidad" at bounding box center [491, 209] width 93 height 9
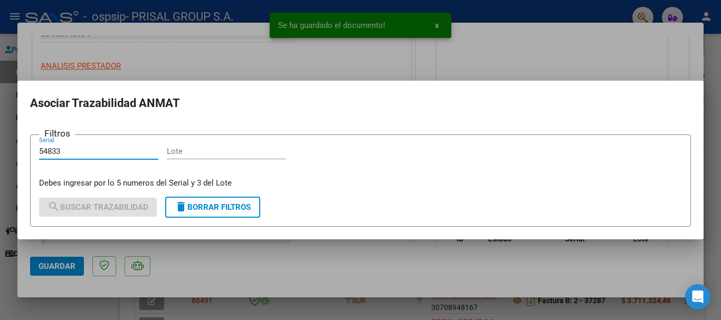
type input "54833"
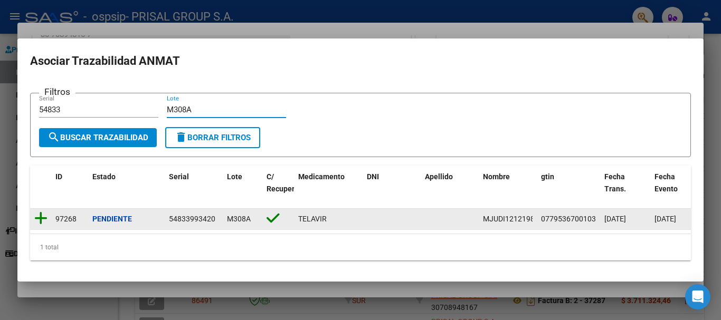
type input "M308A"
click at [41, 211] on icon at bounding box center [40, 218] width 13 height 15
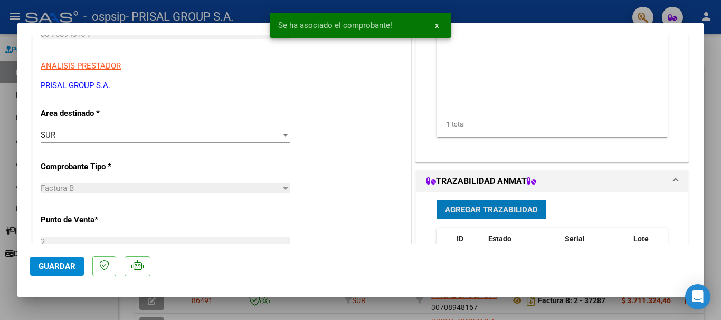
click at [484, 209] on span "Agregar Trazabilidad" at bounding box center [491, 209] width 93 height 9
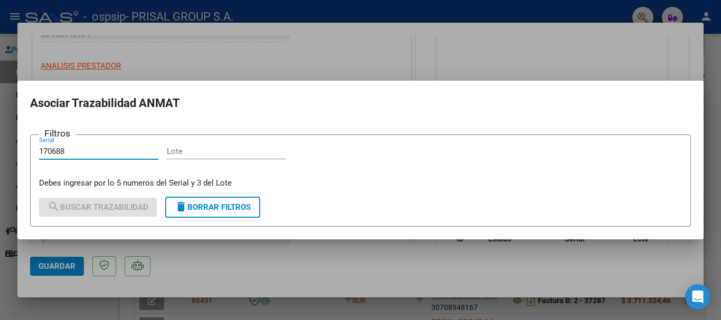
type input "170688"
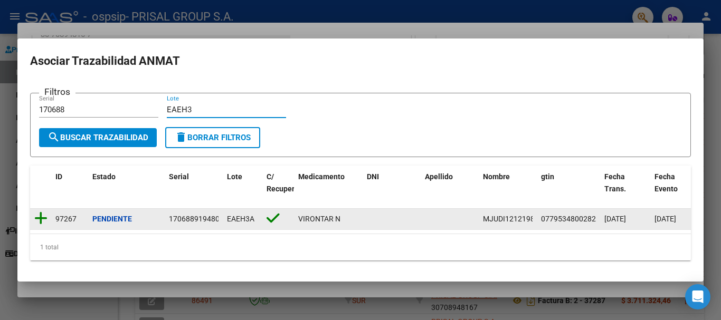
type input "EAEH3"
click at [39, 215] on icon at bounding box center [40, 218] width 13 height 15
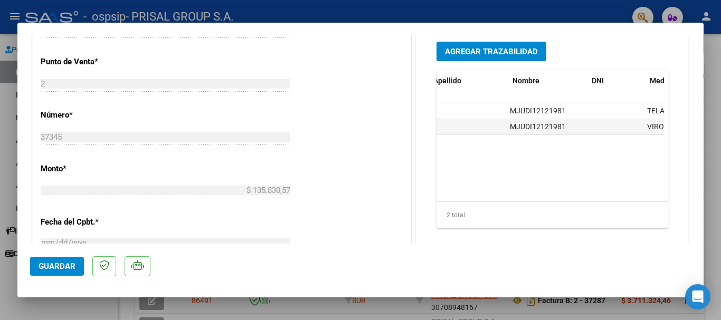
scroll to position [0, 0]
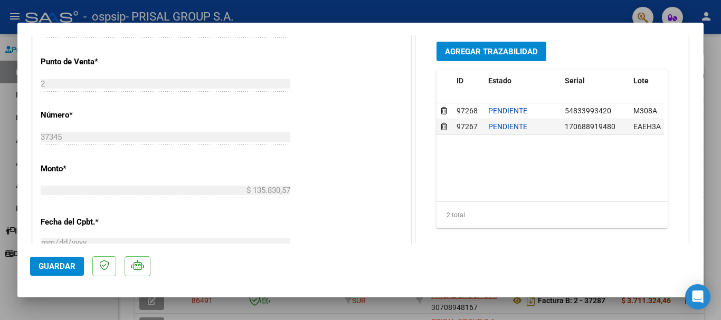
click at [49, 274] on button "Guardar" at bounding box center [57, 266] width 54 height 19
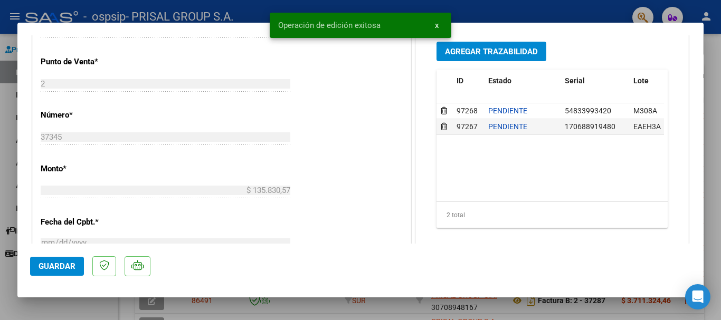
drag, startPoint x: 0, startPoint y: 200, endPoint x: 0, endPoint y: 188, distance: 11.6
click at [0, 189] on div at bounding box center [360, 160] width 721 height 320
type input "$ 0,00"
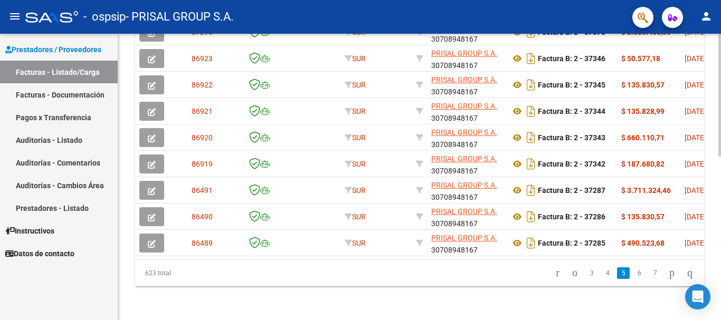
scroll to position [383, 0]
click at [601, 275] on link "4" at bounding box center [607, 274] width 13 height 12
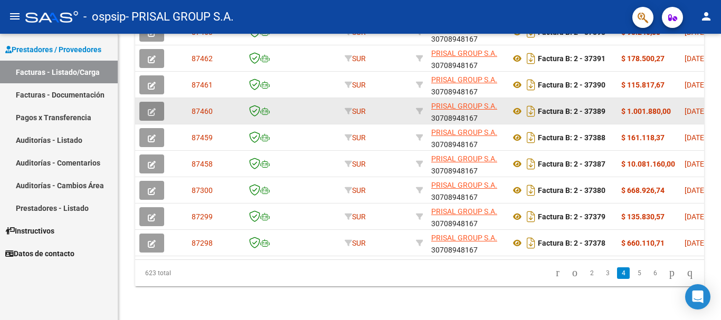
click at [153, 108] on icon "button" at bounding box center [152, 112] width 8 height 8
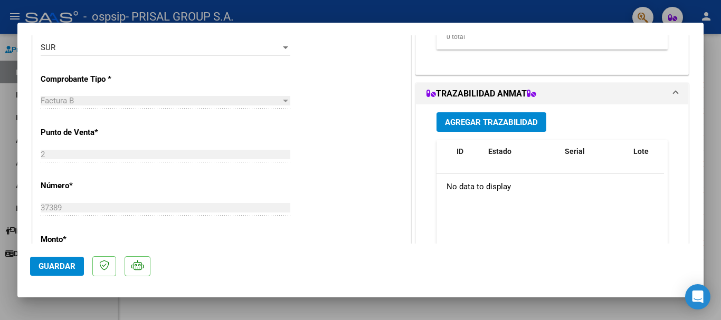
scroll to position [264, 0]
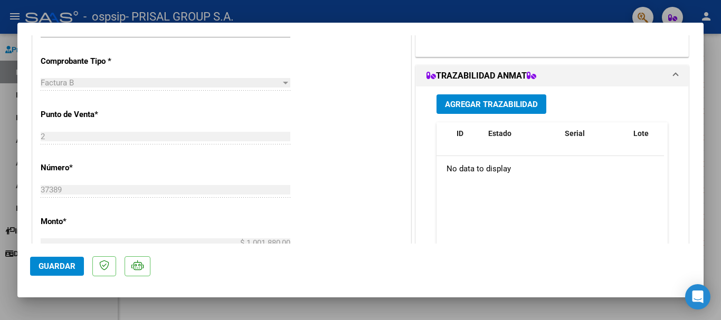
click at [521, 102] on span "Agregar Trazabilidad" at bounding box center [491, 104] width 93 height 9
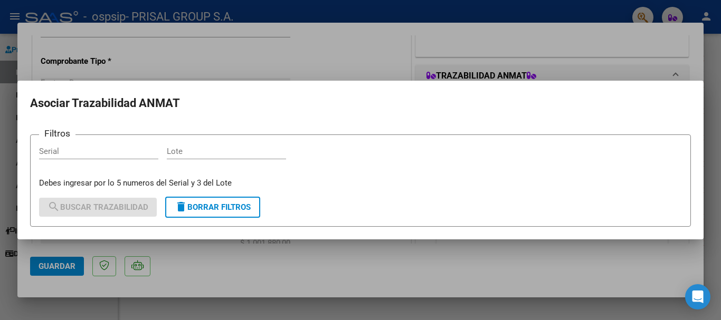
click at [590, 260] on div at bounding box center [360, 160] width 721 height 320
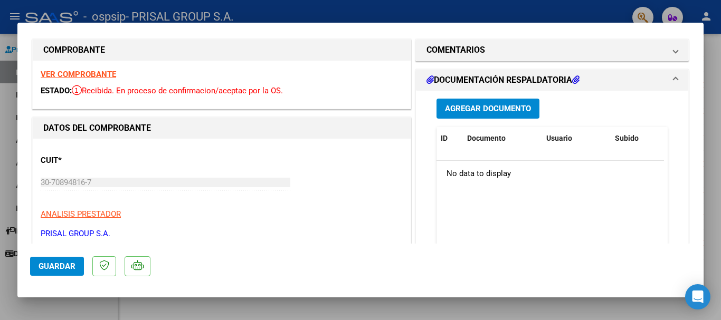
scroll to position [0, 0]
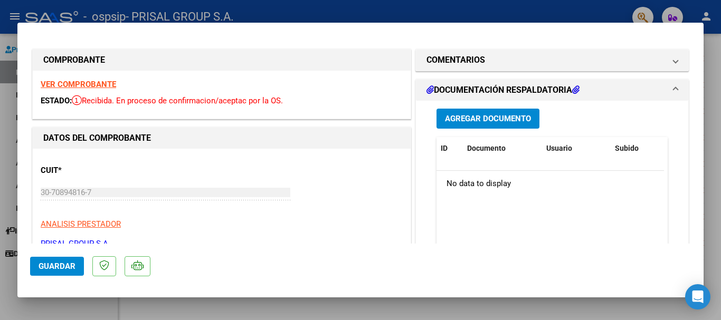
click at [509, 120] on span "Agregar Documento" at bounding box center [488, 119] width 86 height 9
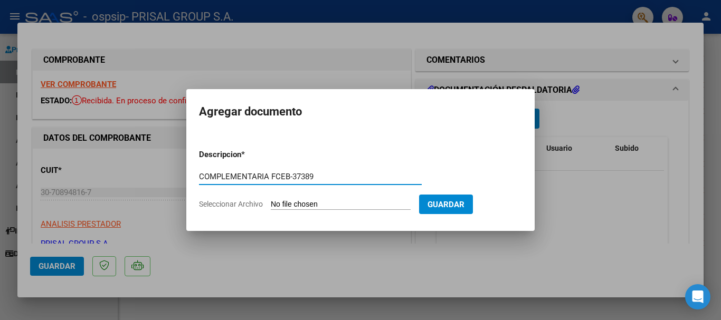
type input "COMPLEMENTARIA FCEB-37389"
click at [271, 200] on input "Seleccionar Archivo" at bounding box center [341, 205] width 140 height 10
type input "C:\fakepath\COMPLEMENTARIA FCEB-37389.pdf"
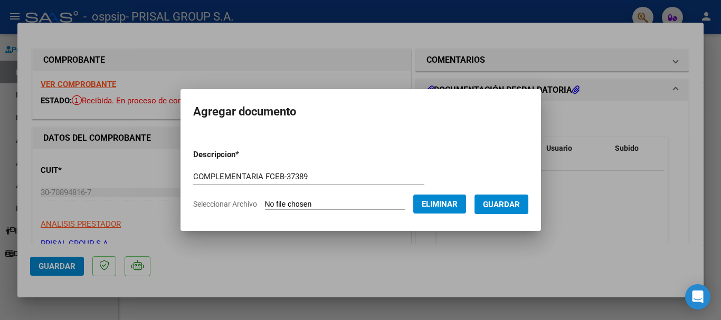
click at [503, 203] on span "Guardar" at bounding box center [501, 204] width 37 height 9
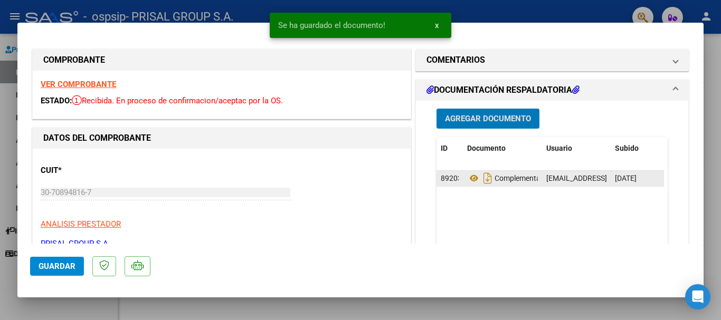
scroll to position [158, 0]
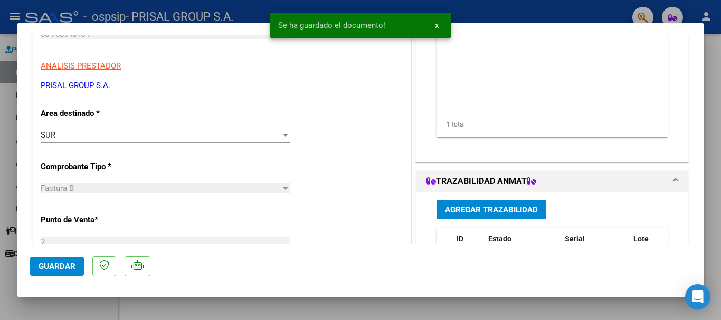
click at [486, 204] on button "Agregar Trazabilidad" at bounding box center [491, 210] width 110 height 20
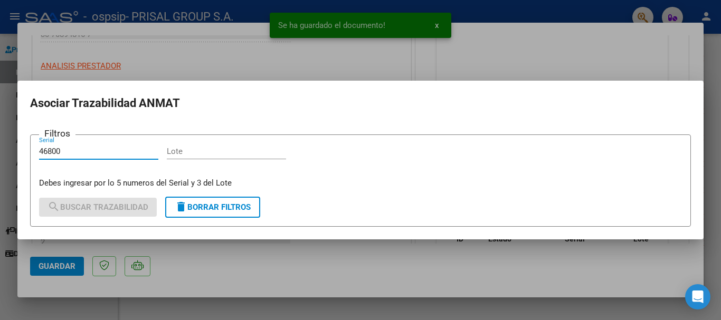
type input "46800"
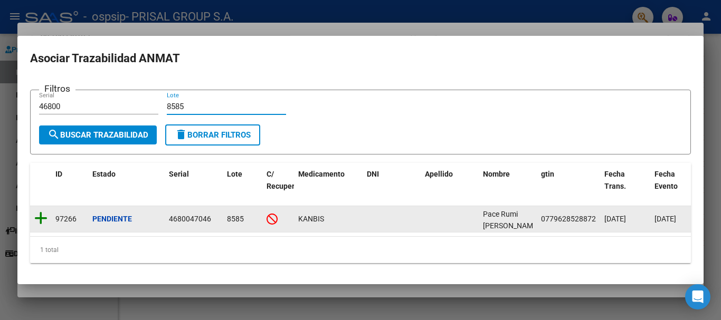
type input "8585"
click at [41, 218] on icon at bounding box center [40, 218] width 13 height 15
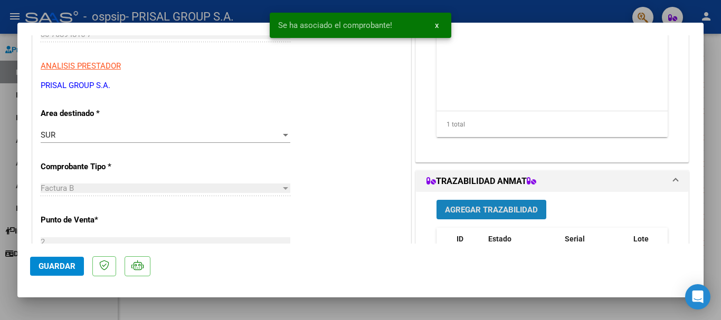
click at [510, 207] on span "Agregar Trazabilidad" at bounding box center [491, 209] width 93 height 9
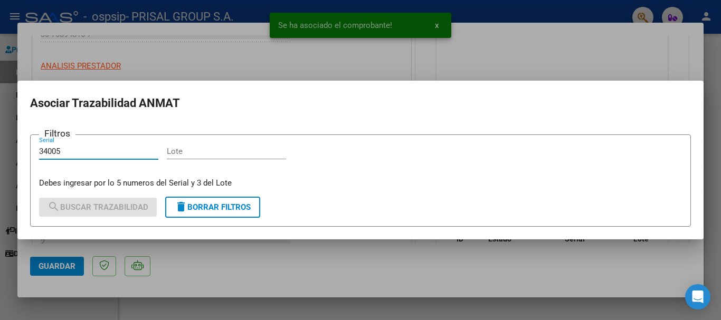
type input "34005"
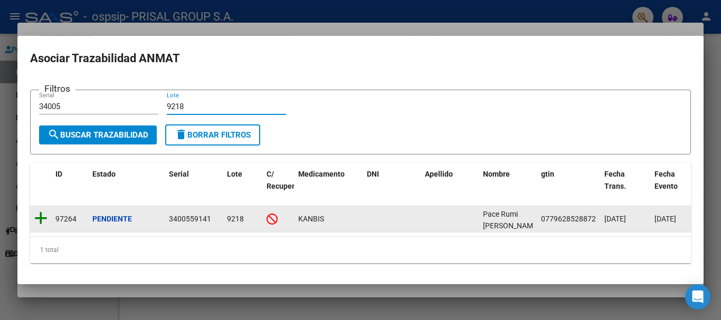
type input "9218"
click at [37, 212] on icon at bounding box center [40, 218] width 13 height 15
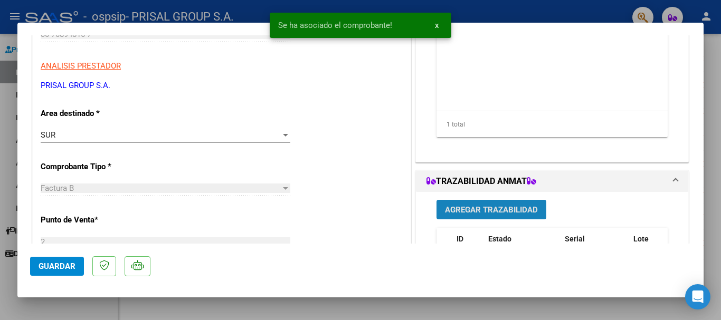
click at [445, 205] on span "Agregar Trazabilidad" at bounding box center [491, 209] width 93 height 9
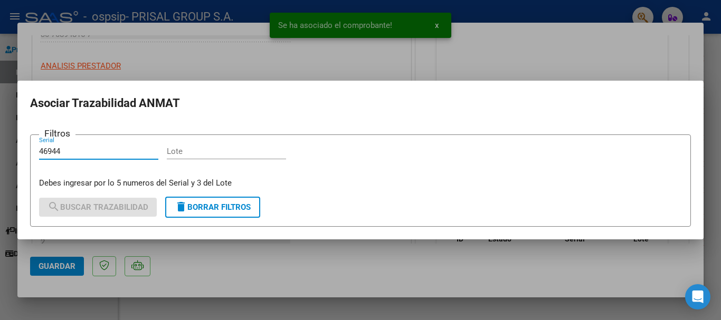
type input "46944"
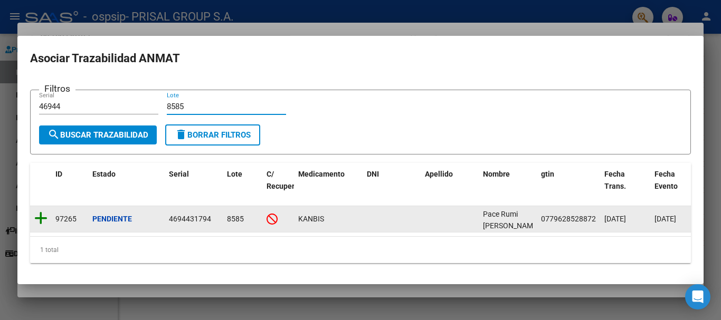
type input "8585"
click at [46, 212] on icon at bounding box center [40, 218] width 13 height 15
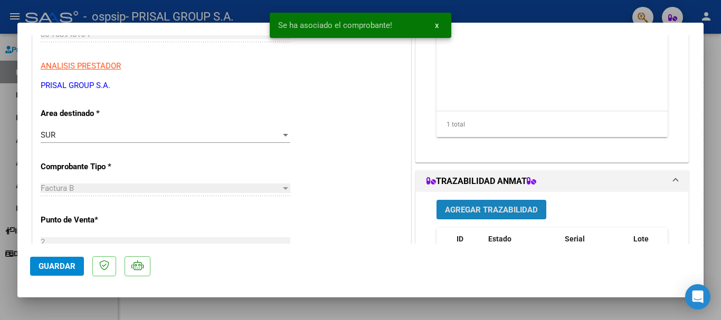
click at [489, 217] on button "Agregar Trazabilidad" at bounding box center [491, 210] width 110 height 20
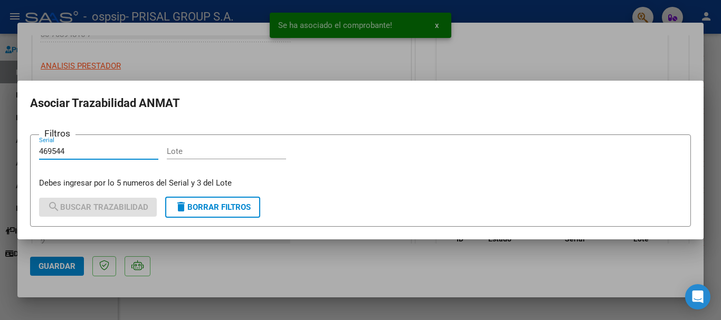
type input "469544"
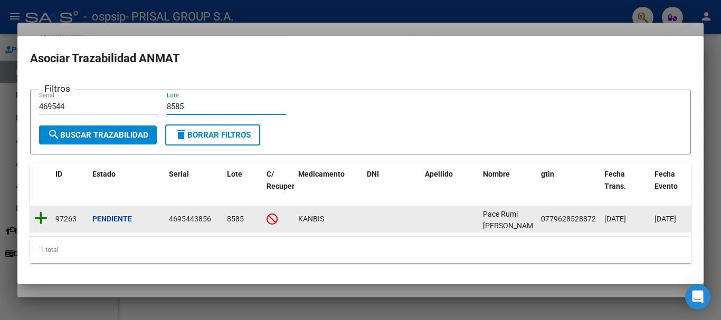
type input "8585"
click at [44, 215] on icon at bounding box center [40, 218] width 13 height 15
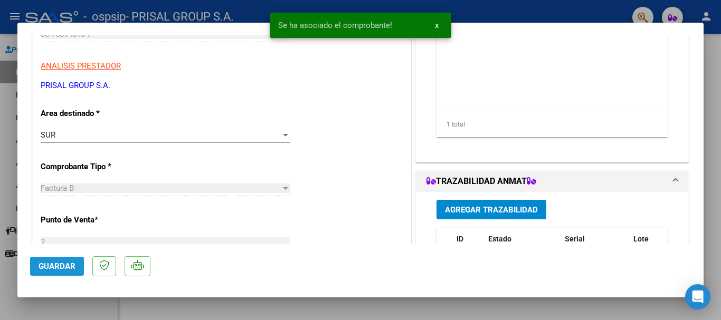
click at [49, 263] on span "Guardar" at bounding box center [57, 266] width 37 height 9
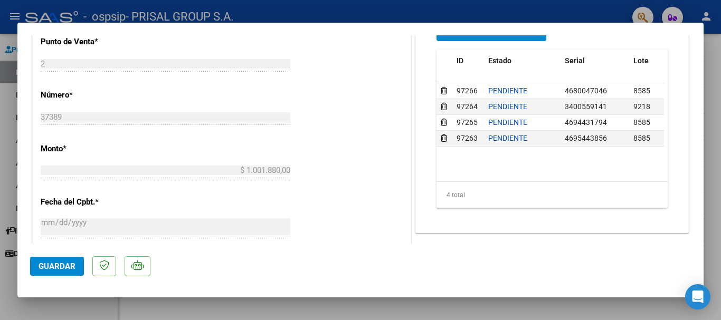
scroll to position [369, 0]
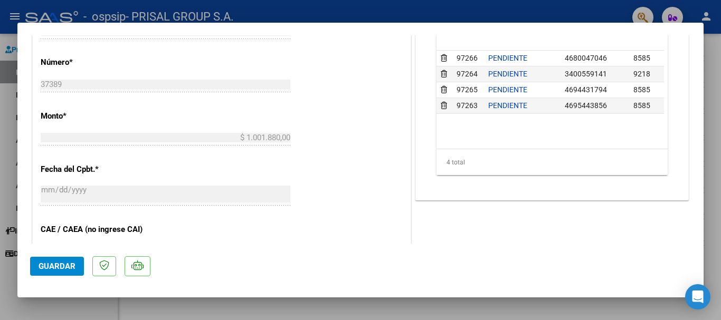
click at [57, 269] on span "Guardar" at bounding box center [57, 266] width 37 height 9
click at [0, 250] on div at bounding box center [360, 160] width 721 height 320
type input "$ 0,00"
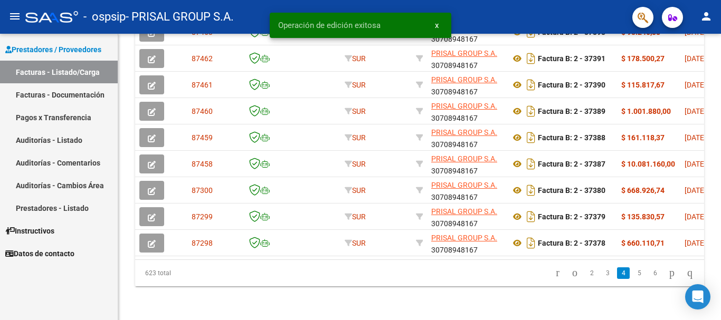
scroll to position [383, 0]
